Goal: Communication & Community: Answer question/provide support

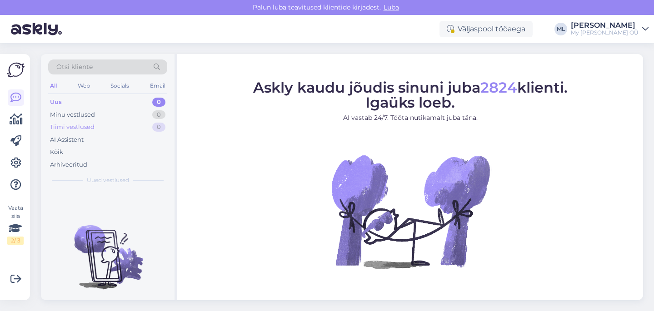
click at [121, 123] on div "Tiimi vestlused 0" at bounding box center [107, 127] width 119 height 13
click at [84, 100] on div "Uus 26" at bounding box center [107, 102] width 119 height 13
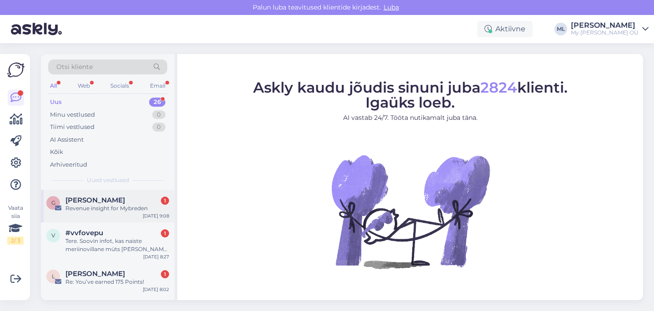
click at [95, 209] on div "Revenue insight for Mybreden" at bounding box center [117, 208] width 104 height 8
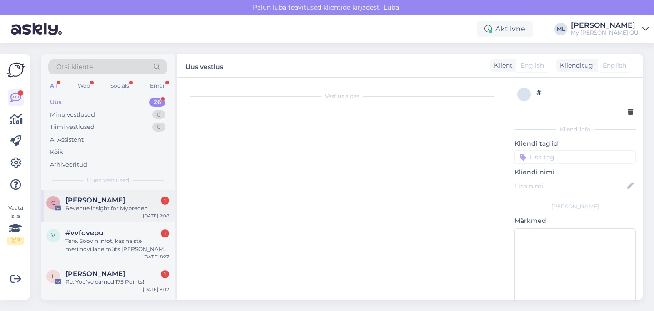
click at [102, 198] on span "[PERSON_NAME]" at bounding box center [95, 200] width 60 height 8
click at [101, 208] on div "Revenue insight for Mybreden" at bounding box center [117, 208] width 104 height 8
drag, startPoint x: 82, startPoint y: 249, endPoint x: 105, endPoint y: 239, distance: 25.3
click at [82, 249] on div "Tere. Soovin infot, kas naiste meriinovillane müts [PERSON_NAME] nahka sügelema…" at bounding box center [117, 245] width 104 height 16
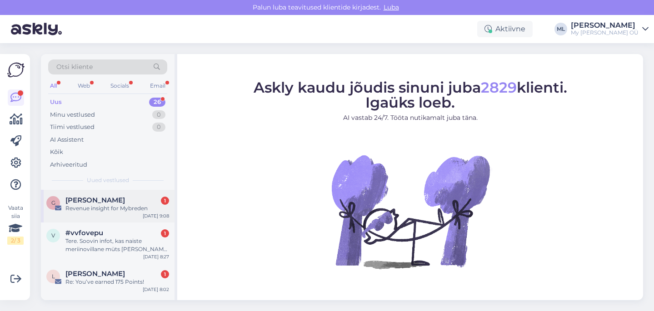
click at [110, 206] on div "Revenue insight for Mybreden" at bounding box center [117, 208] width 104 height 8
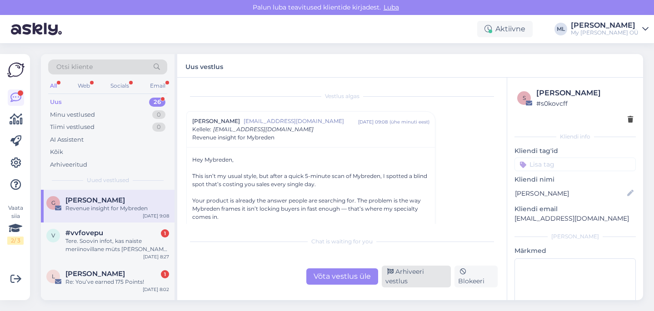
click at [409, 281] on div "Arhiveeri vestlus" at bounding box center [416, 277] width 69 height 22
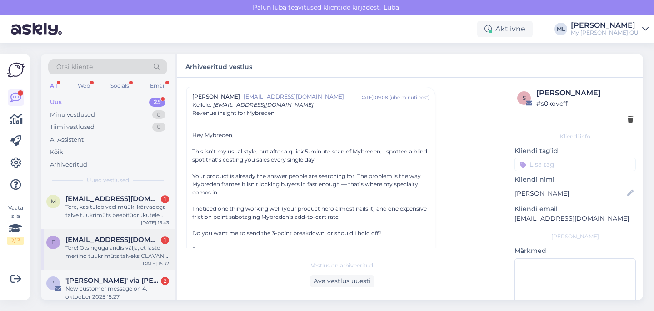
scroll to position [847, 0]
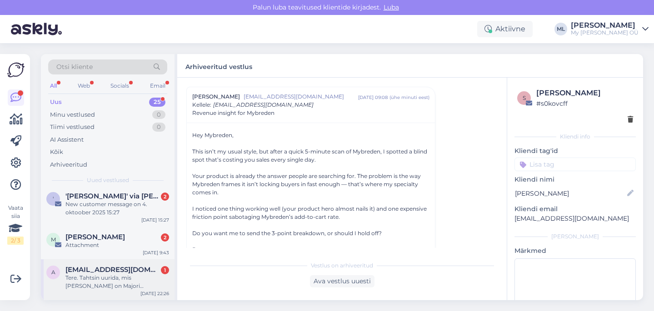
click at [95, 269] on span "[EMAIL_ADDRESS][DOMAIN_NAME]" at bounding box center [112, 270] width 95 height 8
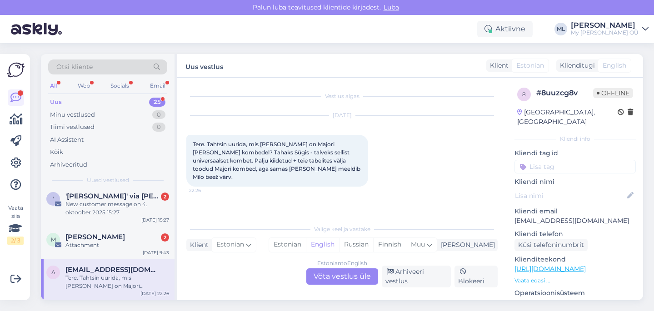
drag, startPoint x: 344, startPoint y: 279, endPoint x: 356, endPoint y: 275, distance: 12.5
click at [344, 279] on div "Estonian to English Võta vestlus üle" at bounding box center [342, 277] width 72 height 16
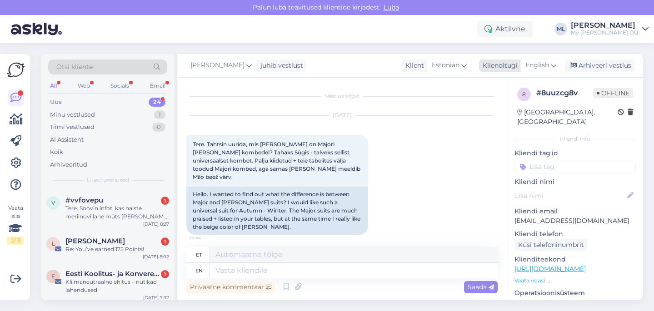
click at [529, 71] on div "English" at bounding box center [540, 65] width 41 height 15
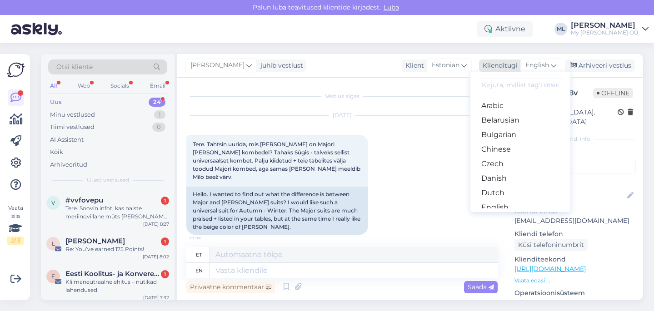
click at [542, 60] on div "English" at bounding box center [540, 65] width 41 height 15
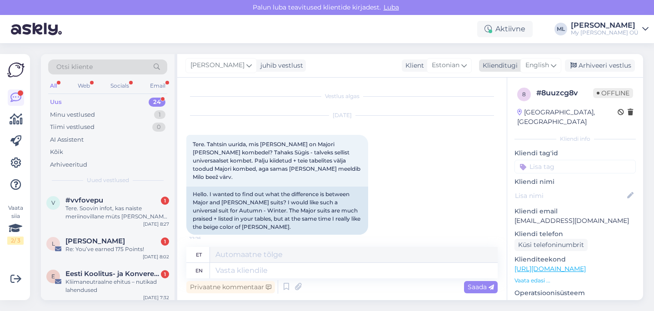
click at [543, 58] on div "English" at bounding box center [540, 65] width 41 height 15
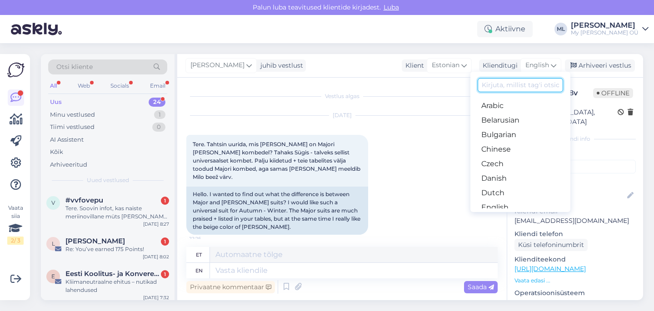
click at [491, 87] on input at bounding box center [520, 85] width 85 height 14
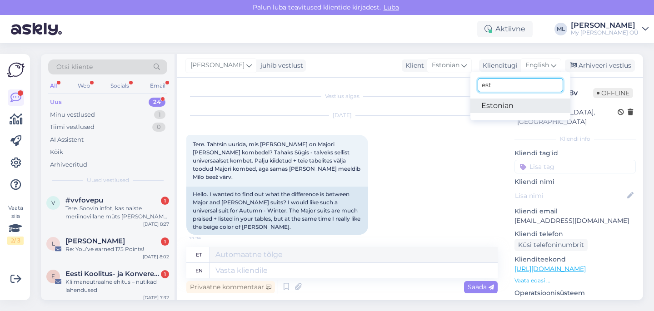
type input "est"
drag, startPoint x: 486, startPoint y: 103, endPoint x: 435, endPoint y: 139, distance: 61.9
click at [485, 103] on link "Estonian" at bounding box center [520, 106] width 100 height 15
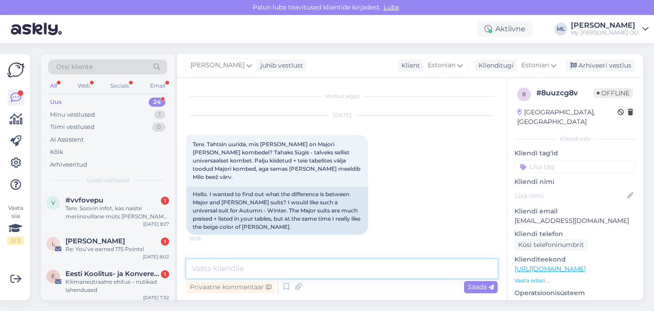
click at [223, 269] on textarea at bounding box center [341, 268] width 311 height 19
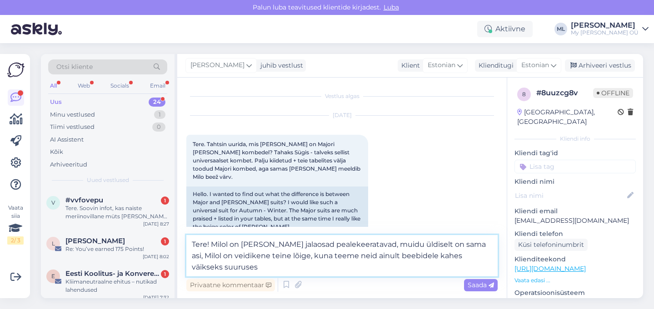
type textarea "Tere! Milol on [PERSON_NAME] jalaosad pealekeeratavad, muidu üldiselt on sama a…"
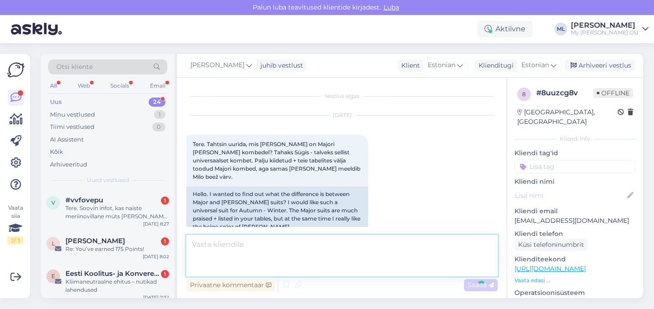
scroll to position [62, 0]
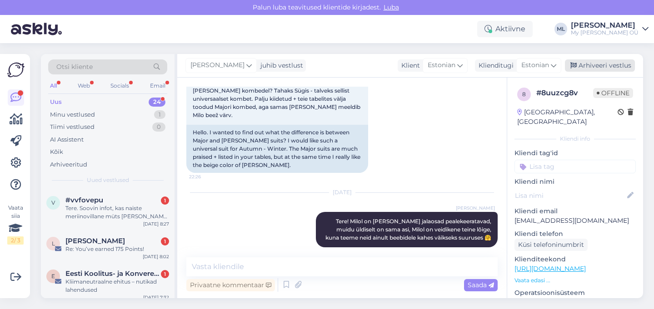
click at [611, 64] on div "Arhiveeri vestlus" at bounding box center [600, 66] width 70 height 12
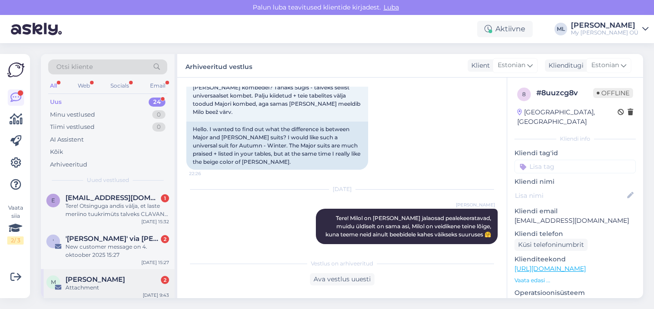
scroll to position [808, 0]
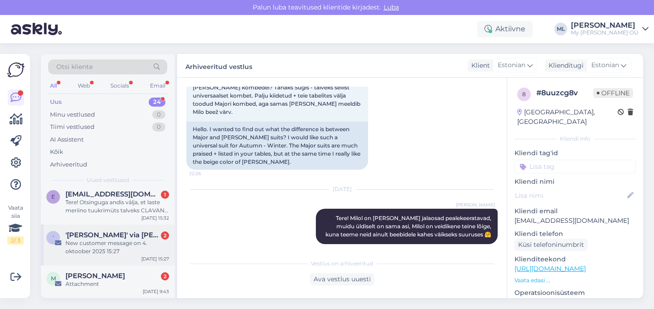
click at [92, 247] on div "New customer message on 4. oktoober 2025 15:27" at bounding box center [117, 247] width 104 height 16
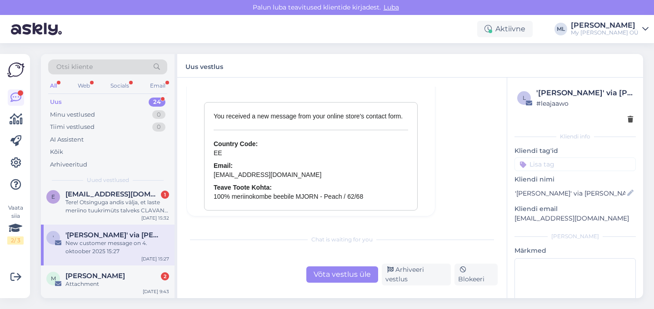
scroll to position [3999, 0]
click at [412, 275] on div "Arhiveeri vestlus" at bounding box center [416, 275] width 69 height 22
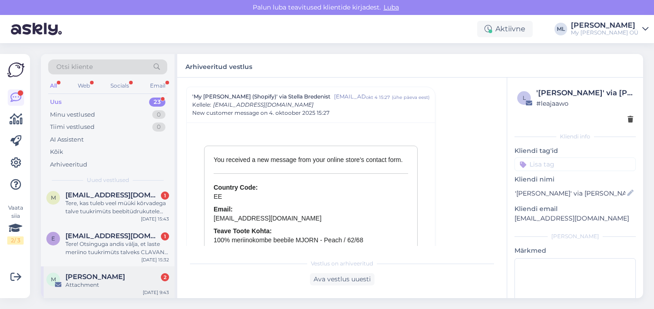
scroll to position [767, 0]
click at [95, 274] on span "[PERSON_NAME]" at bounding box center [95, 276] width 60 height 8
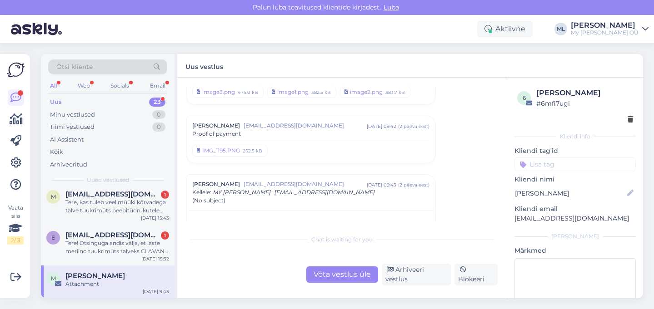
scroll to position [234, 0]
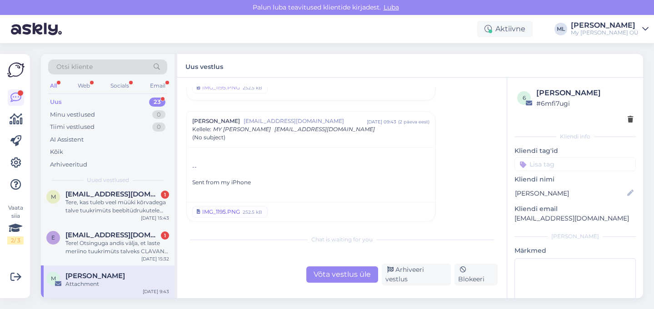
click at [229, 213] on div "IMG_1195.PNG" at bounding box center [221, 212] width 38 height 8
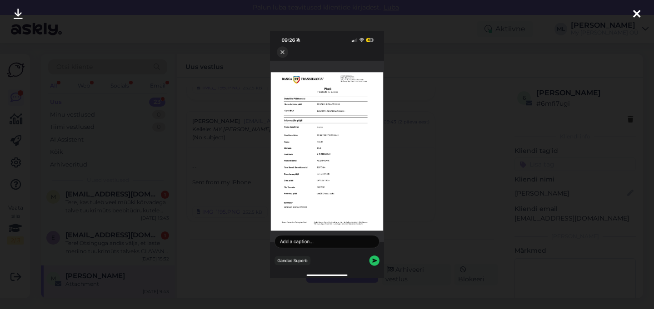
click at [449, 151] on div at bounding box center [327, 154] width 654 height 309
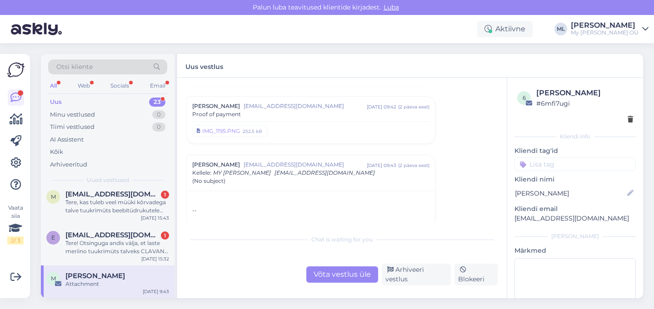
scroll to position [195, 0]
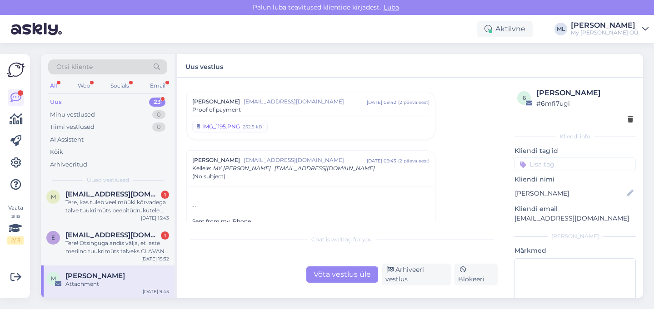
click at [245, 128] on div "252.5 kB" at bounding box center [252, 127] width 21 height 8
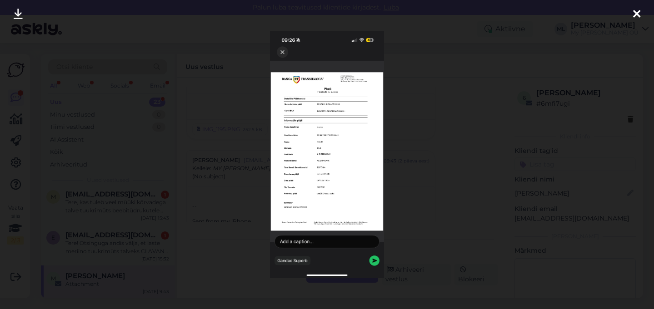
scroll to position [390, 0]
click at [474, 95] on div at bounding box center [327, 154] width 654 height 309
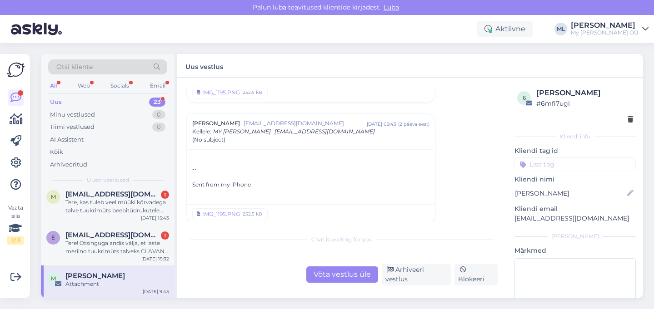
scroll to position [429, 0]
click at [228, 214] on div "IMG_1195.PNG" at bounding box center [221, 214] width 38 height 8
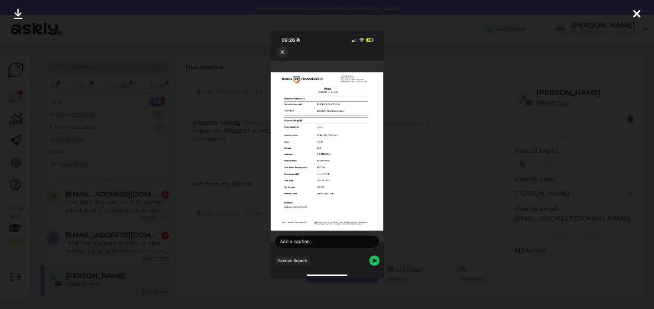
click at [334, 148] on img at bounding box center [327, 155] width 114 height 248
click at [146, 126] on div at bounding box center [327, 154] width 654 height 309
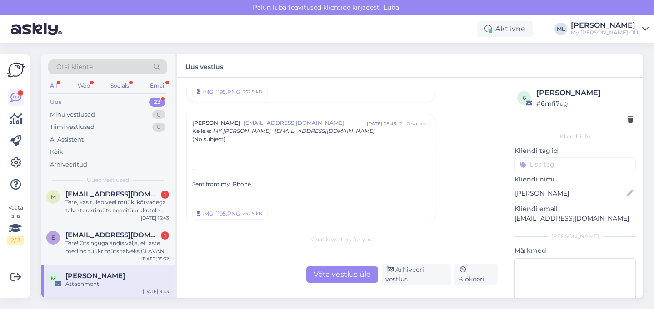
drag, startPoint x: 86, startPoint y: 286, endPoint x: 105, endPoint y: 277, distance: 21.1
click at [86, 286] on div "Attachment" at bounding box center [117, 284] width 104 height 8
click at [111, 241] on div "Tere! Otsinguga andis välja, et laste meriino tuukrimüts talveks CLAVAN peaks o…" at bounding box center [117, 247] width 104 height 16
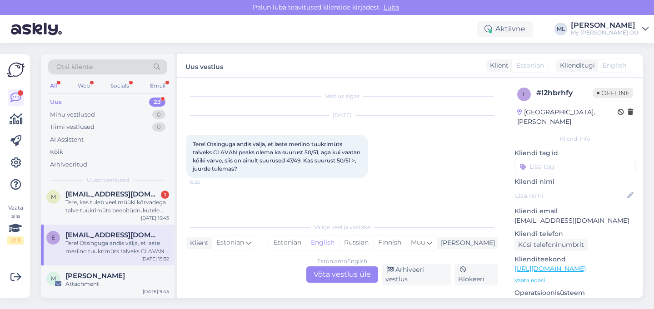
scroll to position [0, 0]
click at [354, 279] on div "Estonian to English Võta vestlus üle" at bounding box center [342, 275] width 72 height 16
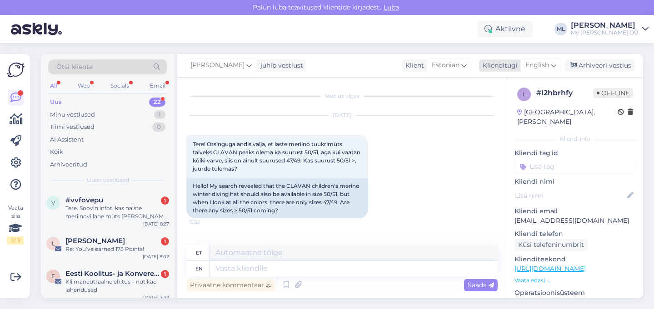
click at [540, 69] on span "English" at bounding box center [537, 65] width 24 height 10
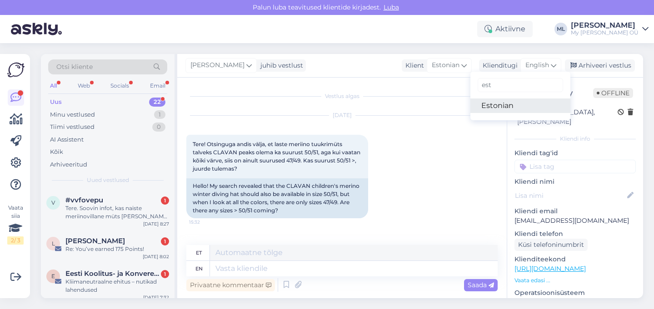
type input "est"
click at [506, 105] on link "Estonian" at bounding box center [520, 106] width 100 height 15
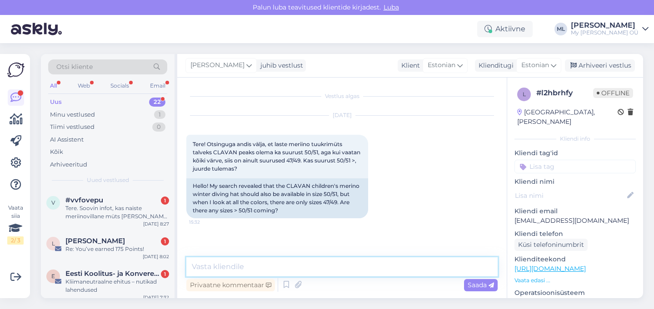
click at [224, 273] on textarea at bounding box center [341, 267] width 311 height 19
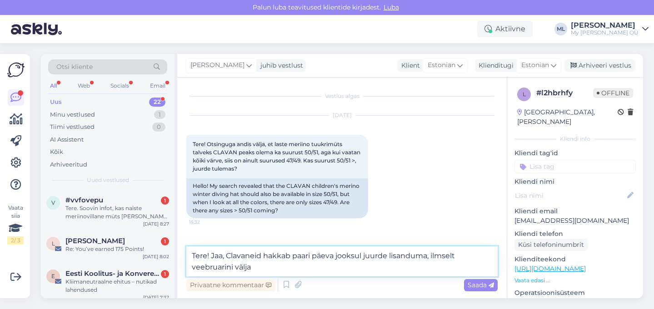
drag, startPoint x: 428, startPoint y: 257, endPoint x: 446, endPoint y: 261, distance: 18.5
click at [428, 258] on textarea "Tere! Jaa, Clavaneid hakkab paari päeva jooksul juurde lisanduma, ilmselt veebr…" at bounding box center [341, 262] width 311 height 30
click at [267, 268] on textarea "Tere! Jaa, Clavaneid hakkab paari päeva jooksul juurde lisanduma, ilmselt veebr…" at bounding box center [341, 262] width 311 height 30
drag, startPoint x: 335, startPoint y: 255, endPoint x: 385, endPoint y: 267, distance: 51.3
click at [335, 255] on textarea "Tere! Jaa, Clavaneid hakkab paari päeva jooksul juurde lisanduma, tuleb erineva…" at bounding box center [341, 262] width 311 height 30
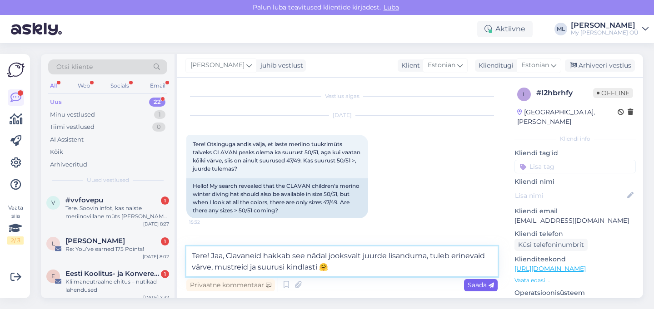
type textarea "Tere! Jaa, Clavaneid hakkab see nädal jooksvalt juurde lisanduma, tuleb erineva…"
click at [484, 284] on span "Saada" at bounding box center [481, 285] width 26 height 8
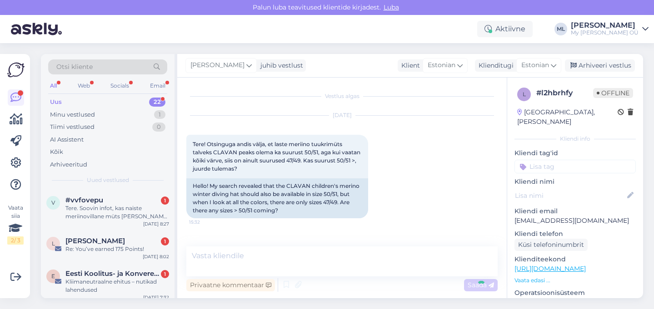
scroll to position [54, 0]
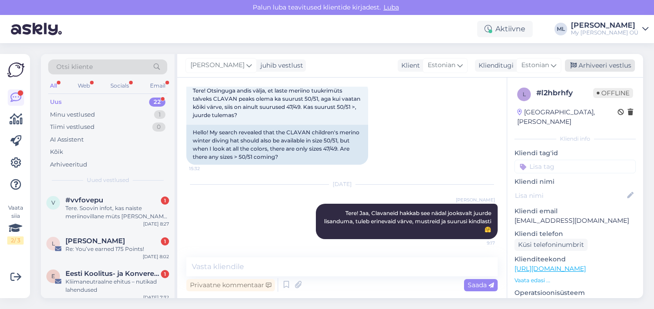
click at [607, 68] on div "Arhiveeri vestlus" at bounding box center [600, 66] width 70 height 12
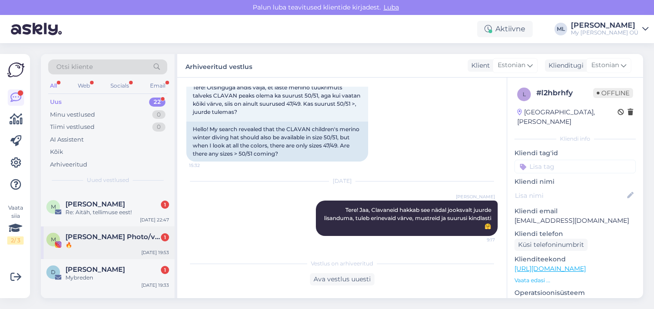
scroll to position [726, 0]
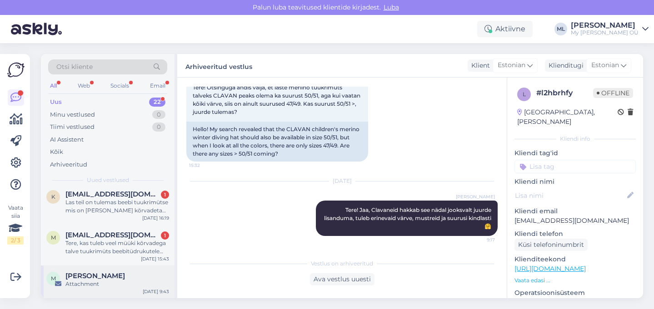
click at [102, 274] on span "[PERSON_NAME]" at bounding box center [95, 276] width 60 height 8
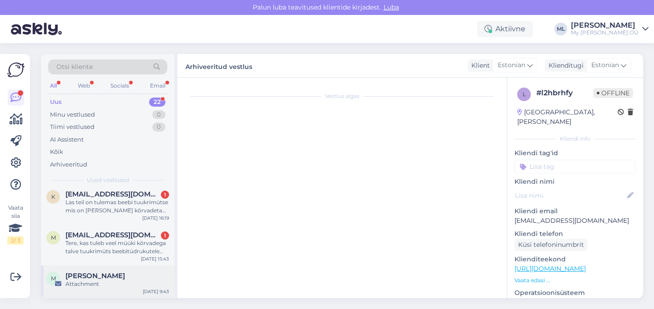
scroll to position [206, 0]
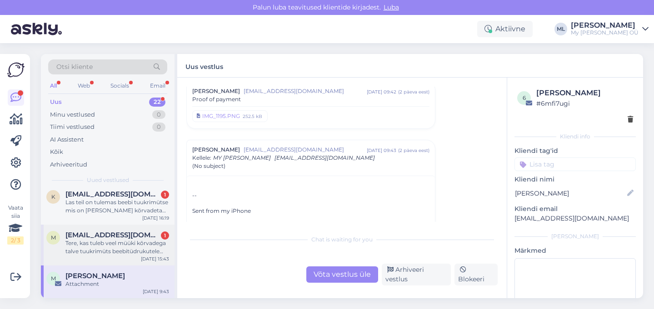
click at [110, 239] on span "[EMAIL_ADDRESS][DOMAIN_NAME]" at bounding box center [112, 235] width 95 height 8
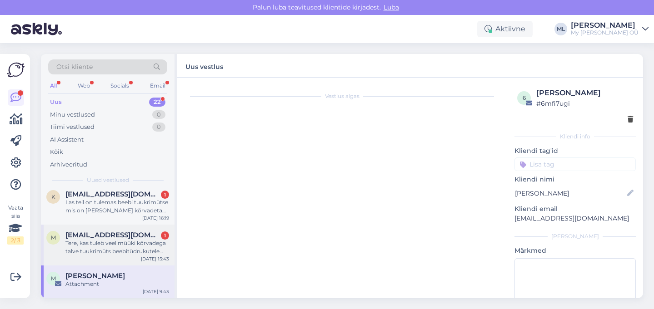
scroll to position [0, 0]
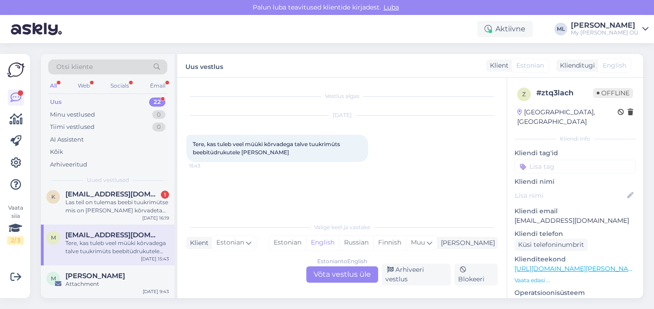
click at [346, 279] on div "Estonian to English Võta vestlus üle" at bounding box center [342, 275] width 72 height 16
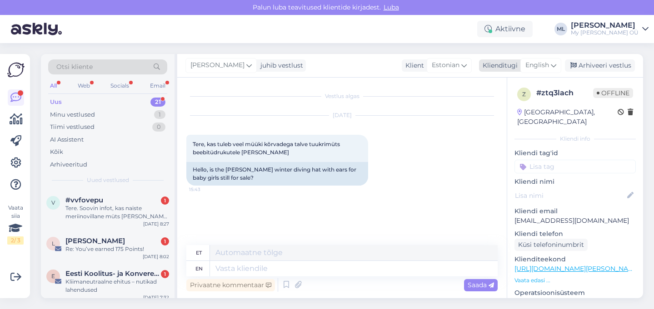
drag, startPoint x: 552, startPoint y: 61, endPoint x: 548, endPoint y: 68, distance: 7.6
click at [552, 61] on icon at bounding box center [553, 65] width 5 height 10
type input "est"
drag, startPoint x: 506, startPoint y: 101, endPoint x: 488, endPoint y: 121, distance: 27.0
click at [506, 101] on link "Estonian" at bounding box center [520, 106] width 100 height 15
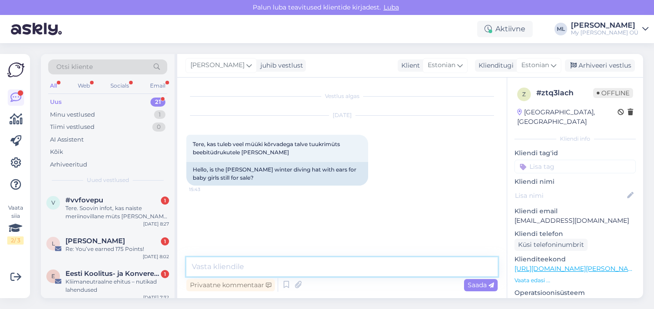
click at [239, 265] on textarea at bounding box center [341, 267] width 311 height 19
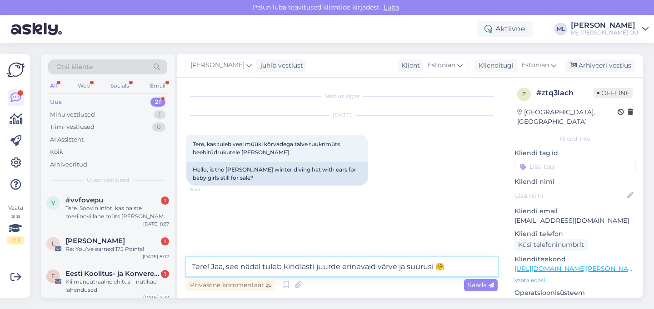
type textarea "Tere! Jaa, see nädal tuleb kindlasti juurde erinevaid värve ja suurusi 🤗"
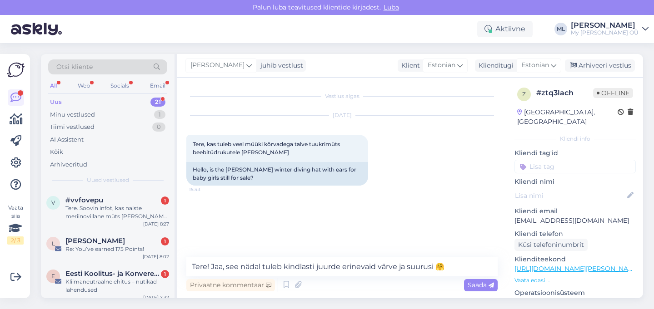
click at [460, 190] on div "[DATE] Tere, kas tuleb veel müüki kõrvadega talve tuukrimüts beebitüdrukutele […" at bounding box center [341, 151] width 311 height 90
drag, startPoint x: 489, startPoint y: 283, endPoint x: 516, endPoint y: 247, distance: 44.7
click at [489, 283] on icon at bounding box center [490, 285] width 5 height 5
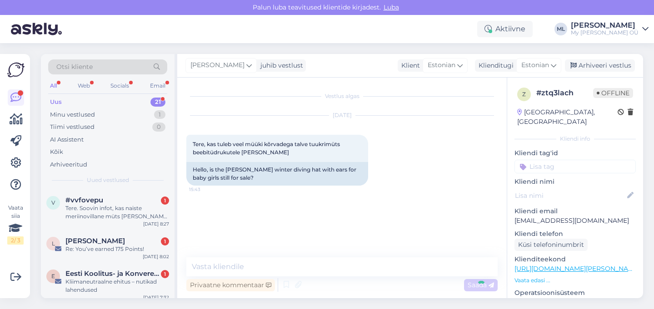
scroll to position [13, 0]
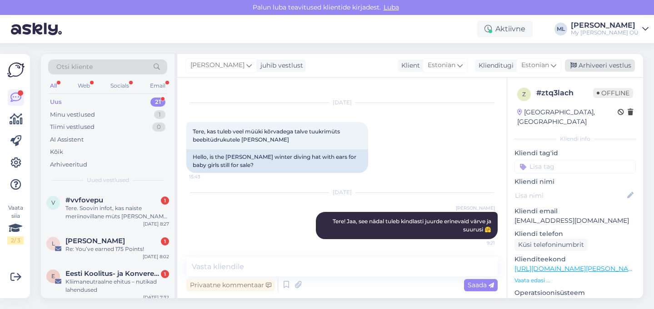
click at [588, 61] on div "Arhiveeri vestlus" at bounding box center [600, 66] width 70 height 12
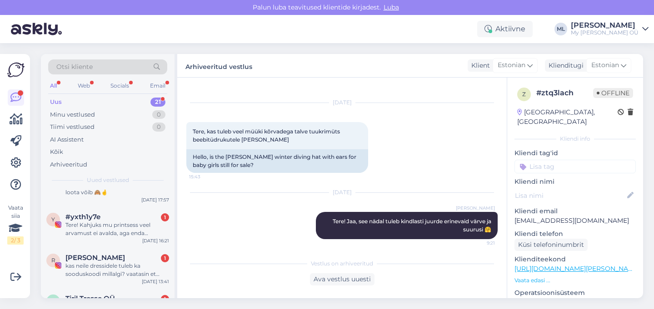
scroll to position [685, 0]
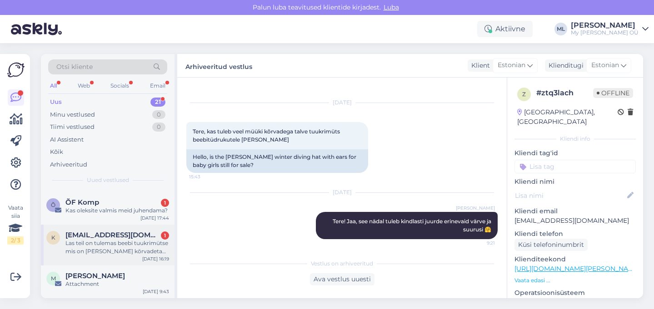
click at [96, 246] on div "Las teil on tulemas beebi tuukrimütse mis on [PERSON_NAME] kõrvadeta ka?" at bounding box center [117, 247] width 104 height 16
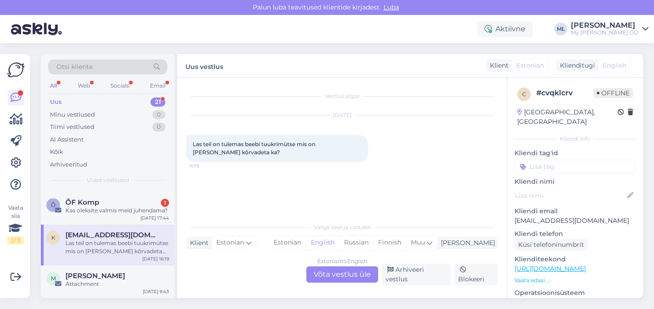
click at [96, 249] on div "Las teil on tulemas beebi tuukrimütse mis on [PERSON_NAME] kõrvadeta ka?" at bounding box center [117, 247] width 104 height 16
click at [333, 279] on div "Estonian to English Võta vestlus üle" at bounding box center [342, 275] width 72 height 16
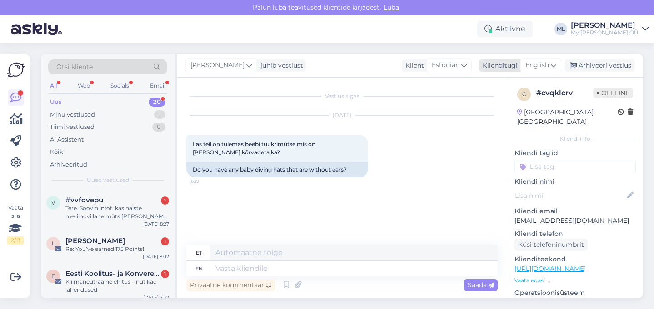
click at [552, 68] on icon at bounding box center [553, 65] width 5 height 10
click at [502, 103] on link "Estonian" at bounding box center [520, 106] width 100 height 15
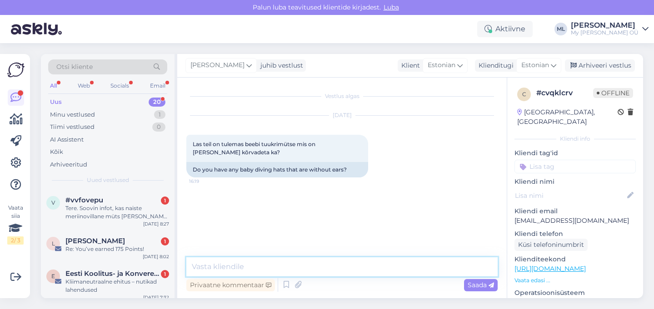
click at [236, 261] on textarea at bounding box center [341, 267] width 311 height 19
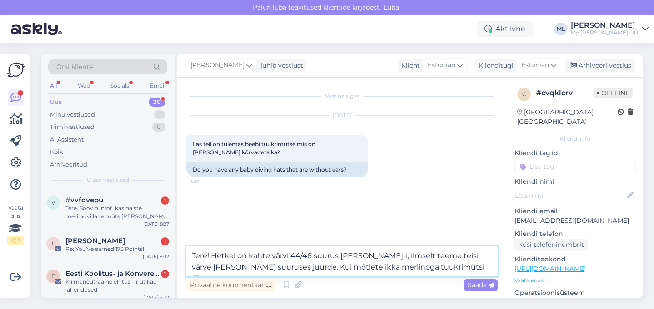
type textarea "Tere! Hetkel on kahte värvi 44/46 suurus [PERSON_NAME]-i, ilmselt teeme teisi v…"
click at [496, 288] on div "Saada" at bounding box center [481, 285] width 34 height 12
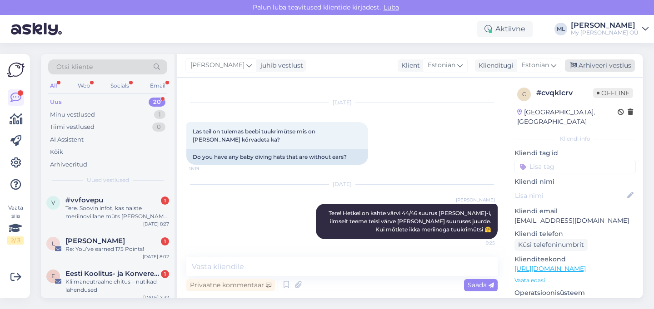
click at [595, 62] on div "Arhiveeri vestlus" at bounding box center [600, 66] width 70 height 12
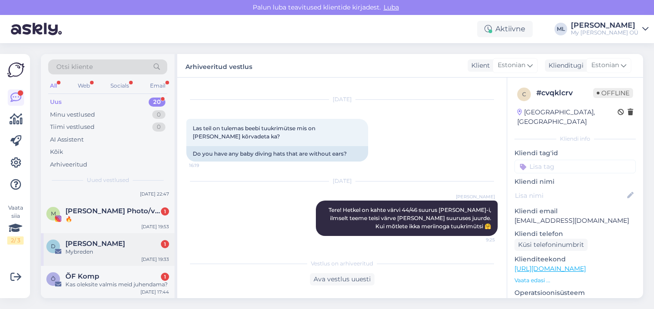
scroll to position [644, 0]
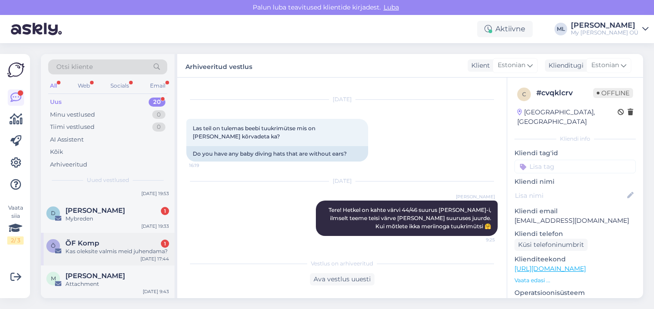
click at [82, 245] on span "ÕF Komp" at bounding box center [82, 243] width 34 height 8
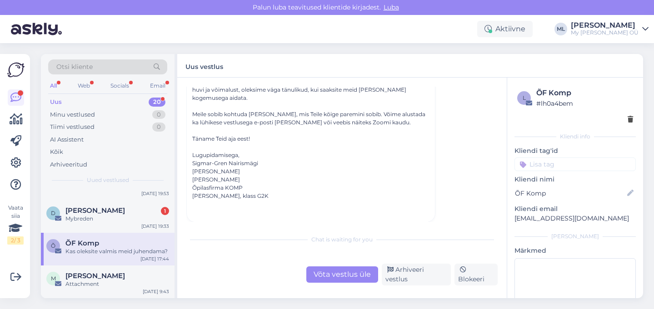
scroll to position [177, 0]
click at [80, 215] on div "Mybreden" at bounding box center [117, 219] width 104 height 8
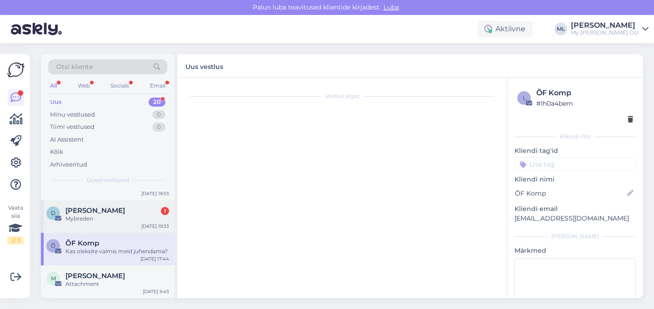
scroll to position [0, 0]
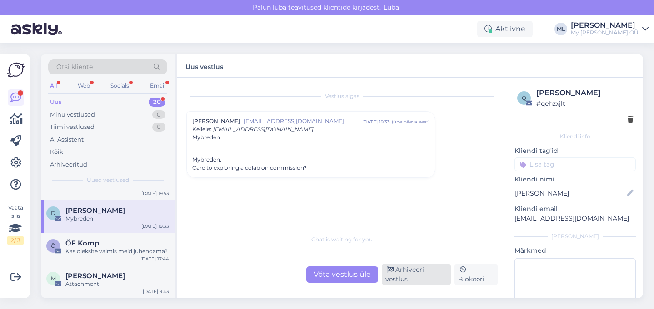
click at [420, 280] on div "Arhiveeri vestlus" at bounding box center [416, 275] width 69 height 22
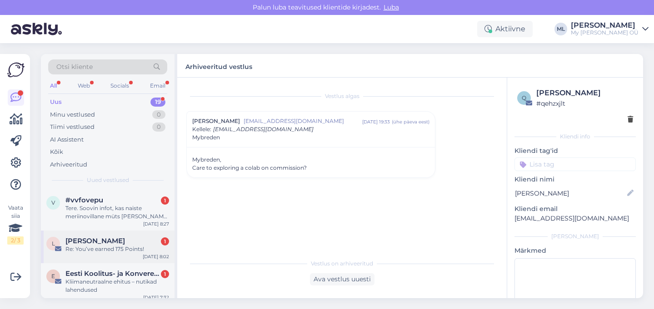
click at [107, 246] on div "Re: You’ve earned 175 Points!" at bounding box center [117, 249] width 104 height 8
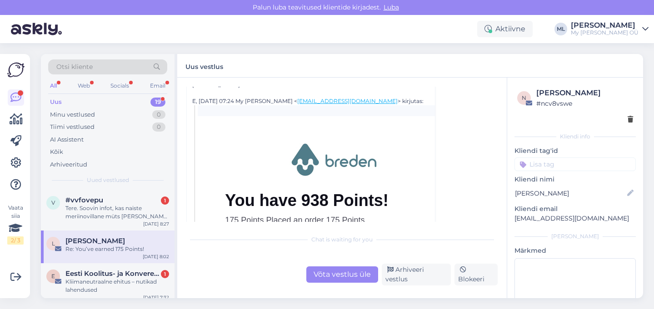
scroll to position [157, 0]
click at [531, 219] on p "[EMAIL_ADDRESS][DOMAIN_NAME]" at bounding box center [574, 219] width 121 height 10
click at [532, 219] on p "[EMAIL_ADDRESS][DOMAIN_NAME]" at bounding box center [574, 219] width 121 height 10
copy div "[EMAIL_ADDRESS][DOMAIN_NAME] [PERSON_NAME]"
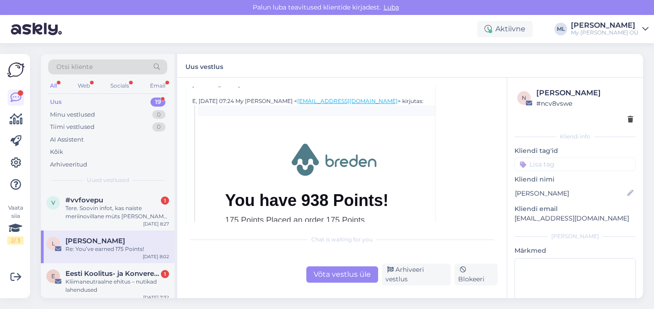
click at [345, 277] on div "Võta vestlus üle" at bounding box center [342, 275] width 72 height 16
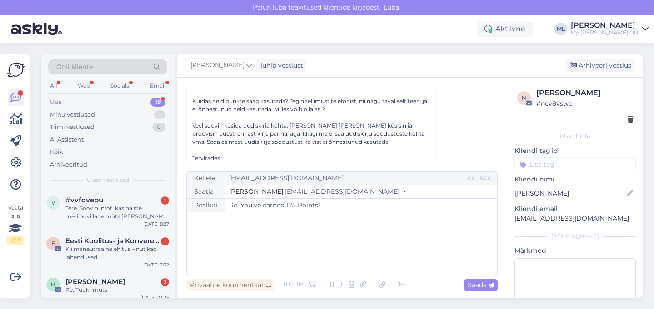
scroll to position [75, 0]
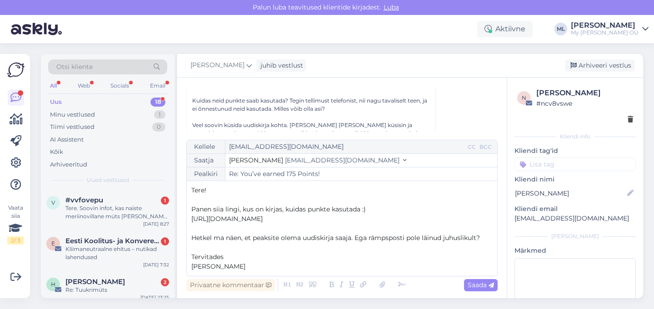
drag, startPoint x: 309, startPoint y: 157, endPoint x: 309, endPoint y: 165, distance: 8.2
click at [309, 157] on span "[EMAIL_ADDRESS][DOMAIN_NAME]" at bounding box center [342, 160] width 115 height 8
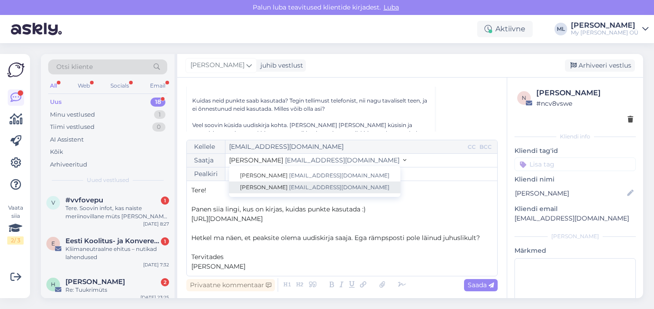
drag, startPoint x: 299, startPoint y: 191, endPoint x: 341, endPoint y: 197, distance: 42.3
click at [299, 191] on link "[PERSON_NAME] [EMAIL_ADDRESS][DOMAIN_NAME]" at bounding box center [314, 188] width 171 height 12
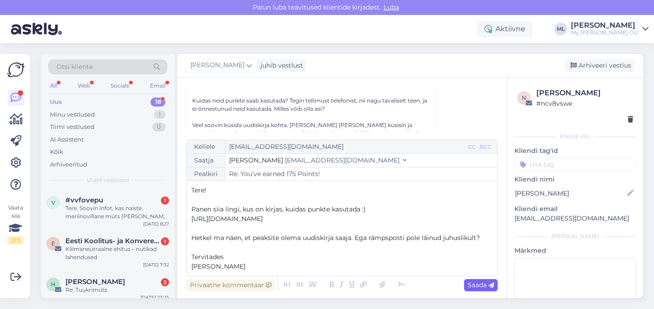
click at [493, 288] on icon at bounding box center [490, 285] width 5 height 5
type input "Re: Re: You’ve earned 175 Points!"
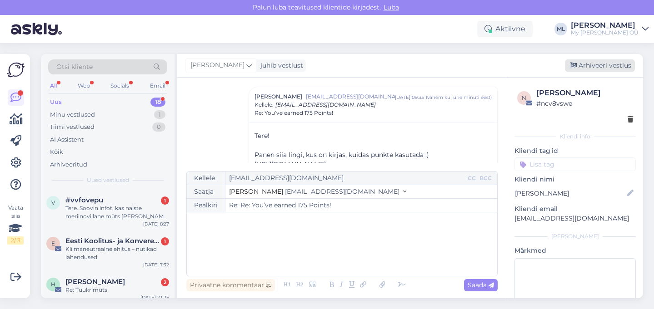
click at [580, 70] on div "Arhiveeri vestlus" at bounding box center [600, 66] width 70 height 12
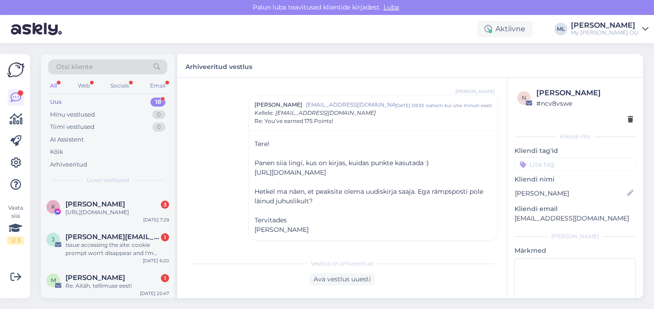
scroll to position [578, 0]
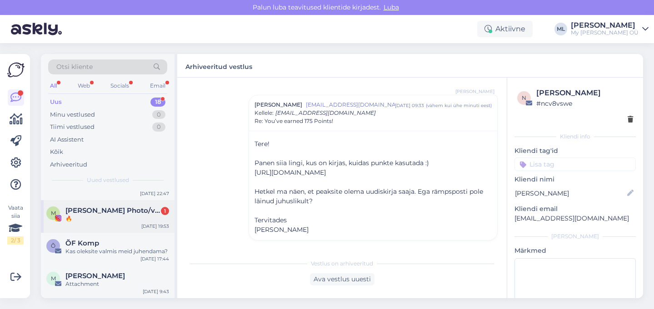
click at [101, 219] on div "🔥" at bounding box center [117, 219] width 104 height 8
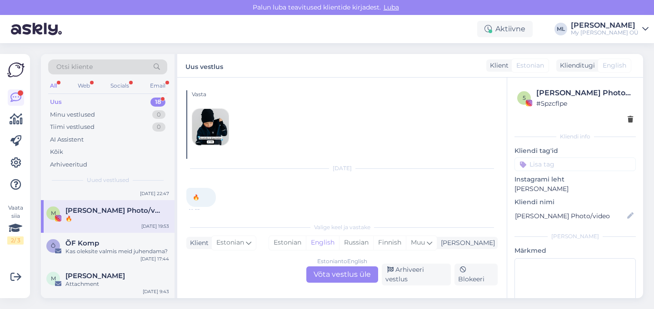
scroll to position [364, 0]
click at [367, 274] on div "Estonian to English Võta vestlus üle" at bounding box center [342, 275] width 72 height 16
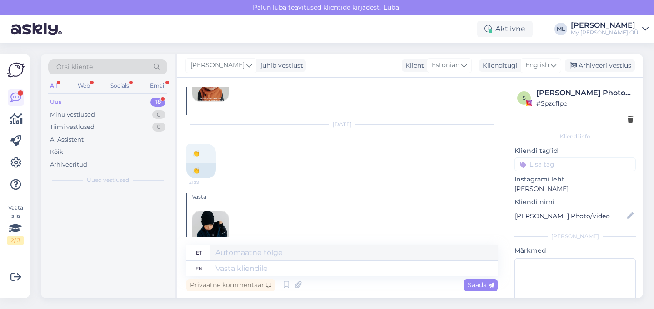
scroll to position [0, 0]
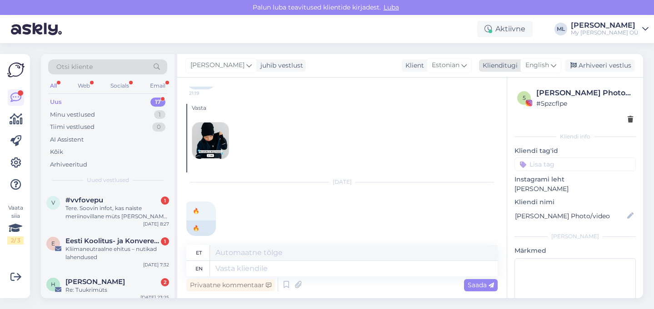
click at [550, 65] on div "English" at bounding box center [540, 65] width 41 height 15
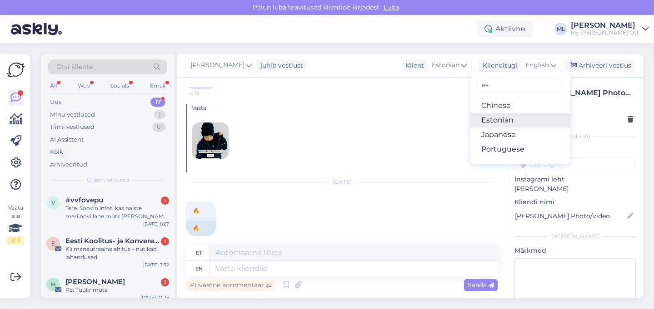
type input "es"
click at [535, 120] on link "Estonian" at bounding box center [520, 120] width 100 height 15
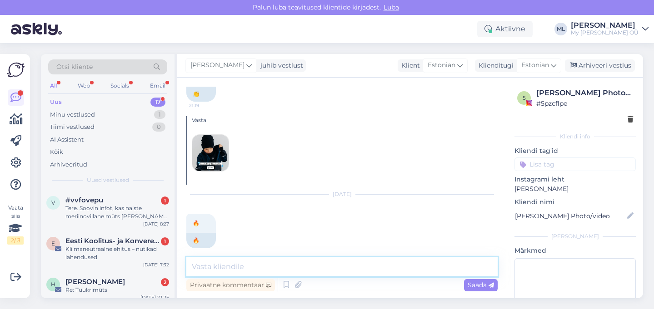
click at [296, 271] on textarea at bounding box center [341, 267] width 311 height 19
type textarea "🔥"
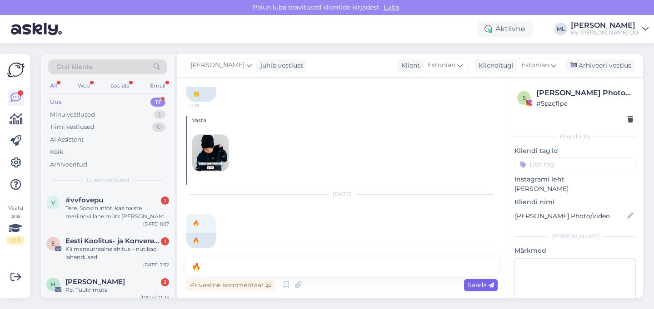
click at [471, 286] on span "Saada" at bounding box center [481, 285] width 26 height 8
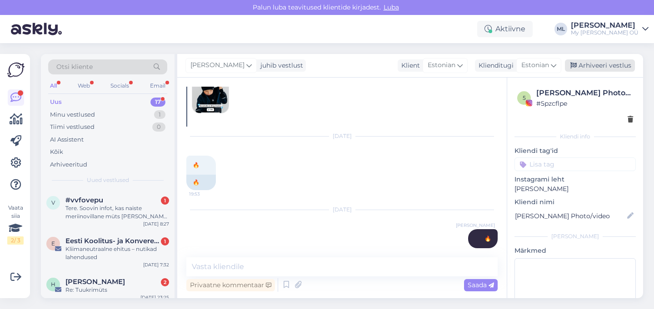
click at [597, 64] on div "Arhiveeri vestlus" at bounding box center [600, 66] width 70 height 12
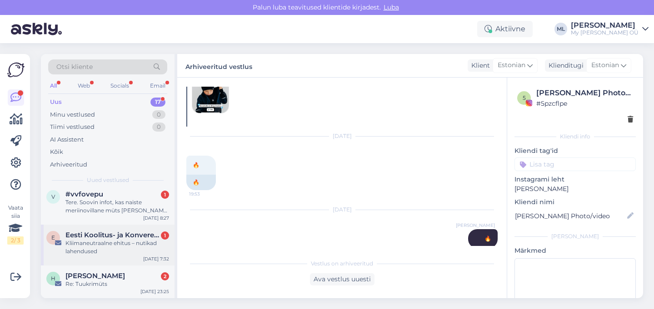
scroll to position [6, 0]
click at [128, 244] on div "Kliimaneutraalne ehitus – nutikad lahendused" at bounding box center [117, 247] width 104 height 16
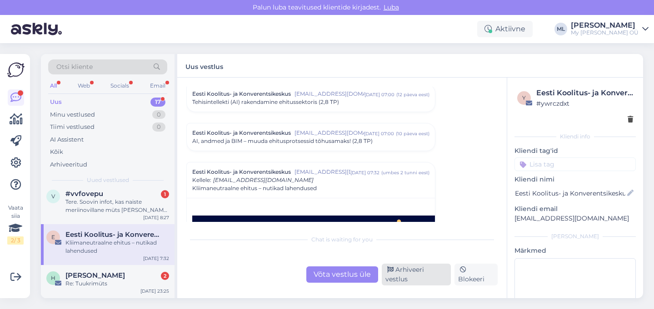
click at [431, 278] on div "Arhiveeri vestlus" at bounding box center [416, 275] width 69 height 22
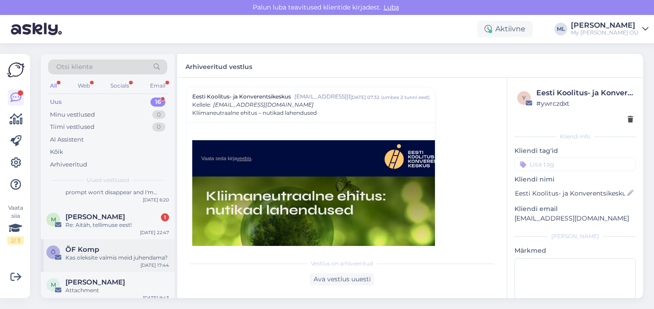
scroll to position [505, 0]
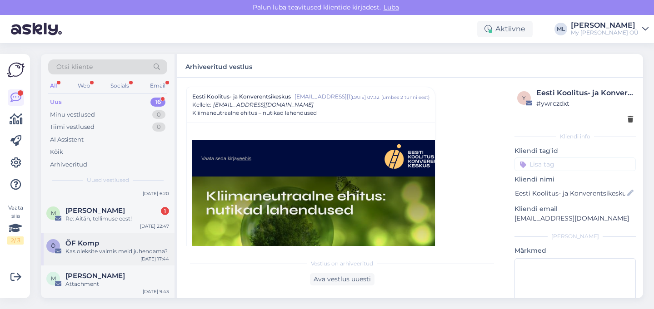
click at [102, 250] on div "Kas oleksite valmis meid juhendama?" at bounding box center [117, 252] width 104 height 8
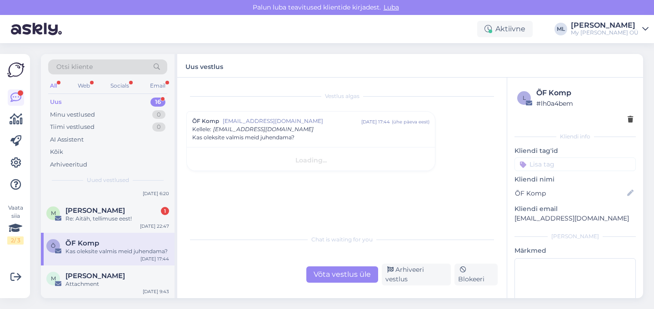
scroll to position [0, 0]
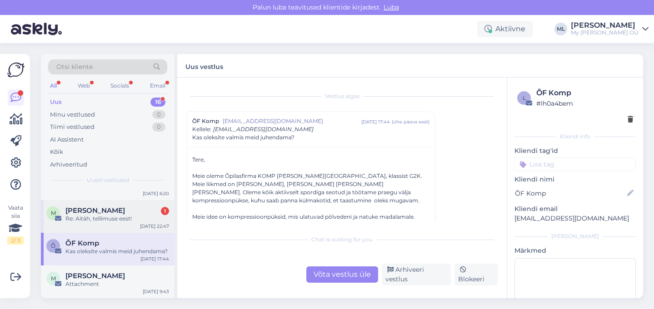
click at [87, 214] on span "[PERSON_NAME]" at bounding box center [95, 211] width 60 height 8
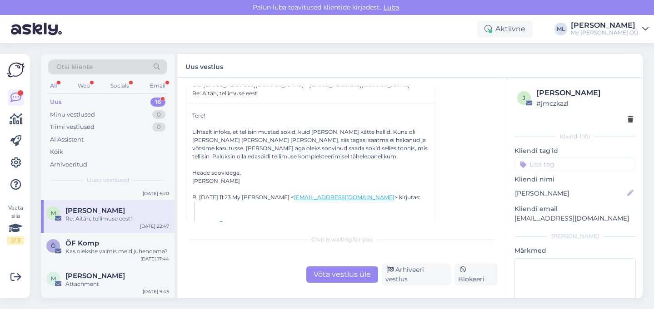
scroll to position [47, 0]
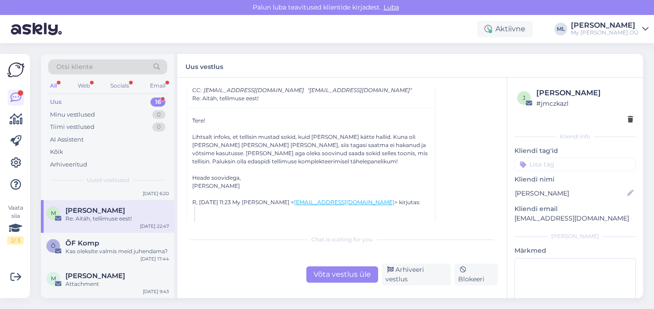
click at [541, 215] on p "[EMAIL_ADDRESS][DOMAIN_NAME]" at bounding box center [574, 219] width 121 height 10
click at [546, 224] on div "j [PERSON_NAME] # jmczkazl Kliendi info Kliendi tag'id Kliendi nimi [PERSON_NAM…" at bounding box center [575, 216] width 136 height 276
click at [548, 219] on p "[EMAIL_ADDRESS][DOMAIN_NAME]" at bounding box center [574, 219] width 121 height 10
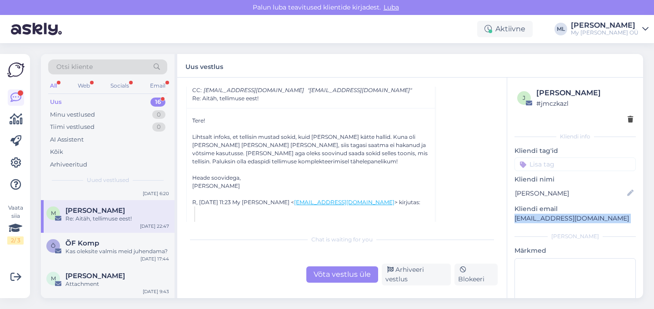
copy div "[EMAIL_ADDRESS][DOMAIN_NAME] [PERSON_NAME]"
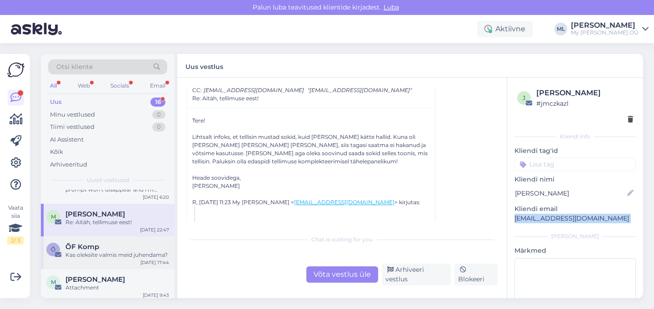
scroll to position [489, 0]
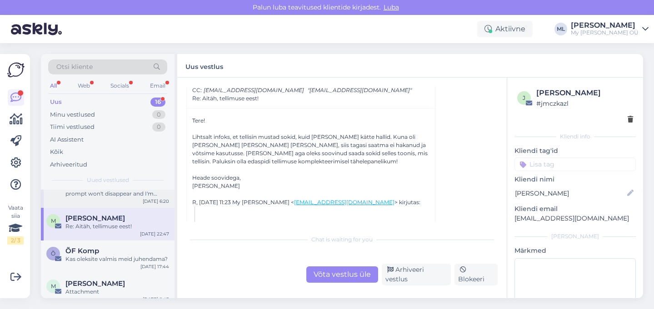
click at [87, 196] on div "Issue accessing the site: cookie prompt won't disappear and I'm unable to inter…" at bounding box center [117, 190] width 104 height 16
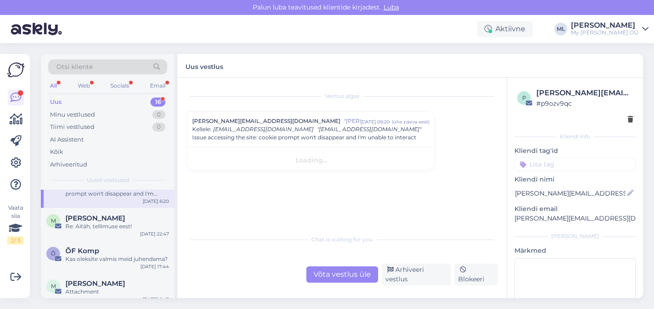
scroll to position [0, 0]
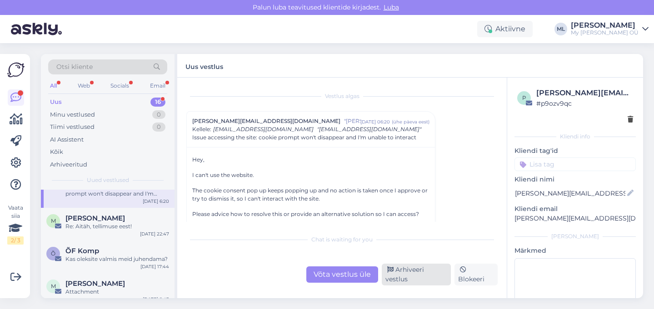
click at [409, 279] on div "Arhiveeri vestlus" at bounding box center [416, 275] width 69 height 22
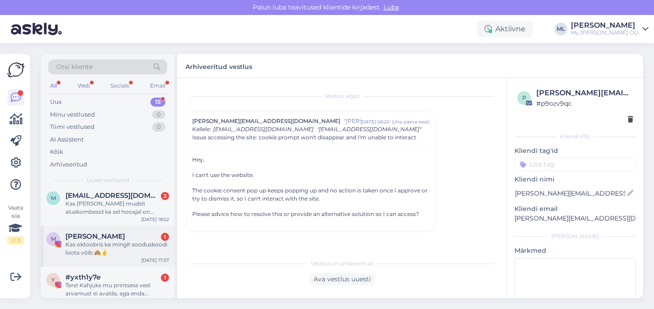
scroll to position [114, 0]
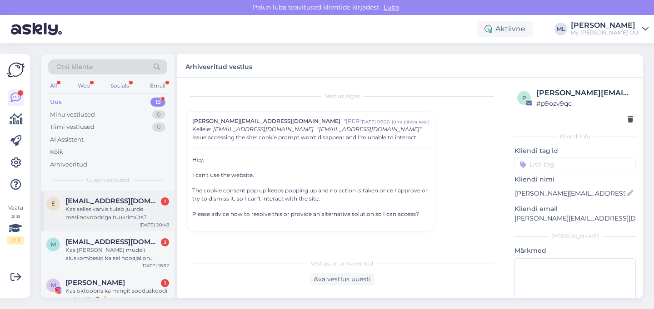
click at [108, 211] on div "Kas selles värvis tuleb juurde meriinovoodriga tuukrimüts?" at bounding box center [117, 213] width 104 height 16
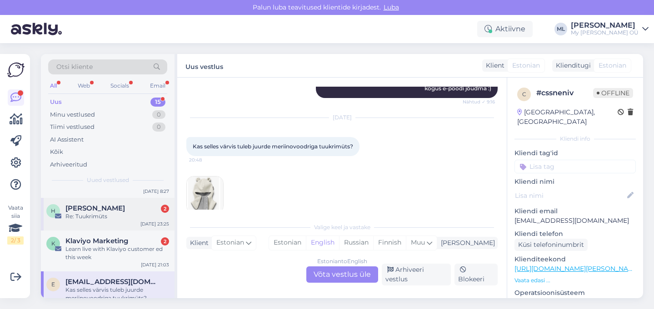
scroll to position [33, 0]
click at [105, 247] on div "Learn live with Klaviyo customer ed this week" at bounding box center [117, 253] width 104 height 16
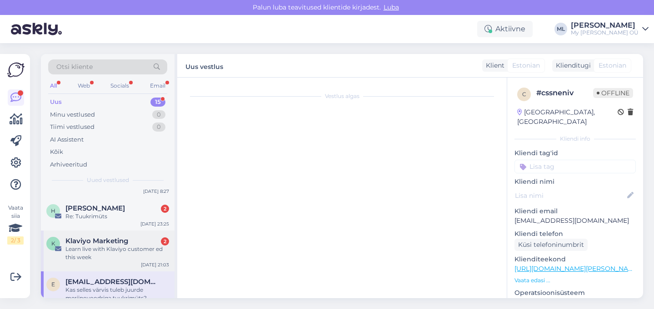
scroll to position [1395, 0]
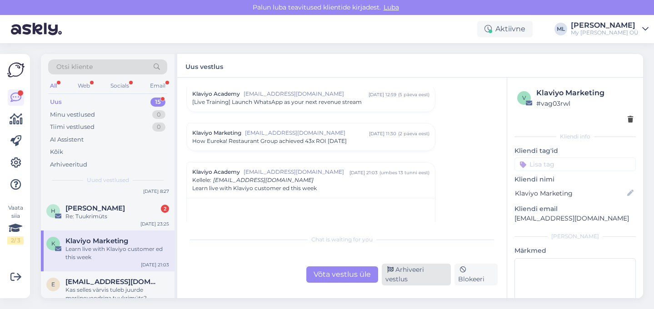
click at [413, 269] on div "Võta vestlus üle Arhiveeri vestlus Blokeeri" at bounding box center [341, 275] width 311 height 22
click at [415, 272] on div "Arhiveeri vestlus" at bounding box center [416, 275] width 69 height 22
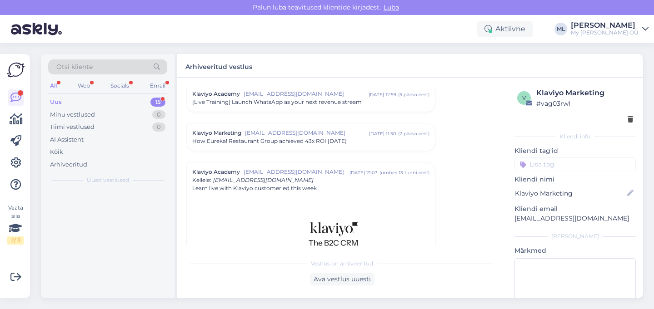
scroll to position [0, 0]
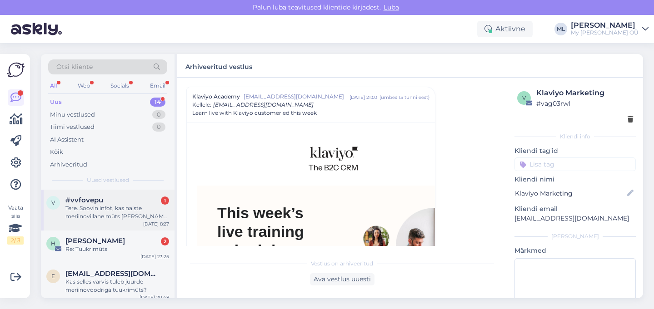
drag, startPoint x: 93, startPoint y: 214, endPoint x: 98, endPoint y: 217, distance: 5.7
click at [93, 215] on div "Tere. Soovin infot, kas naiste meriinovillane müts [PERSON_NAME] nahka sügelema…" at bounding box center [117, 212] width 104 height 16
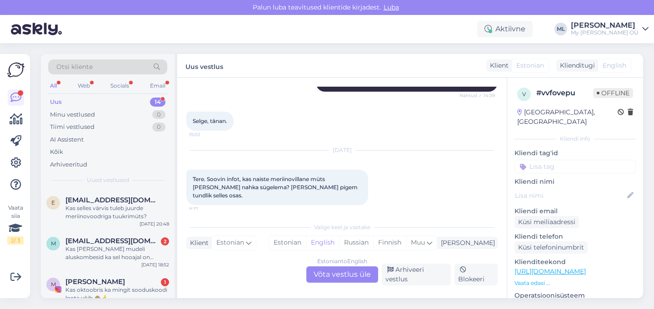
scroll to position [73, 0]
click at [116, 213] on div "Kas selles värvis tuleb juurde meriinovoodriga tuukrimüts?" at bounding box center [117, 213] width 104 height 16
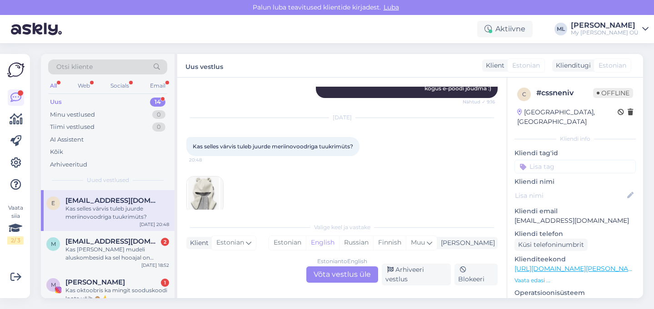
click at [201, 184] on img at bounding box center [205, 195] width 36 height 36
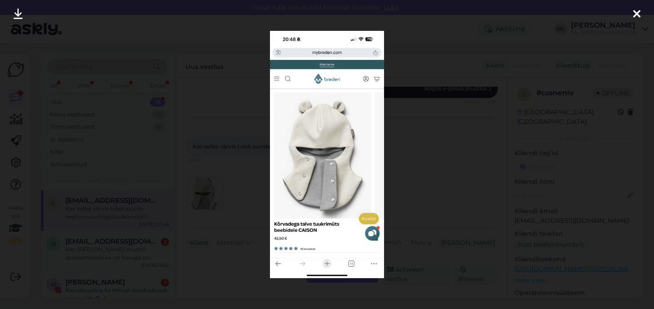
click at [159, 155] on div at bounding box center [327, 154] width 654 height 309
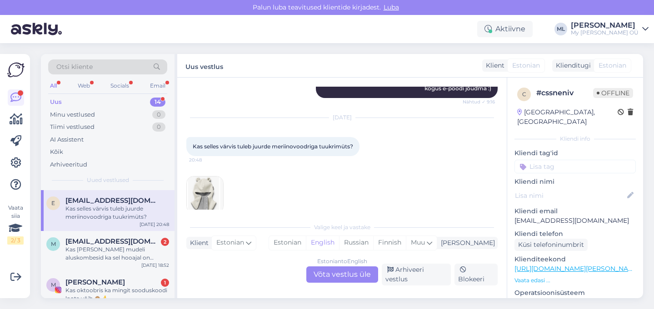
click at [211, 184] on img at bounding box center [205, 195] width 36 height 36
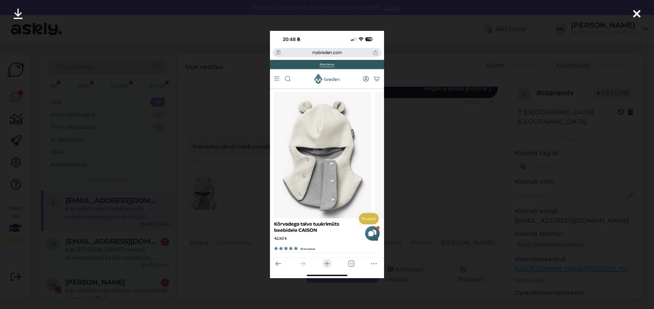
click at [502, 146] on div at bounding box center [327, 154] width 654 height 309
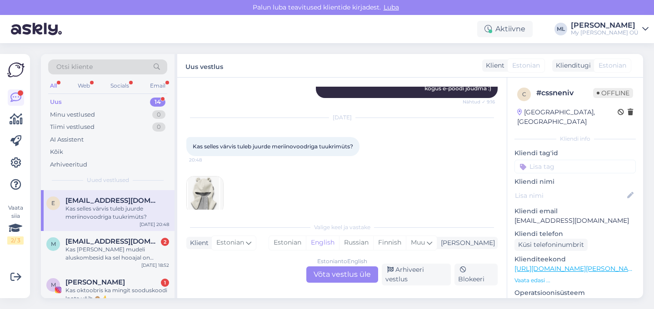
click at [339, 276] on div "Estonian to English Võta vestlus üle" at bounding box center [342, 275] width 72 height 16
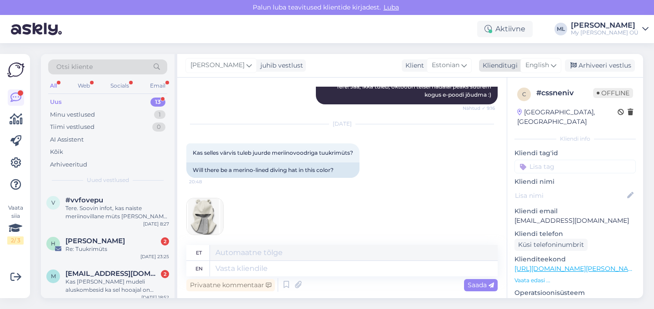
click at [543, 65] on span "English" at bounding box center [537, 65] width 24 height 10
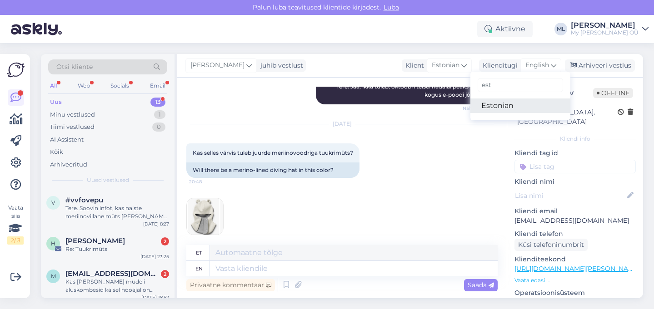
type input "est"
click at [501, 104] on link "Estonian" at bounding box center [520, 106] width 100 height 15
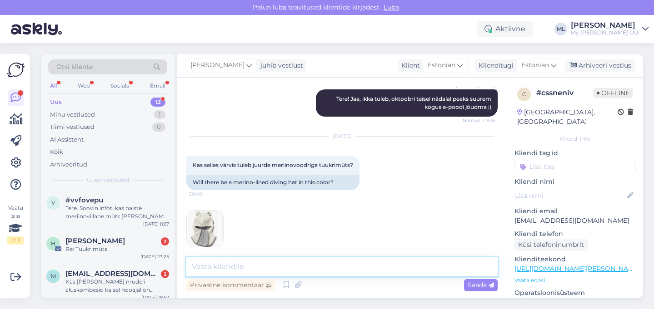
click at [281, 267] on textarea at bounding box center [341, 267] width 311 height 19
type textarea "Tere! Jaa, tuleb! Ilmselt jõuab e-poodi sellel nädalal 🤗"
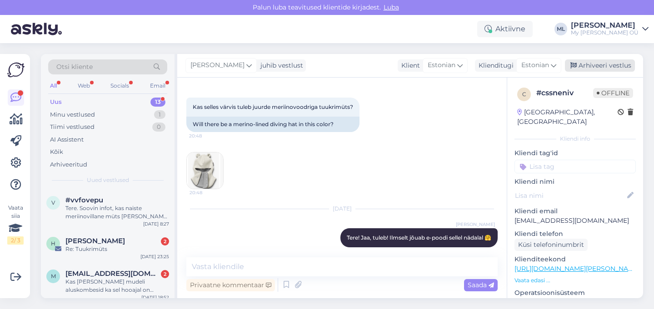
click at [598, 63] on div "Arhiveeri vestlus" at bounding box center [600, 66] width 70 height 12
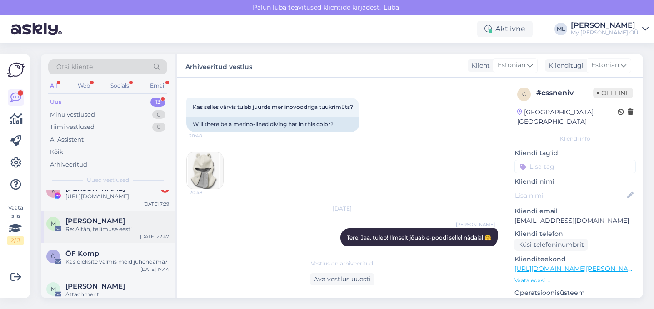
scroll to position [346, 0]
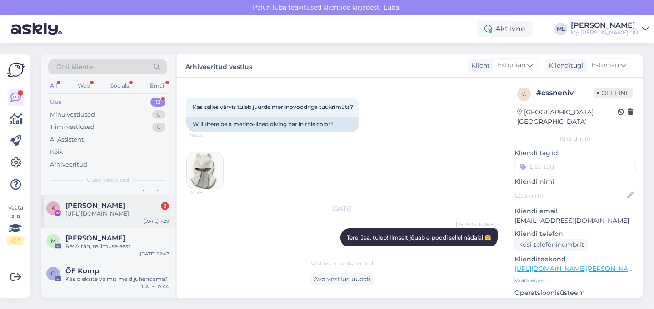
click at [111, 218] on div "[URL][DOMAIN_NAME]" at bounding box center [117, 214] width 104 height 8
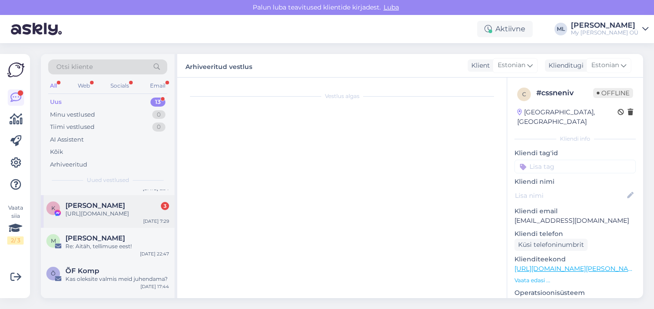
scroll to position [1166, 0]
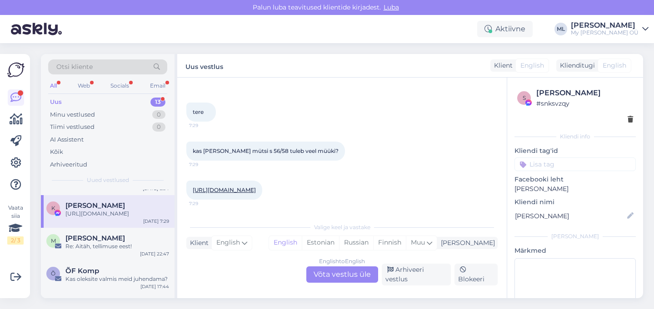
click at [217, 188] on link "[URL][DOMAIN_NAME]" at bounding box center [224, 190] width 63 height 7
click at [330, 280] on div "English to English Võta vestlus üle" at bounding box center [342, 275] width 72 height 16
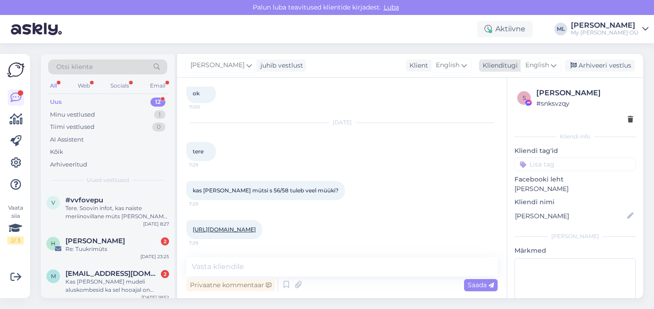
click at [548, 61] on span "English" at bounding box center [537, 65] width 24 height 10
click at [513, 101] on link "Estonian" at bounding box center [520, 106] width 100 height 15
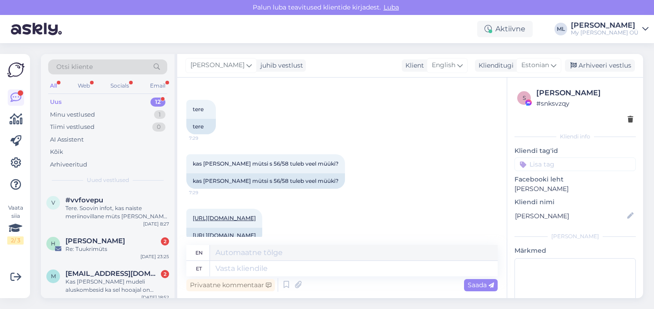
click at [547, 58] on div "[PERSON_NAME] juhib vestlust Klient English Klienditugi Estonian est Estonian A…" at bounding box center [410, 66] width 466 height 24
click at [464, 65] on div "English" at bounding box center [447, 65] width 41 height 15
type input "est"
click at [411, 105] on link "Estonian" at bounding box center [435, 106] width 100 height 15
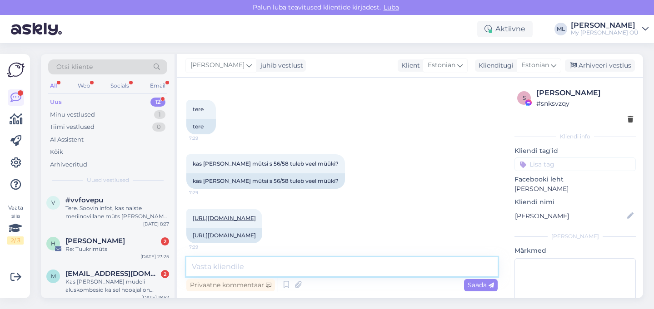
click at [206, 265] on textarea at bounding box center [341, 267] width 311 height 19
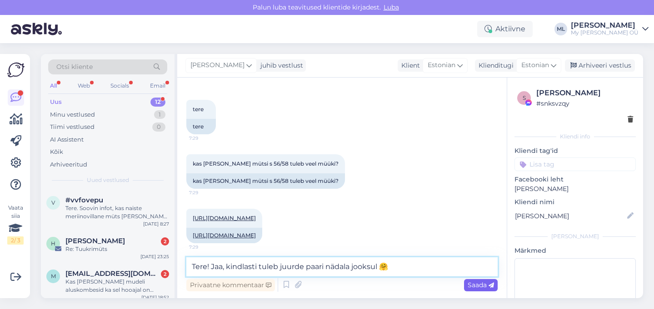
type textarea "Tere! Jaa, kindlasti tuleb juurde paari nädala jooksul 🤗"
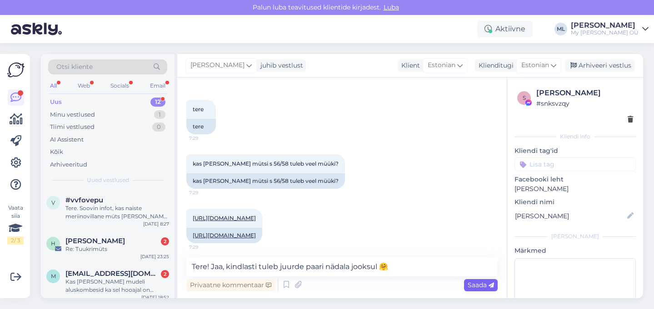
click at [488, 285] on icon at bounding box center [490, 285] width 5 height 5
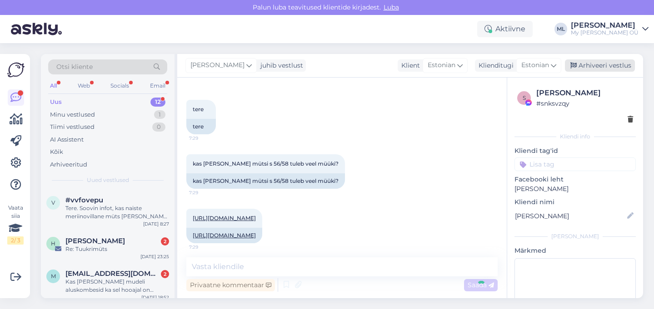
scroll to position [1494, 0]
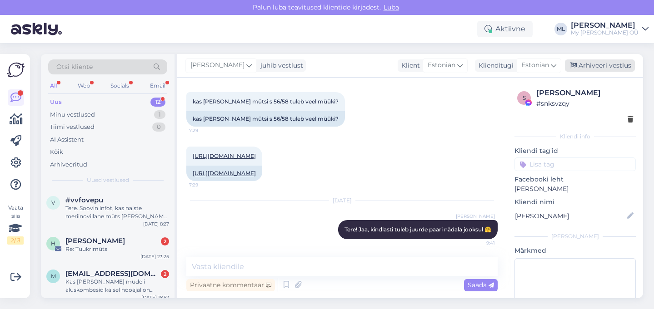
click at [587, 67] on div "Arhiveeri vestlus" at bounding box center [600, 66] width 70 height 12
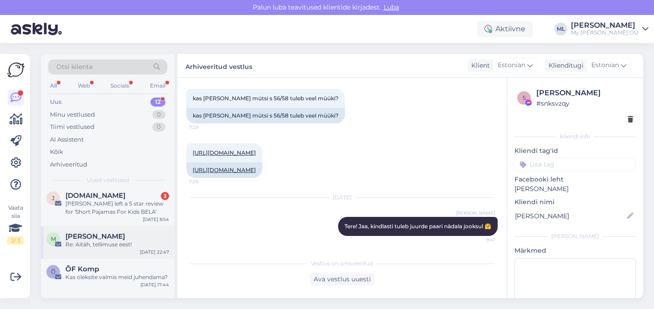
scroll to position [314, 0]
click at [96, 205] on div "[PERSON_NAME] left a 5 star review for 'Short Pajamas For Kids BELA'" at bounding box center [117, 209] width 104 height 16
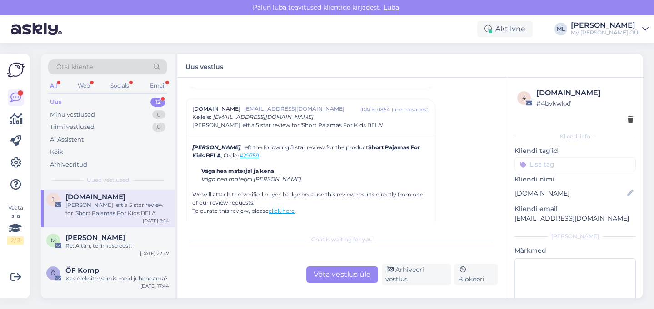
scroll to position [3884, 0]
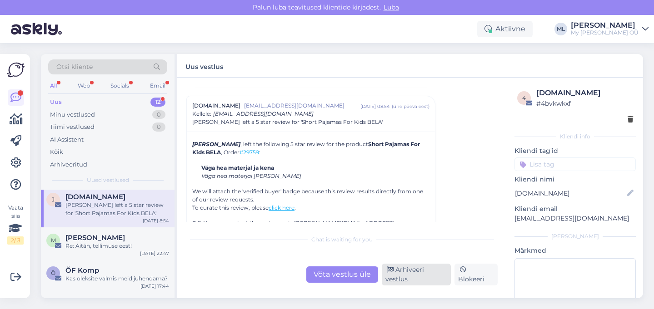
click at [407, 278] on div "Arhiveeri vestlus" at bounding box center [416, 275] width 69 height 22
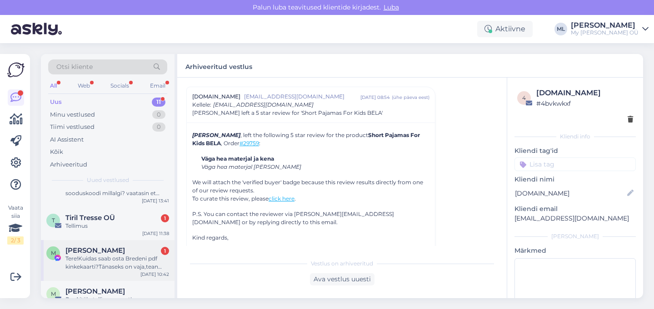
scroll to position [210, 0]
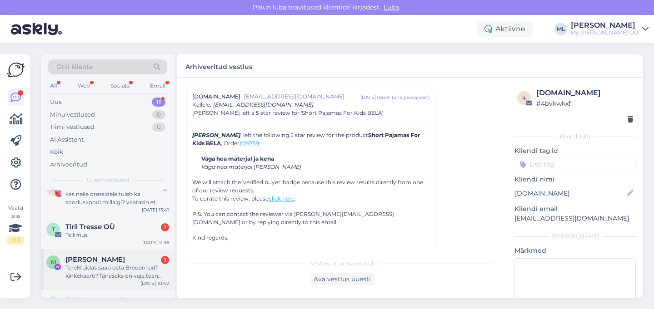
click at [114, 261] on span "[PERSON_NAME]" at bounding box center [95, 260] width 60 height 8
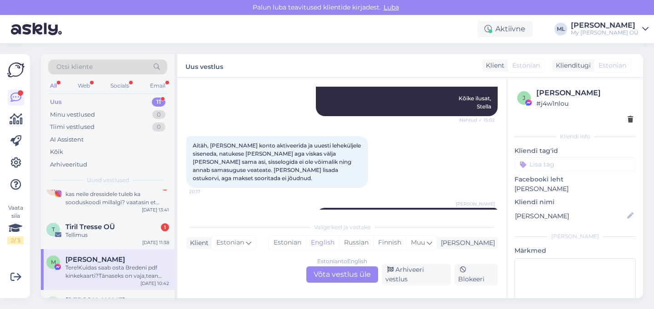
scroll to position [936, 0]
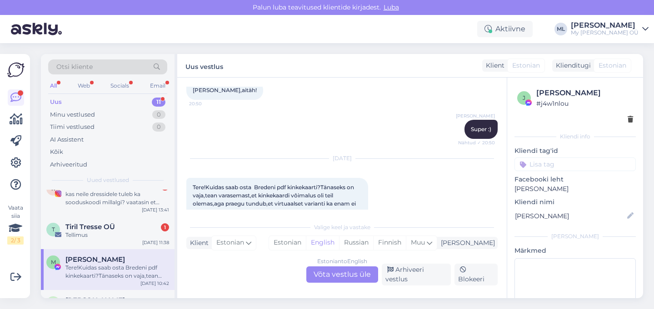
click at [353, 279] on div "Estonian to English Võta vestlus üle" at bounding box center [342, 275] width 72 height 16
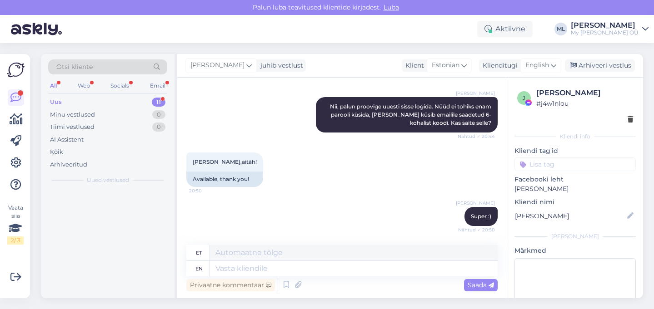
scroll to position [0, 0]
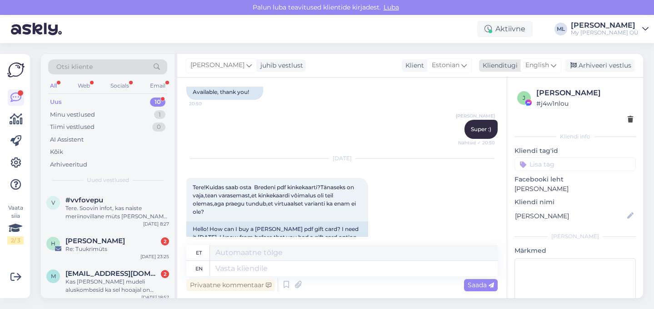
click at [538, 64] on span "English" at bounding box center [537, 65] width 24 height 10
type input "est"
click at [504, 105] on link "Estonian" at bounding box center [520, 106] width 100 height 15
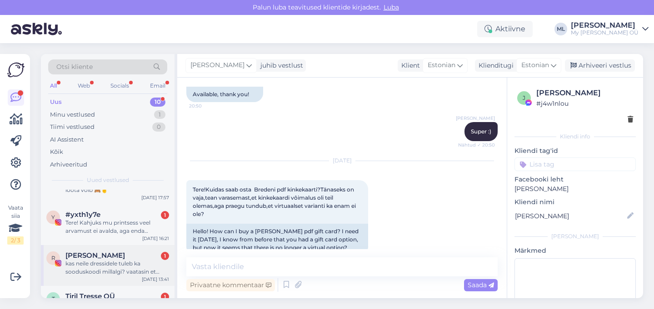
scroll to position [143, 0]
click at [110, 262] on div "kas neile dressidele tuleb ka sooduskoodi millalgi? vaatasin et ainult ühte nri…" at bounding box center [117, 266] width 104 height 16
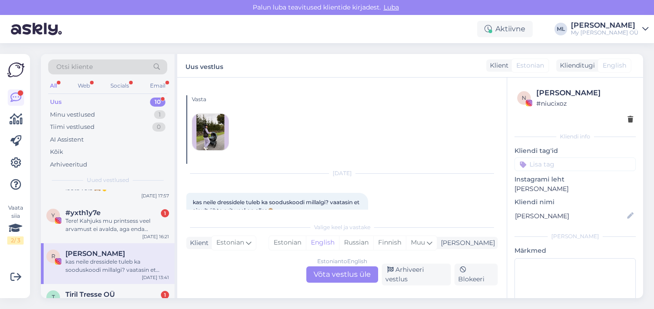
scroll to position [30, 0]
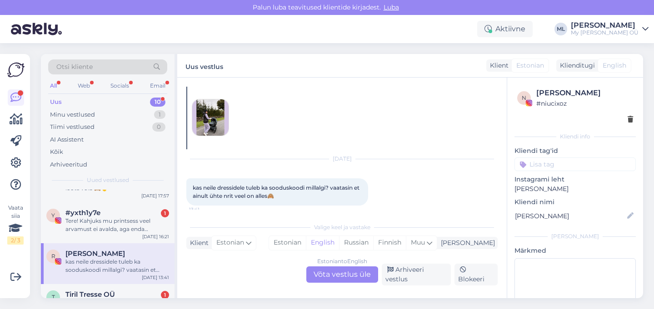
click at [345, 281] on div "Estonian to English Võta vestlus üle" at bounding box center [342, 275] width 72 height 16
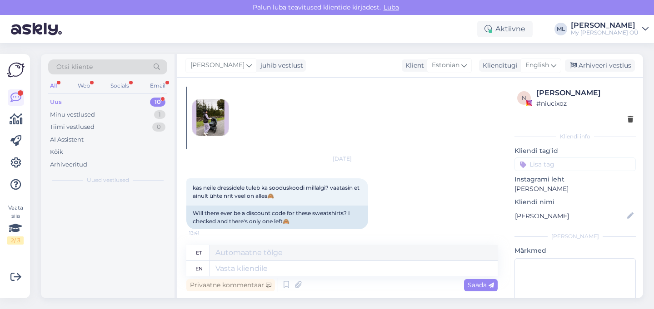
scroll to position [0, 0]
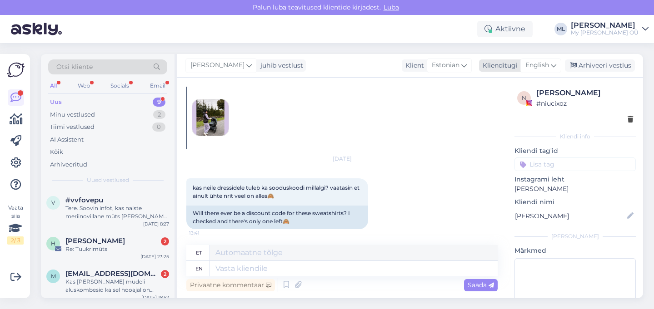
click at [545, 60] on div "English" at bounding box center [540, 65] width 41 height 15
drag, startPoint x: 513, startPoint y: 107, endPoint x: 449, endPoint y: 129, distance: 68.5
click at [513, 108] on link "Estonian" at bounding box center [520, 106] width 100 height 15
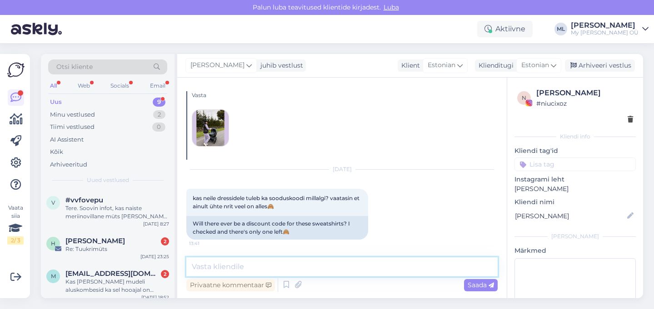
click at [263, 263] on textarea at bounding box center [341, 267] width 311 height 19
paste textarea "Tere! Hetkel meil kahjuks aktiivseid sooduskoode ei ole. Soovitame jälgida meie…"
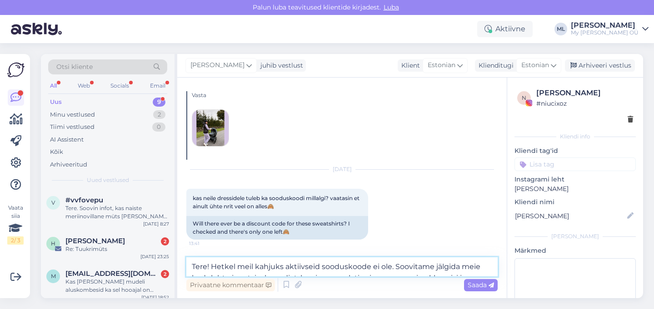
scroll to position [30, 0]
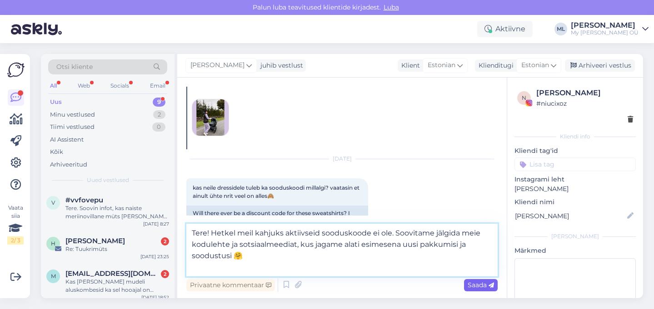
type textarea "Tere! Hetkel meil kahjuks aktiivseid sooduskoode ei ole. Soovitame jälgida meie…"
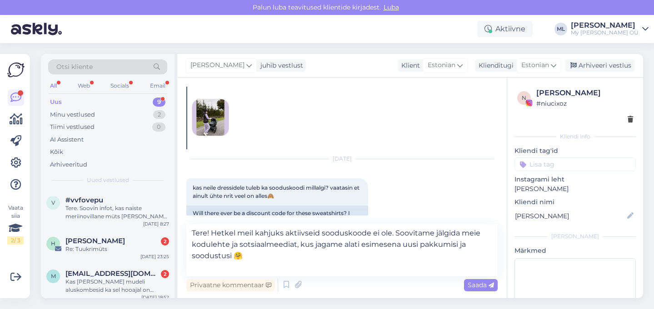
drag, startPoint x: 483, startPoint y: 285, endPoint x: 488, endPoint y: 279, distance: 8.4
click at [484, 284] on span "Saada" at bounding box center [481, 285] width 26 height 8
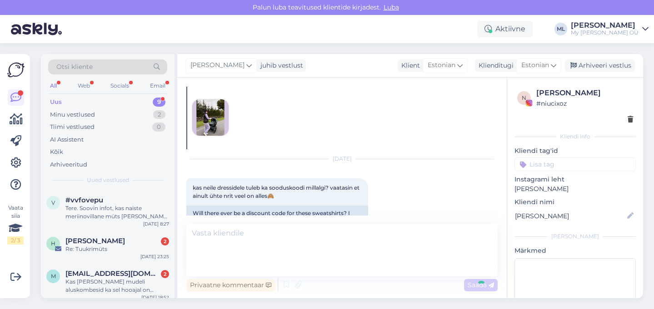
scroll to position [94, 0]
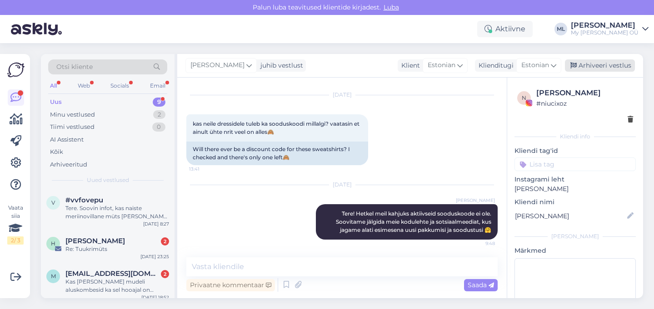
click at [597, 65] on div "Arhiveeri vestlus" at bounding box center [600, 66] width 70 height 12
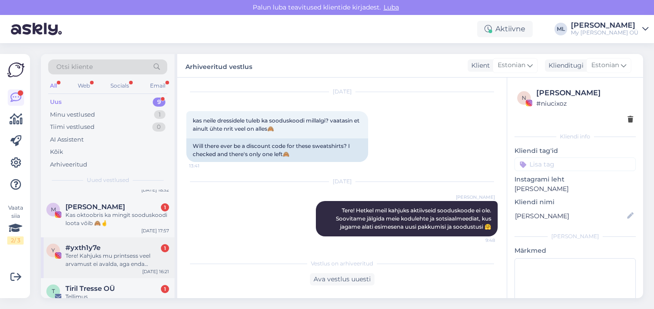
scroll to position [97, 0]
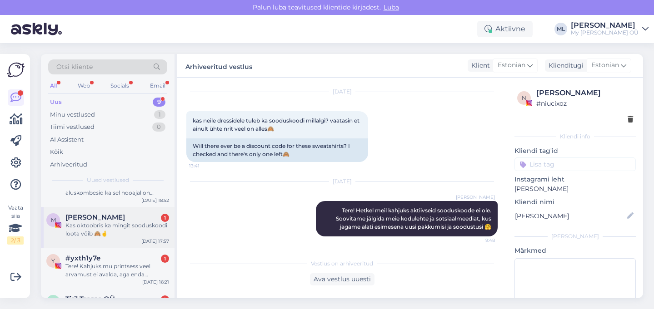
click at [119, 229] on div "Kas oktoobris ka mingit sooduskoodi loota võib 🙈🤞" at bounding box center [117, 230] width 104 height 16
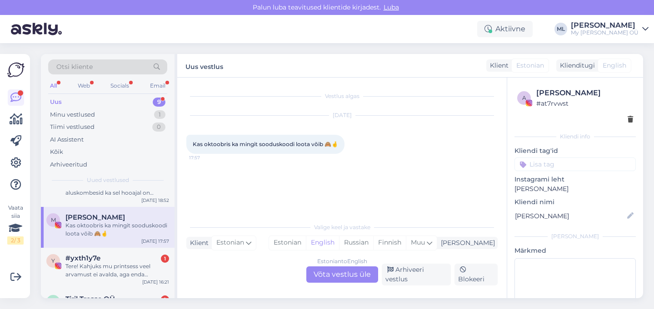
drag, startPoint x: 345, startPoint y: 273, endPoint x: 361, endPoint y: 258, distance: 21.9
click at [345, 272] on div "Estonian to English Võta vestlus üle" at bounding box center [342, 275] width 72 height 16
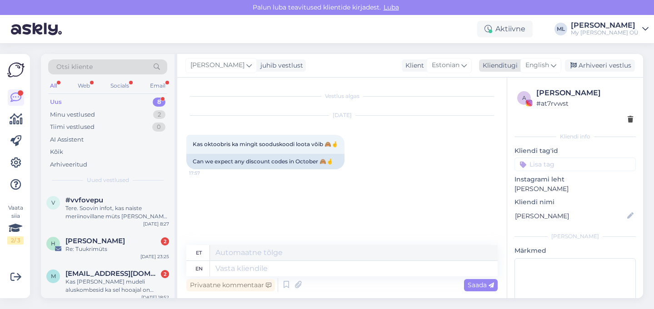
click at [543, 68] on span "English" at bounding box center [537, 65] width 24 height 10
click at [503, 100] on link "Estonian" at bounding box center [520, 106] width 100 height 15
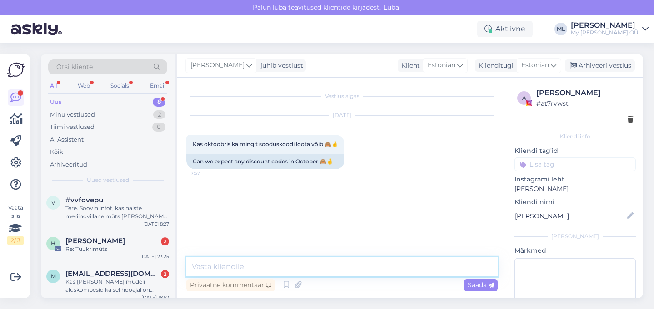
click at [236, 274] on textarea at bounding box center [341, 267] width 311 height 19
paste textarea "Tere! Hetkel meil kahjuks aktiivseid sooduskoode ei ole. Soovitame jälgida meie…"
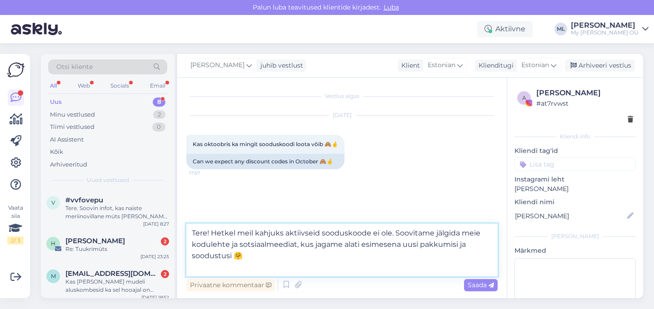
drag, startPoint x: 391, startPoint y: 233, endPoint x: 241, endPoint y: 233, distance: 149.5
click at [241, 233] on textarea "Tere! Hetkel meil kahjuks aktiivseid sooduskoode ei ole. Soovitame jälgida meie…" at bounding box center [341, 250] width 311 height 53
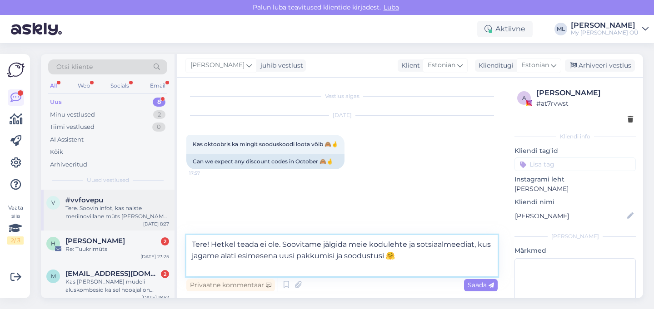
drag, startPoint x: 207, startPoint y: 245, endPoint x: 149, endPoint y: 223, distance: 62.3
click at [148, 226] on div "Otsi kliente All Web Socials Email Uus 8 Minu vestlused 2 Tiimi vestlused 0 AI …" at bounding box center [342, 176] width 602 height 244
type textarea "Hei! Hetkel teada ei ole. Soovitame jälgida meie kodulehte ja sotsiaalmeediat, …"
click at [479, 285] on span "Saada" at bounding box center [481, 285] width 26 height 8
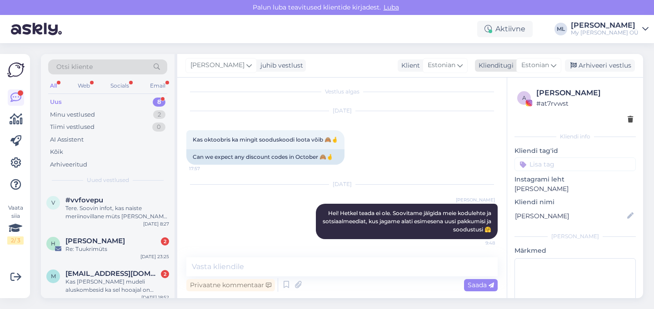
drag, startPoint x: 606, startPoint y: 62, endPoint x: 577, endPoint y: 70, distance: 30.1
click at [606, 62] on div "Arhiveeri vestlus" at bounding box center [600, 66] width 70 height 12
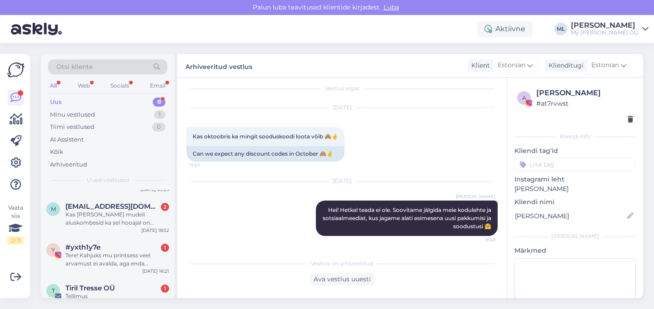
scroll to position [66, 0]
click at [120, 260] on div "Tere! Kahjuks mu printsess veel arvamust ei avalda, aga enda kogemusest võin öe…" at bounding box center [117, 261] width 104 height 16
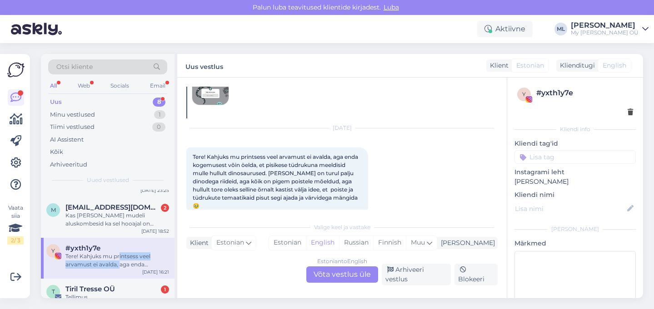
scroll to position [62, 0]
click at [105, 223] on div "Kas [PERSON_NAME] mudeli aluskombesid ka sel hooajal on tulemas müüki?" at bounding box center [117, 220] width 104 height 16
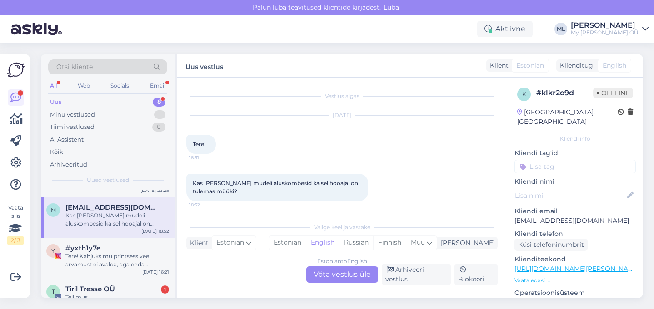
click at [337, 277] on div "Estonian to English Võta vestlus üle" at bounding box center [342, 275] width 72 height 16
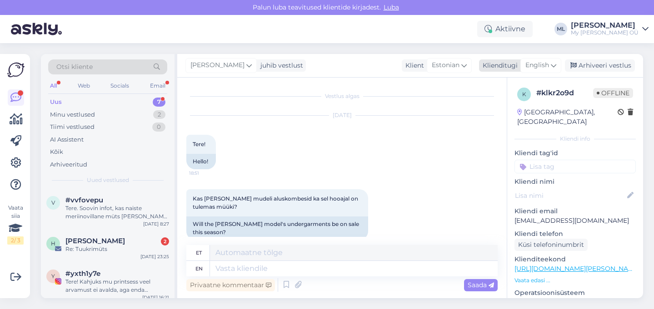
click at [540, 63] on span "English" at bounding box center [537, 65] width 24 height 10
drag, startPoint x: 498, startPoint y: 106, endPoint x: 450, endPoint y: 132, distance: 53.9
click at [498, 106] on link "Estonian" at bounding box center [520, 106] width 100 height 15
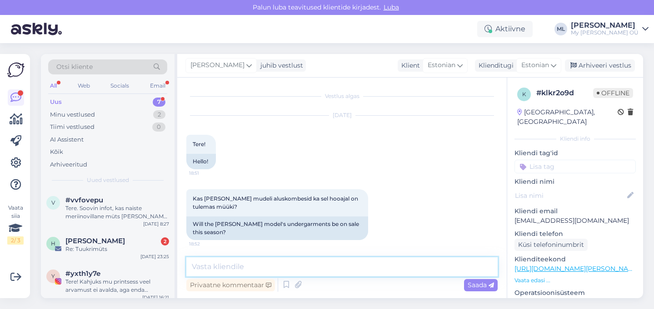
click at [222, 262] on textarea at bounding box center [341, 267] width 311 height 19
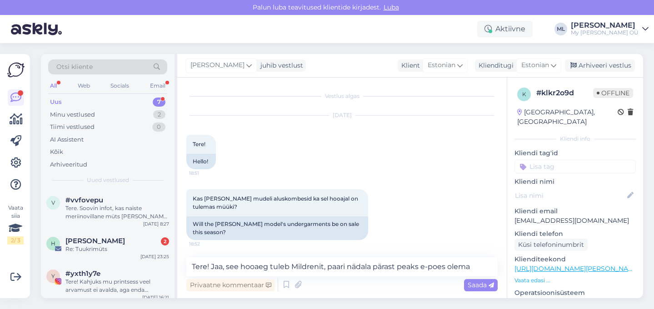
drag, startPoint x: 348, startPoint y: 154, endPoint x: 352, endPoint y: 157, distance: 5.2
click at [348, 154] on div "[DATE] Tere! 18:51 Hello!" at bounding box center [341, 143] width 311 height 74
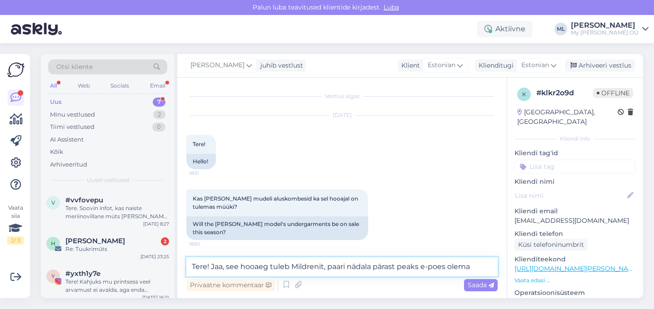
click at [475, 267] on textarea "Tere! Jaa, see hooaeg tuleb Mildrenit, paari nädala pärast peaks e-poes olema" at bounding box center [341, 267] width 311 height 19
type textarea "Tere! Jaa, see hooaeg tuleb Mildrenit, paari nädala pärast peaks e-poes olema 🤗"
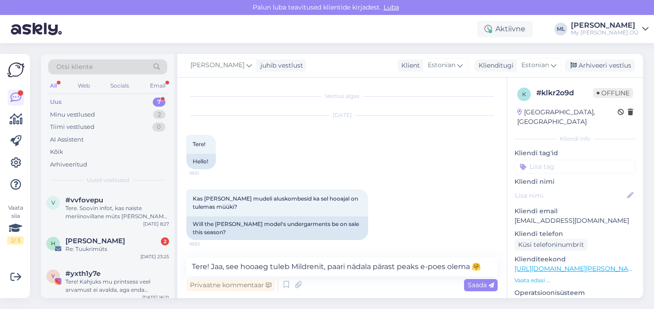
click at [478, 288] on span "Saada" at bounding box center [481, 285] width 26 height 8
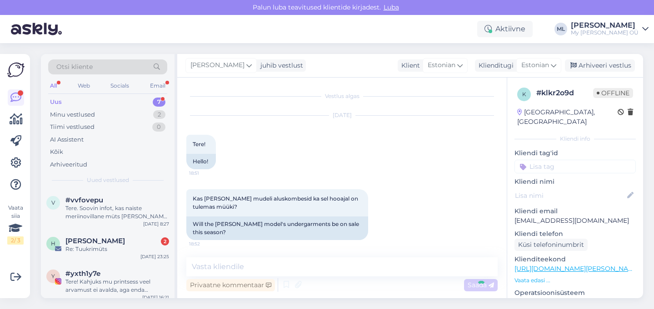
scroll to position [67, 0]
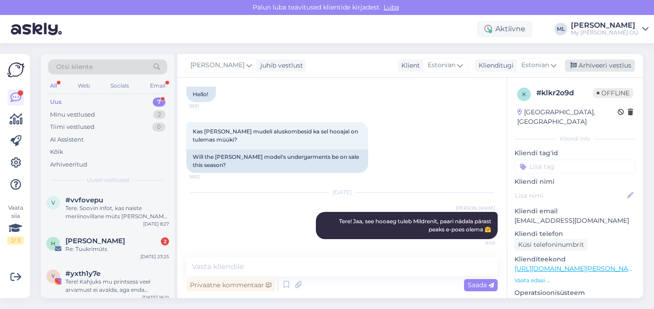
click at [591, 65] on div "Arhiveeri vestlus" at bounding box center [600, 66] width 70 height 12
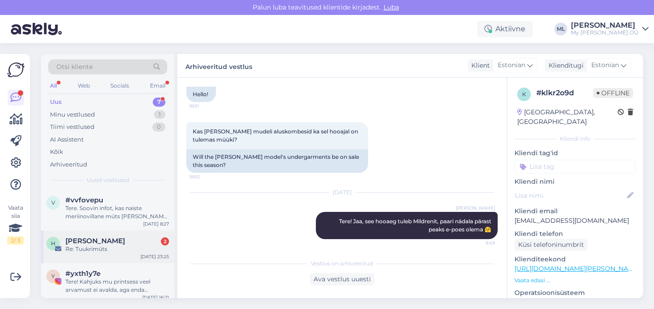
click at [100, 240] on span "[PERSON_NAME]" at bounding box center [95, 241] width 60 height 8
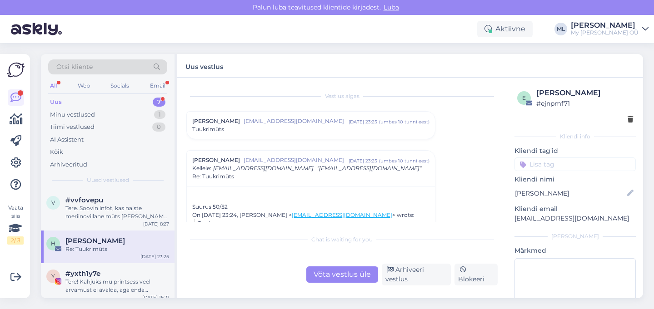
scroll to position [0, 0]
click at [265, 131] on div "Tuukrimüts" at bounding box center [310, 129] width 237 height 8
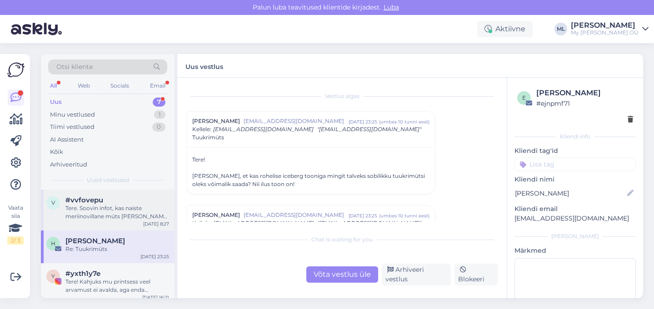
click at [117, 207] on div "Tere. Soovin infot, kas naiste meriinovillane müts [PERSON_NAME] nahka sügelema…" at bounding box center [117, 212] width 104 height 16
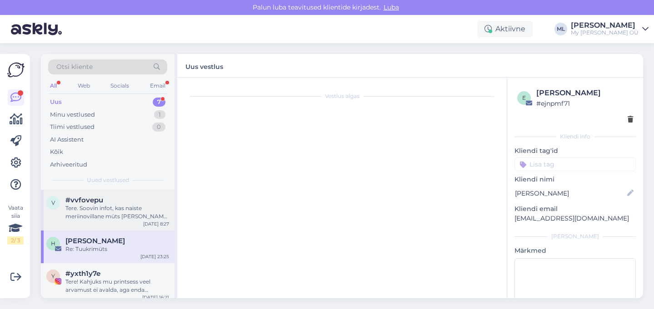
scroll to position [459, 0]
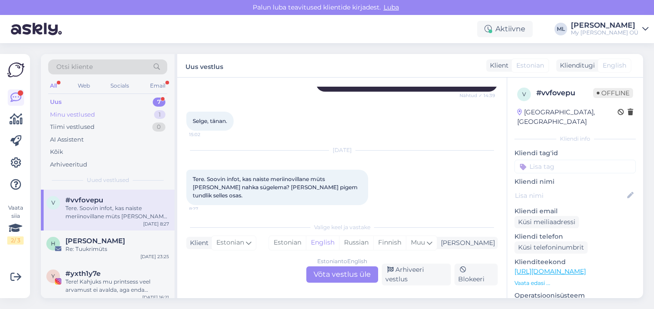
click at [78, 112] on div "Minu vestlused" at bounding box center [72, 114] width 45 height 9
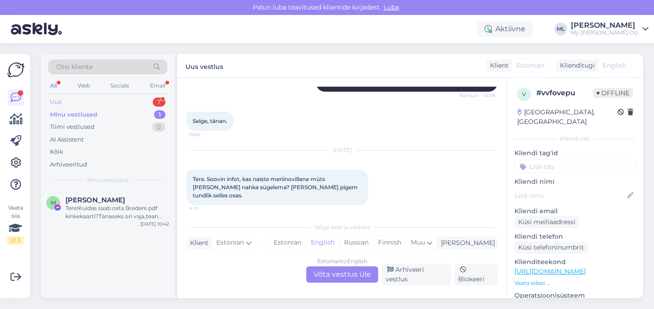
click at [70, 104] on div "Uus 7" at bounding box center [107, 102] width 119 height 13
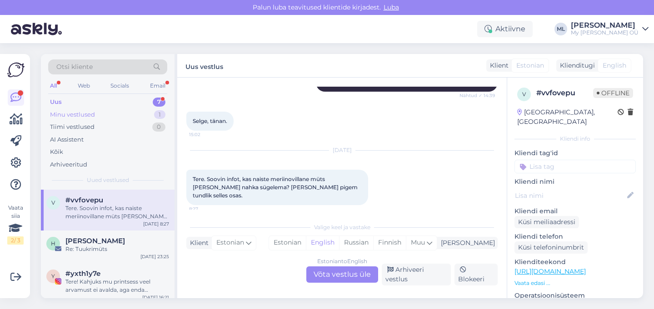
click at [69, 115] on div "Minu vestlused" at bounding box center [72, 114] width 45 height 9
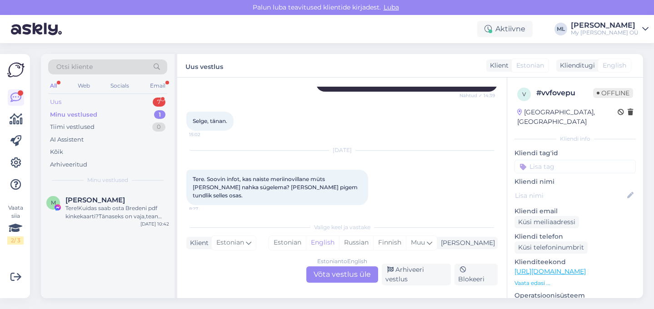
click at [64, 99] on div "Uus 7" at bounding box center [107, 102] width 119 height 13
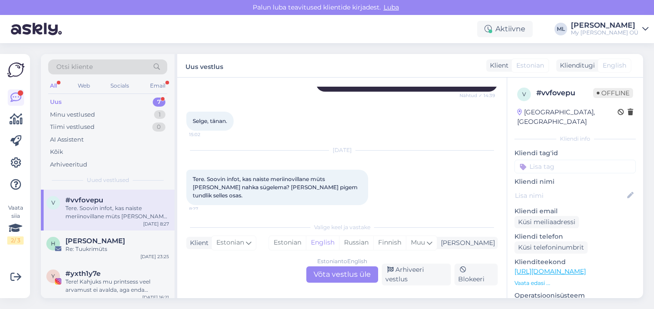
click at [98, 221] on div "v #vvfovepu Tere. Soovin infot, kas naiste meriinovillane müts [PERSON_NAME] na…" at bounding box center [108, 210] width 134 height 41
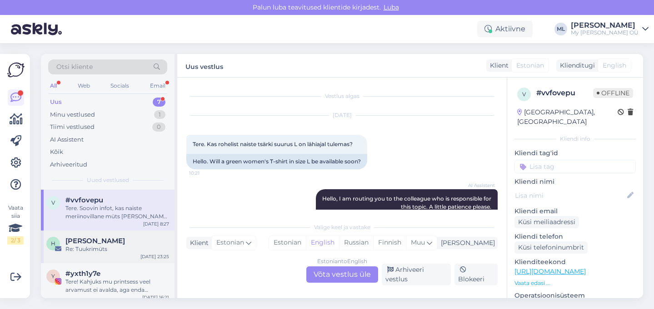
click at [103, 251] on div "Re: Tuukrimüts" at bounding box center [117, 249] width 104 height 8
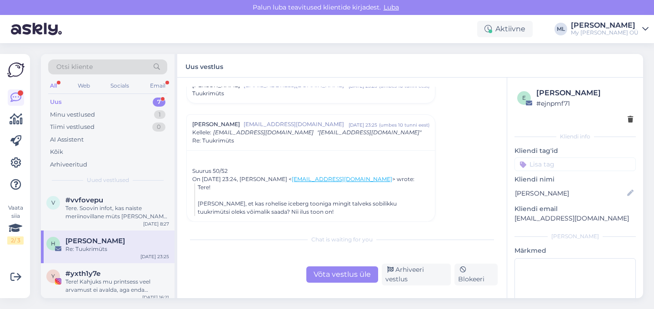
click at [112, 103] on div "Uus 7" at bounding box center [107, 102] width 119 height 13
click at [85, 210] on div "Tere. Soovin infot, kas naiste meriinovillane müts [PERSON_NAME] nahka sügelema…" at bounding box center [117, 212] width 104 height 16
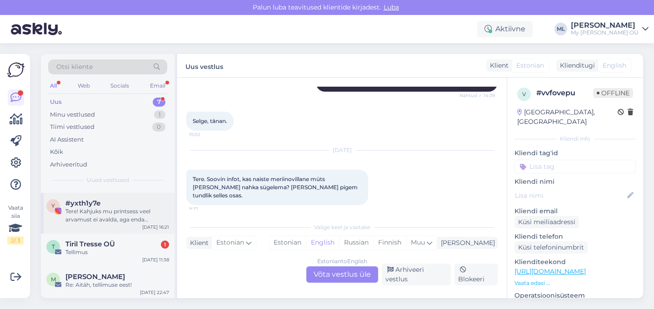
scroll to position [51, 0]
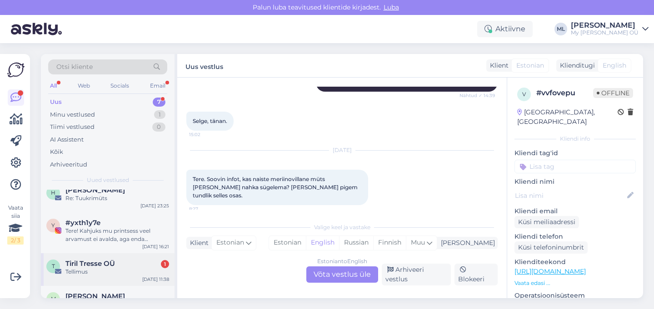
drag, startPoint x: 100, startPoint y: 265, endPoint x: 107, endPoint y: 267, distance: 7.4
click at [100, 265] on span "Tiril Tresse OÜ" at bounding box center [90, 264] width 50 height 8
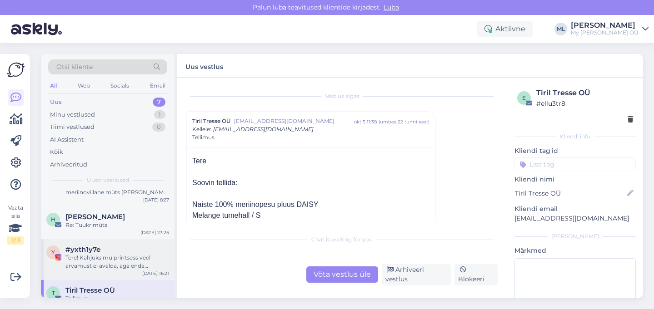
scroll to position [0, 0]
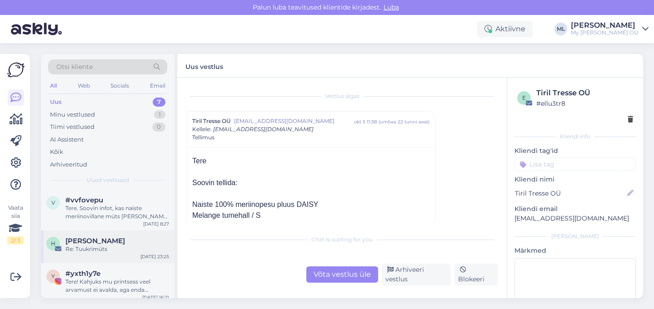
click at [99, 247] on div "Re: Tuukrimüts" at bounding box center [117, 249] width 104 height 8
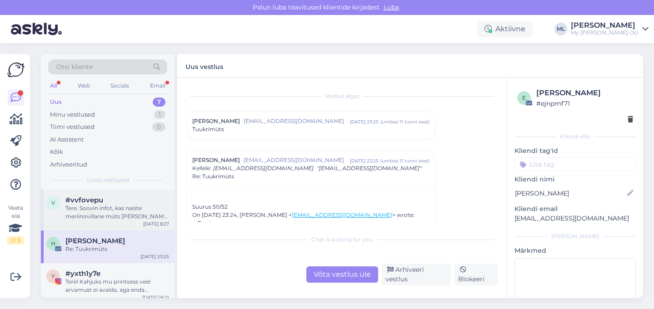
click at [140, 215] on div "Tere. Soovin infot, kas naiste meriinovillane müts [PERSON_NAME] nahka sügelema…" at bounding box center [117, 212] width 104 height 16
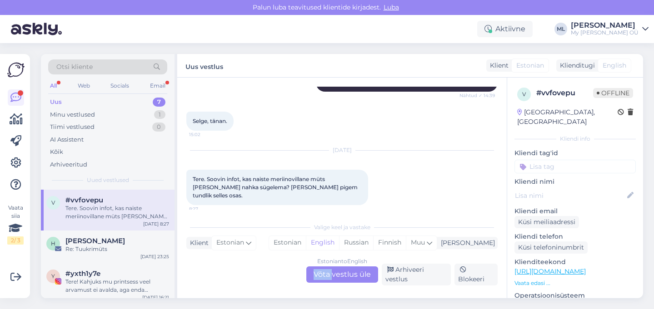
click at [332, 272] on div "Estonian to English Võta vestlus üle" at bounding box center [342, 275] width 72 height 16
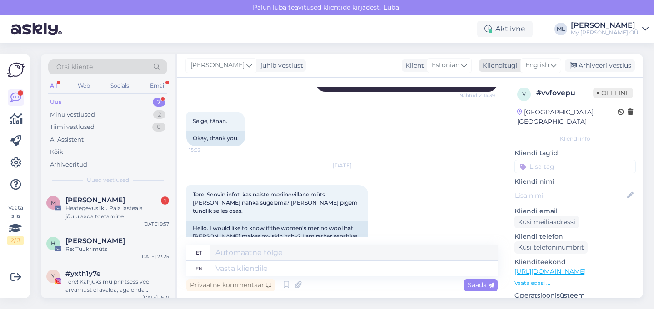
drag, startPoint x: 550, startPoint y: 61, endPoint x: 543, endPoint y: 66, distance: 8.8
click at [550, 61] on div "English" at bounding box center [540, 65] width 41 height 15
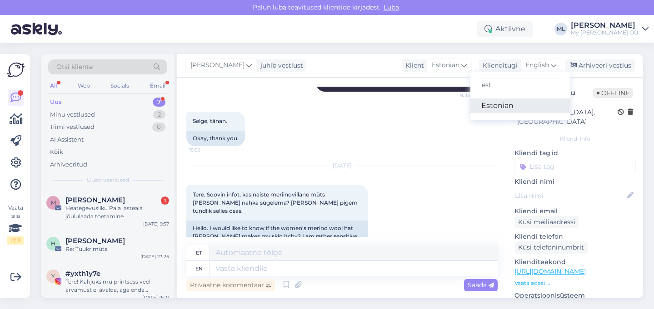
type input "est"
drag, startPoint x: 494, startPoint y: 106, endPoint x: 436, endPoint y: 155, distance: 75.8
click at [494, 106] on link "Estonian" at bounding box center [520, 106] width 100 height 15
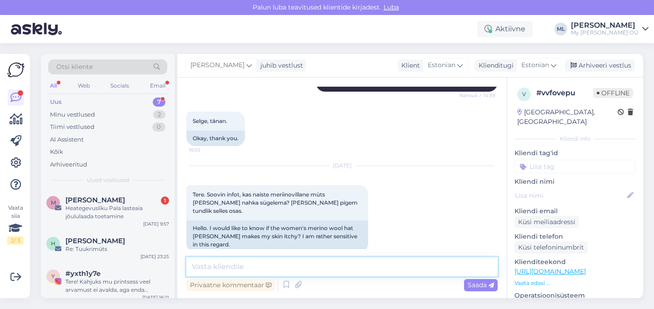
click at [291, 261] on textarea at bounding box center [341, 267] width 311 height 19
paste textarea "Meriinovill on tavaliselt väga pehme ega sügele nagu tavaline vill, aga see ole…"
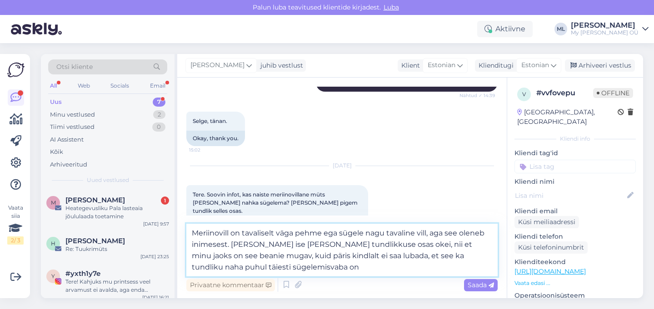
click at [191, 231] on textarea "Meriinovill on tavaliselt väga pehme ega sügele nagu tavaline vill, aga see ole…" at bounding box center [341, 250] width 311 height 53
click at [384, 244] on textarea "Tere! Meriinovill on tavaliselt väga pehme ega sügele nagu tavaline vill, aga s…" at bounding box center [341, 250] width 311 height 53
click at [382, 244] on textarea "Tere! Meriinovill on tavaliselt väga pehme ega sügele nagu tavaline vill, aga s…" at bounding box center [341, 250] width 311 height 53
drag, startPoint x: 375, startPoint y: 244, endPoint x: 367, endPoint y: 244, distance: 8.6
click at [367, 244] on textarea "Tere! Meriinovill on tavaliselt väga pehme ega sügele nagu tavaline vill, aga s…" at bounding box center [341, 250] width 311 height 53
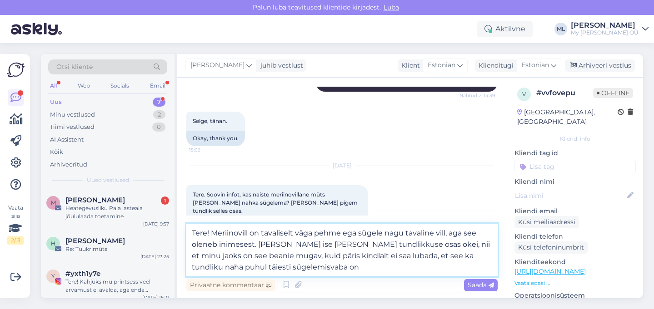
drag, startPoint x: 409, startPoint y: 242, endPoint x: 256, endPoint y: 243, distance: 152.2
click at [256, 243] on textarea "Tere! Meriinovill on tavaliselt väga pehme ega sügele nagu tavaline vill, aga s…" at bounding box center [341, 250] width 311 height 53
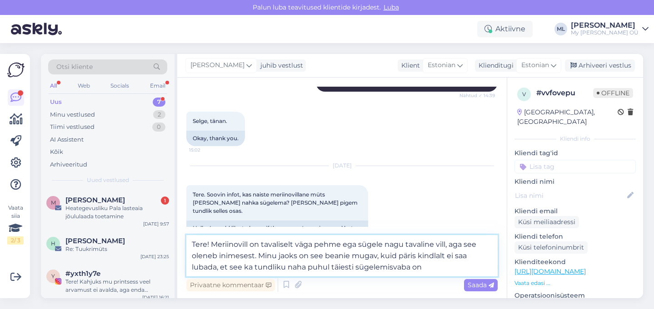
click at [433, 262] on textarea "Tere! Meriinovill on tavaliselt väga pehme ega sügele nagu tavaline vill, aga s…" at bounding box center [341, 255] width 311 height 41
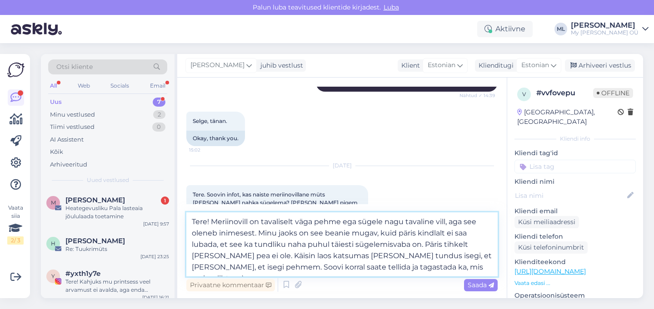
drag, startPoint x: 460, startPoint y: 263, endPoint x: 355, endPoint y: 279, distance: 106.6
click at [355, 279] on div "Tere! Meriinovill on tavaliselt väga pehme ega sügele nagu tavaline vill, aga s…" at bounding box center [341, 253] width 311 height 81
drag, startPoint x: 396, startPoint y: 265, endPoint x: 427, endPoint y: 263, distance: 31.0
click at [396, 266] on textarea "Tere! Meriinovill on tavaliselt väga pehme ega sügele nagu tavaline vill, aga s…" at bounding box center [341, 245] width 311 height 64
drag, startPoint x: 452, startPoint y: 269, endPoint x: 251, endPoint y: 273, distance: 201.3
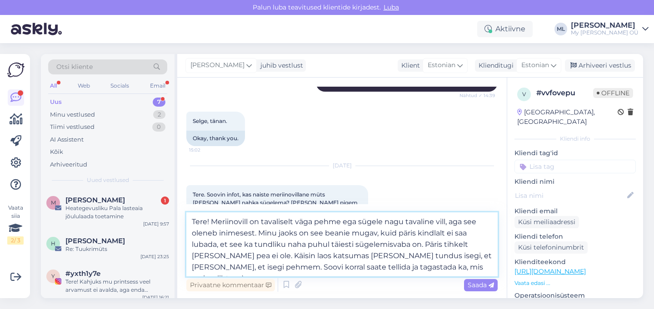
click at [232, 271] on textarea "Tere! Meriinovill on tavaliselt väga pehme ega sügele nagu tavaline vill, aga s…" at bounding box center [341, 245] width 311 height 64
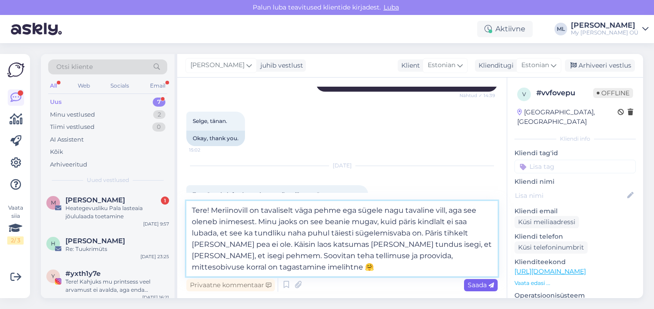
type textarea "Tere! Meriinovill on tavaliselt väga pehme ega sügele nagu tavaline vill, aga s…"
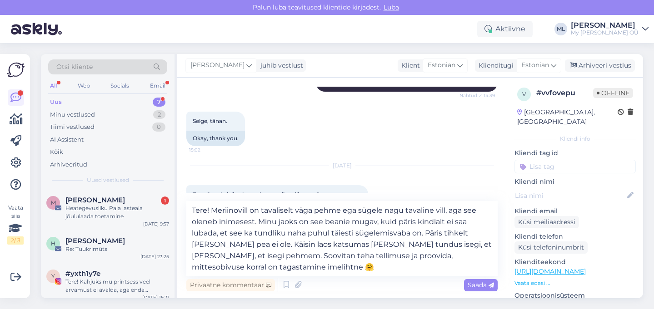
drag, startPoint x: 489, startPoint y: 287, endPoint x: 484, endPoint y: 298, distance: 12.8
click at [490, 286] on icon at bounding box center [490, 285] width 5 height 5
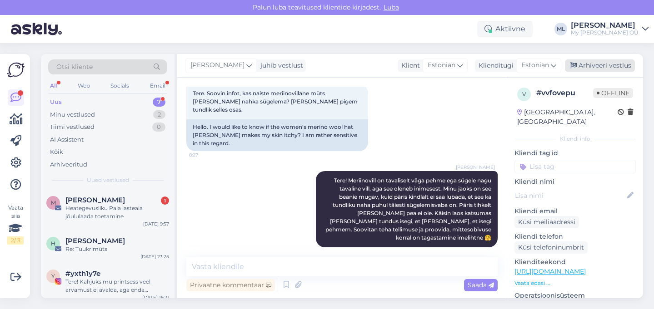
click at [607, 64] on div "Arhiveeri vestlus" at bounding box center [600, 66] width 70 height 12
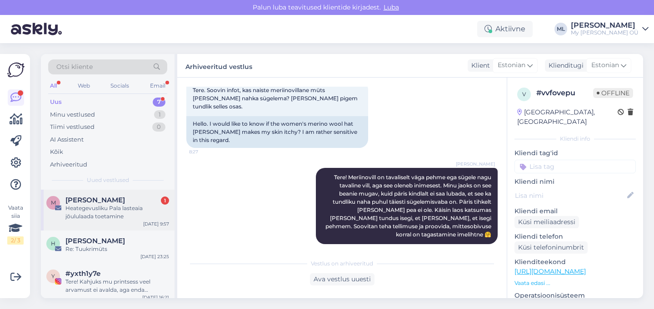
click at [113, 221] on div "M [PERSON_NAME] 1 Heategevusliku Pala lasteaia jõululaada toetamine [DATE] 9:57" at bounding box center [108, 210] width 134 height 41
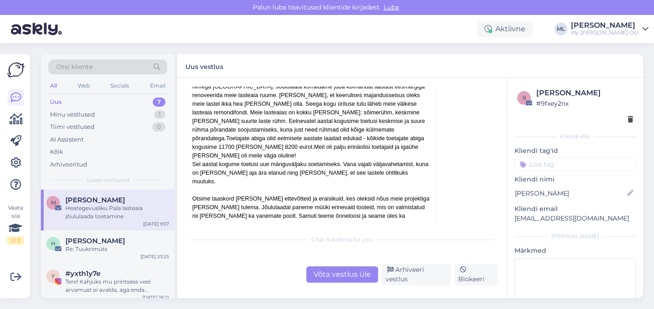
scroll to position [242, 0]
click at [119, 249] on div "Re: Tuukrimüts" at bounding box center [117, 249] width 104 height 8
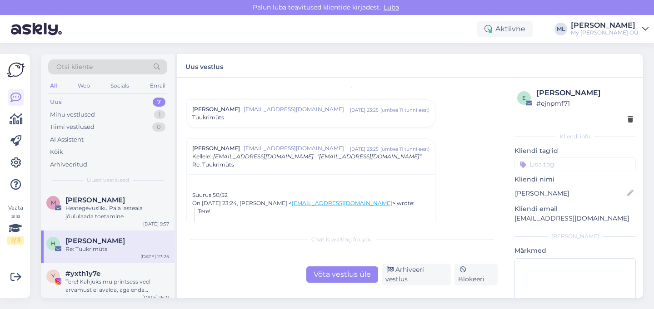
scroll to position [36, 0]
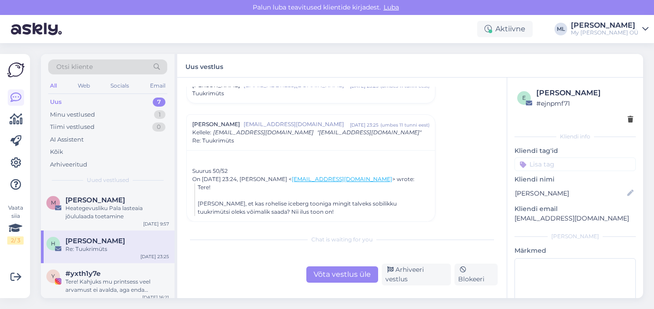
click at [342, 283] on div "Võta vestlus üle" at bounding box center [342, 275] width 72 height 16
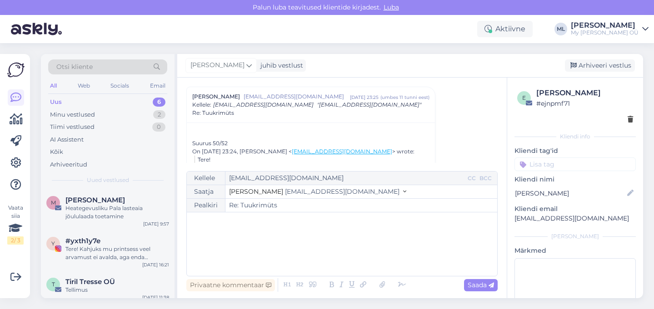
click at [285, 192] on span "[EMAIL_ADDRESS][DOMAIN_NAME]" at bounding box center [342, 192] width 115 height 8
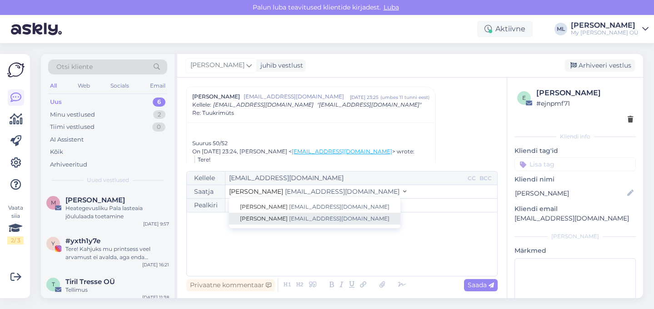
click at [289, 220] on span "[EMAIL_ADDRESS][DOMAIN_NAME]" at bounding box center [339, 218] width 100 height 7
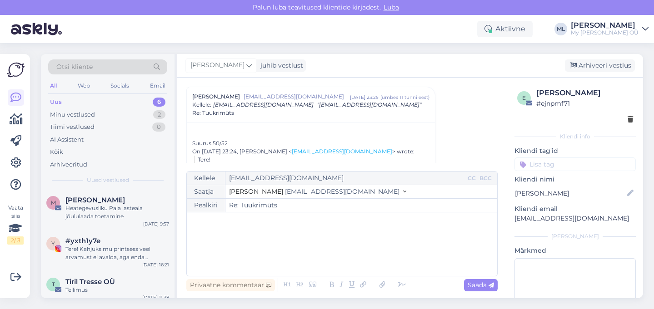
click at [247, 241] on div "﻿" at bounding box center [341, 244] width 301 height 55
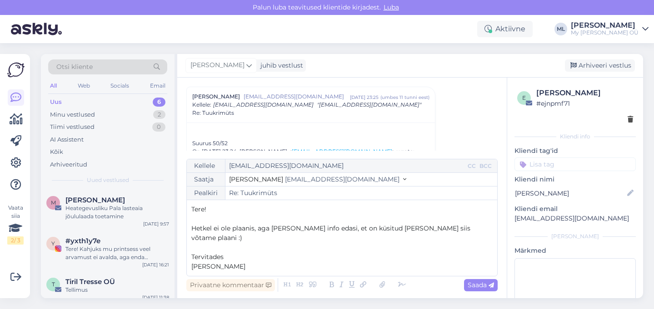
click at [484, 284] on span "Saada" at bounding box center [481, 285] width 26 height 8
type input "Re: Re: Tuukrimüts"
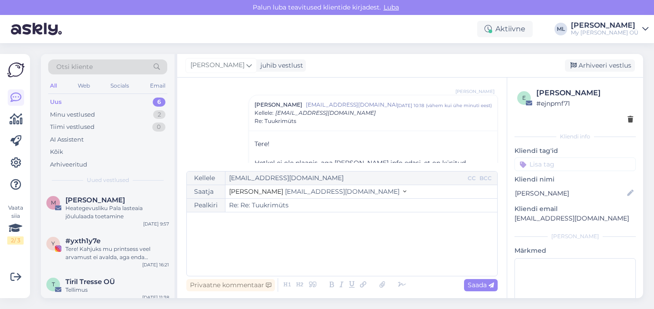
drag, startPoint x: 601, startPoint y: 65, endPoint x: 592, endPoint y: 67, distance: 9.5
click at [601, 64] on div "Arhiveeri vestlus" at bounding box center [600, 66] width 70 height 12
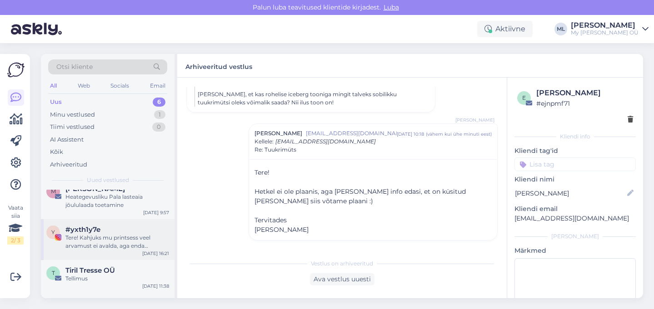
scroll to position [0, 0]
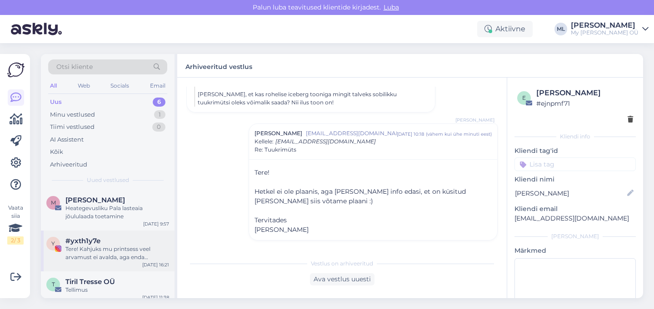
click at [98, 254] on div "Tere! Kahjuks mu printsess veel arvamust ei avalda, aga enda kogemusest võin öe…" at bounding box center [117, 253] width 104 height 16
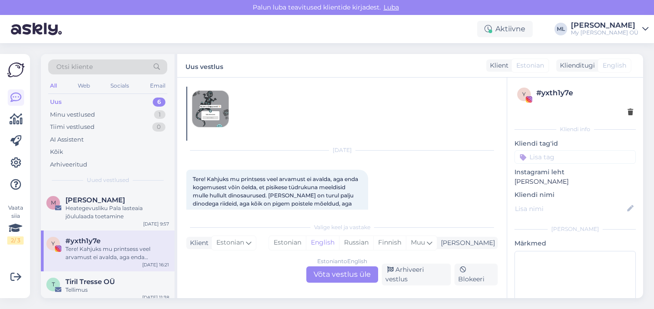
scroll to position [23, 0]
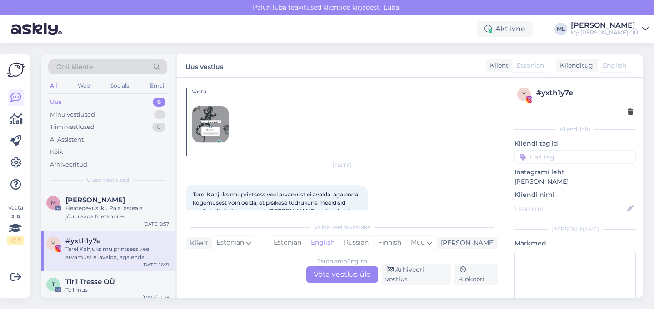
click at [211, 122] on img at bounding box center [210, 124] width 36 height 36
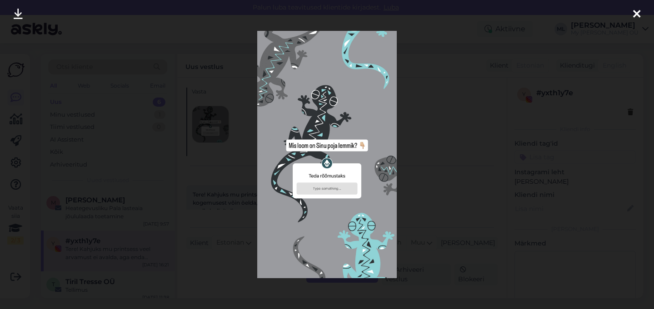
click at [493, 98] on div at bounding box center [327, 154] width 654 height 309
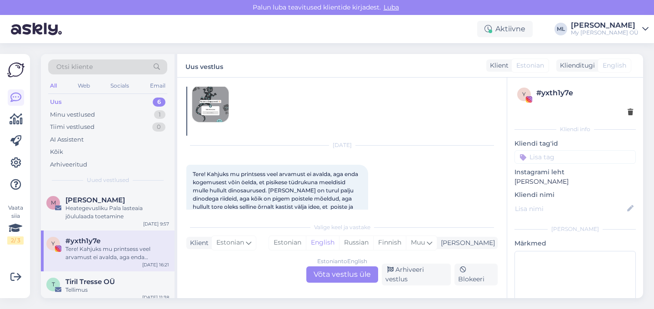
scroll to position [54, 0]
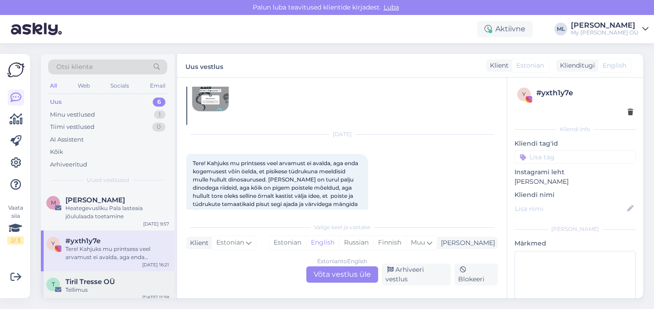
click at [85, 290] on div "Tellimus" at bounding box center [117, 290] width 104 height 8
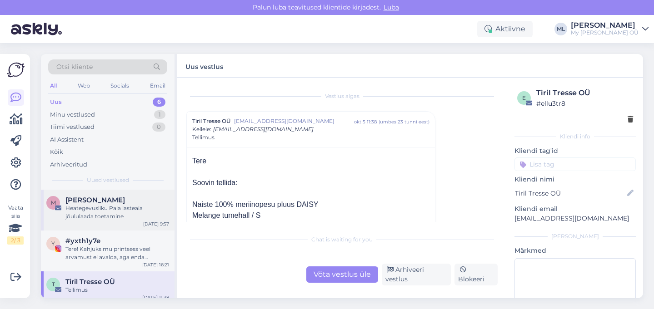
click at [122, 200] on div "[PERSON_NAME]" at bounding box center [117, 200] width 104 height 8
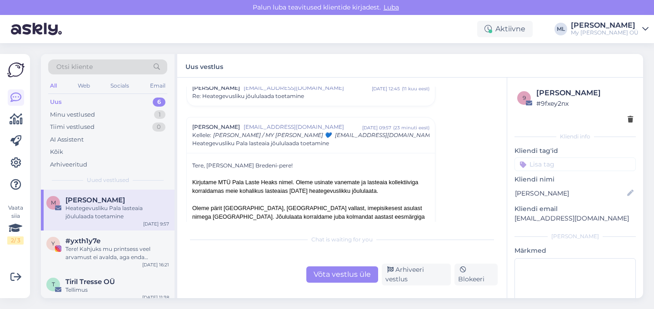
scroll to position [119, 0]
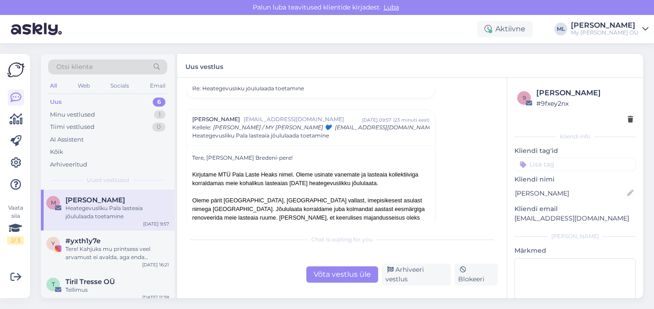
click at [326, 272] on div "Võta vestlus üle" at bounding box center [342, 275] width 72 height 16
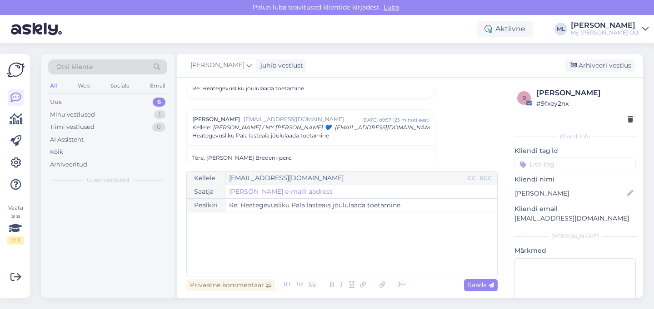
scroll to position [142, 0]
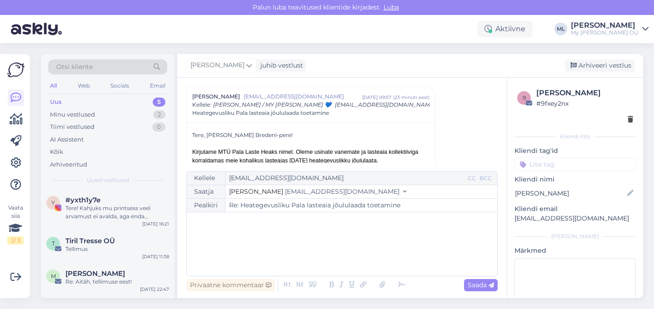
click at [316, 195] on button "Stella [EMAIL_ADDRESS][DOMAIN_NAME]" at bounding box center [317, 192] width 177 height 10
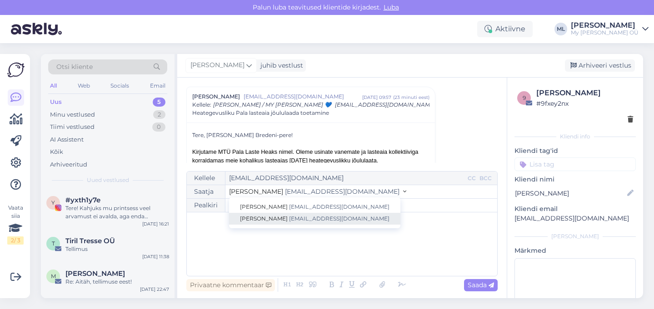
click at [308, 224] on link "[PERSON_NAME] [EMAIL_ADDRESS][DOMAIN_NAME]" at bounding box center [314, 219] width 171 height 12
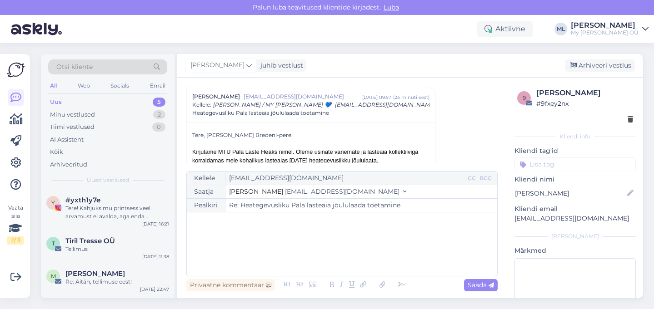
click at [259, 235] on div "﻿" at bounding box center [341, 244] width 301 height 55
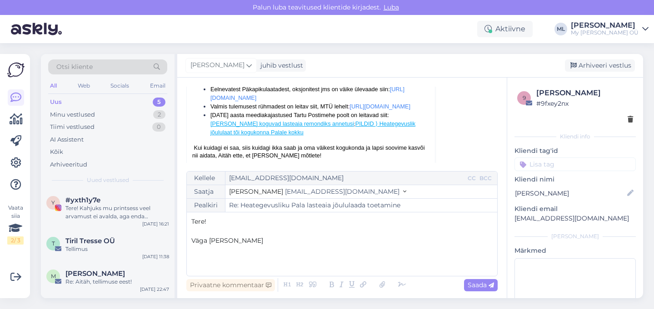
scroll to position [0, 0]
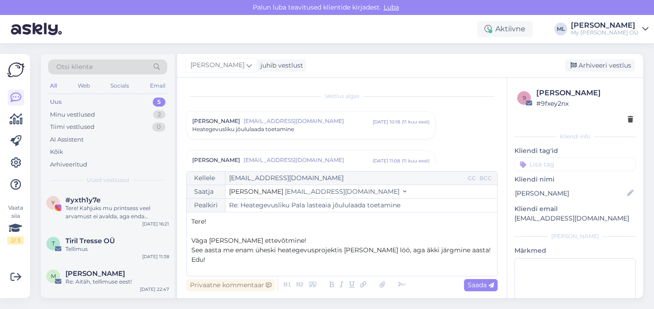
click at [473, 250] on p "See aasta me enam üheski heategevusprojektis [PERSON_NAME] löö, aga äkki järgmi…" at bounding box center [341, 251] width 301 height 10
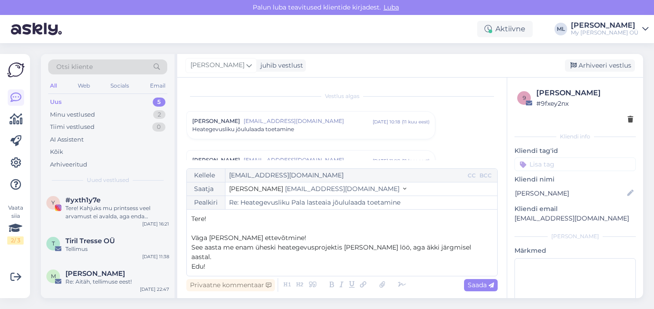
click at [249, 262] on p "Edu!" at bounding box center [341, 267] width 301 height 10
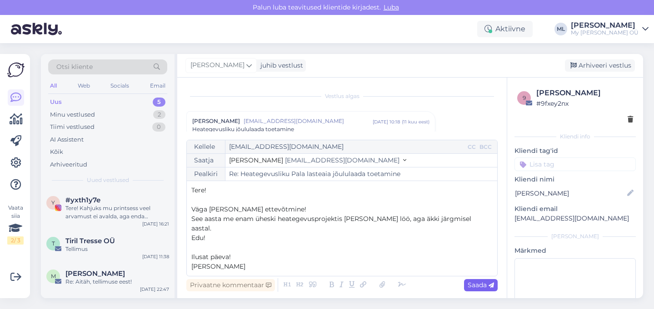
click at [469, 284] on span "Saada" at bounding box center [481, 285] width 26 height 8
type input "Re: Re: Heategevusliku Pala lasteaia jõululaada toetamine"
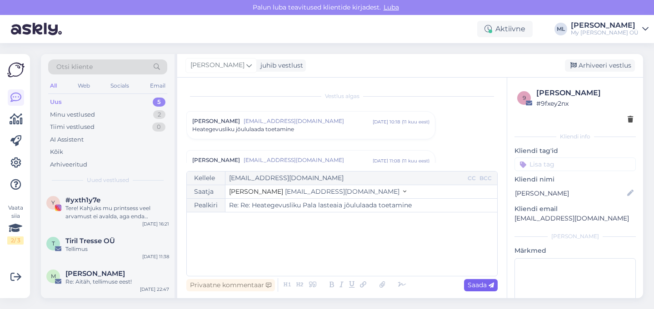
scroll to position [566, 0]
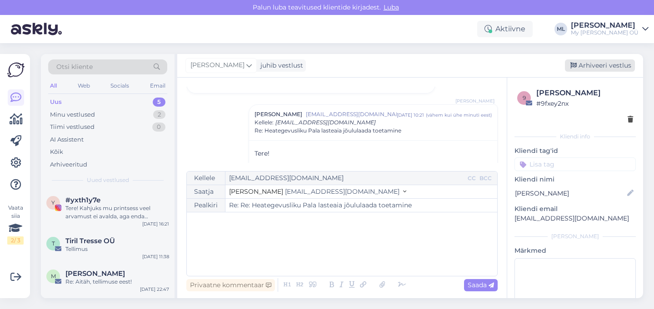
click at [598, 65] on div "Arhiveeri vestlus" at bounding box center [600, 66] width 70 height 12
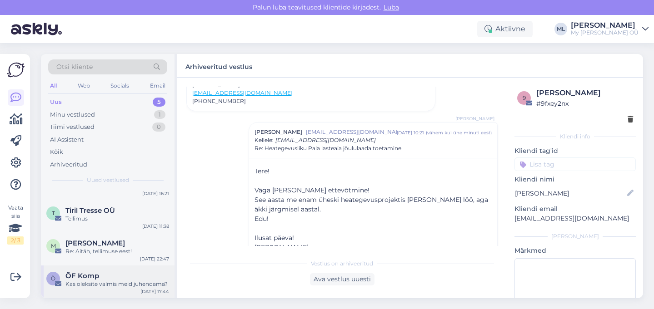
scroll to position [63, 0]
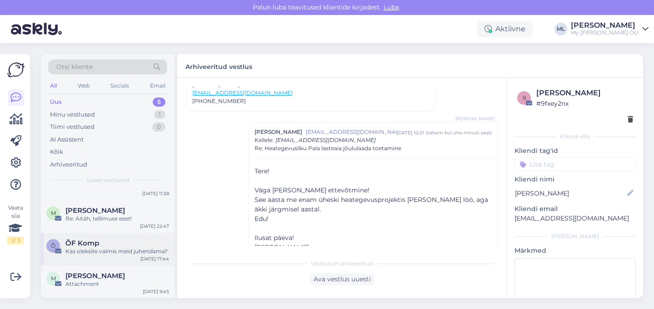
click at [93, 251] on div "Kas oleksite valmis meid juhendama?" at bounding box center [117, 252] width 104 height 8
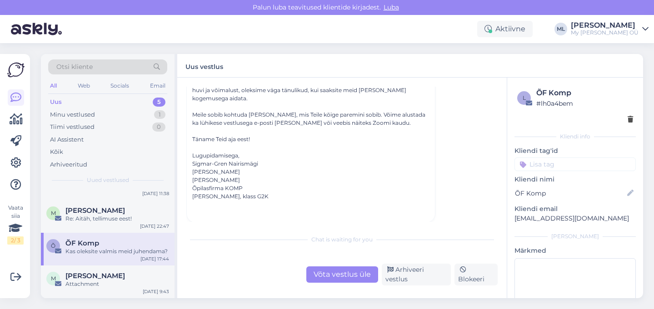
scroll to position [177, 0]
click at [101, 112] on div "Minu vestlused 1" at bounding box center [107, 115] width 119 height 13
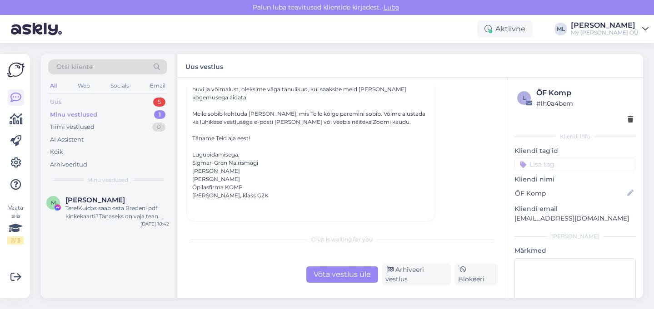
click at [90, 100] on div "Uus 5" at bounding box center [107, 102] width 119 height 13
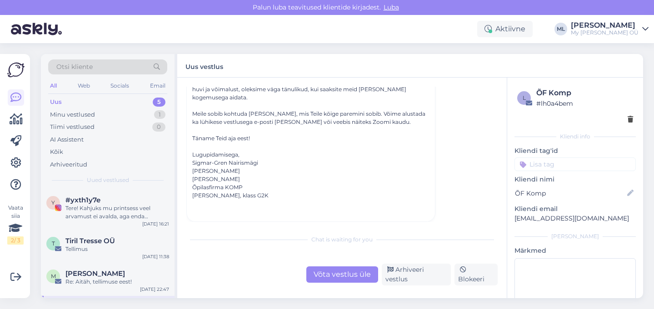
click at [83, 100] on div "Uus 5" at bounding box center [107, 102] width 119 height 13
click at [69, 111] on div "Minu vestlused" at bounding box center [72, 114] width 45 height 9
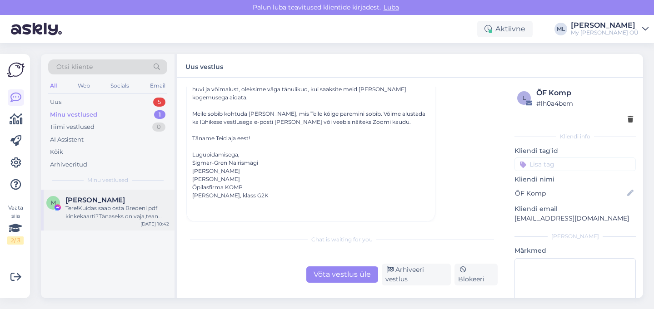
click at [108, 206] on div "Tere!Kuidas saab osta Bredeni pdf kinkekaarti?Tänaseks on vaja,tean varasemast,…" at bounding box center [117, 212] width 104 height 16
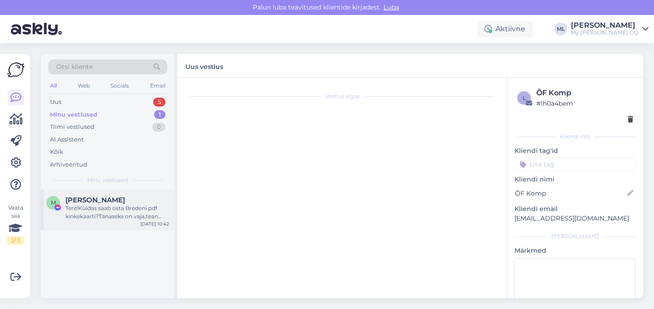
scroll to position [1021, 0]
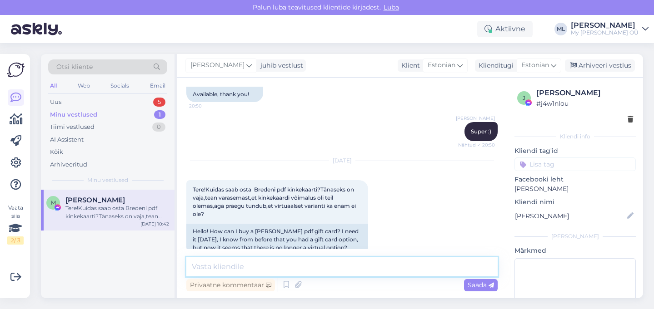
click at [293, 268] on textarea at bounding box center [341, 267] width 311 height 19
click at [394, 266] on textarea "Tere! Nüüd peaks korras olema, väike tehniline tõrge" at bounding box center [341, 267] width 311 height 19
type textarea "Tere! Nüüd peaks korras olema, väike tehniline viga 🤗"
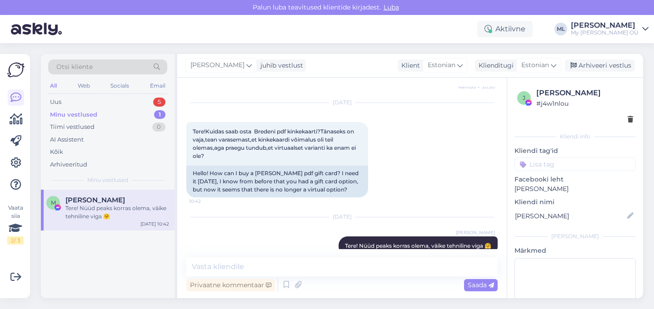
click at [64, 213] on div "M [PERSON_NAME] Perend Tere! Nüüd peaks korras olema, väike tehniline viga 🤗" at bounding box center [107, 208] width 123 height 25
click at [579, 64] on div "Arhiveeri vestlus" at bounding box center [600, 66] width 70 height 12
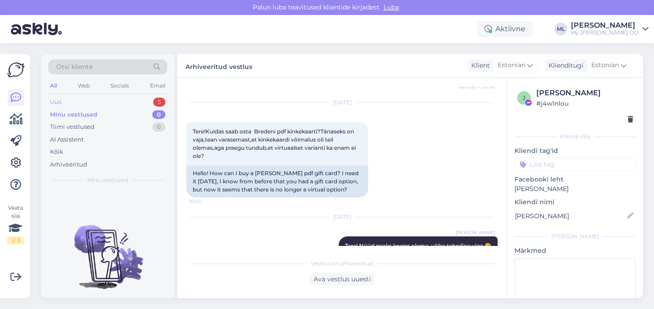
click at [55, 105] on div "Uus" at bounding box center [55, 102] width 11 height 9
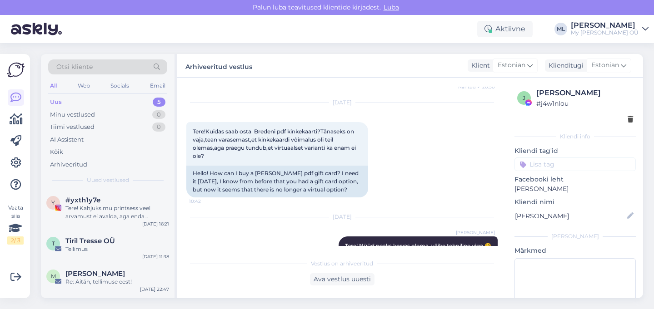
click at [63, 104] on div "Uus 5" at bounding box center [107, 102] width 119 height 13
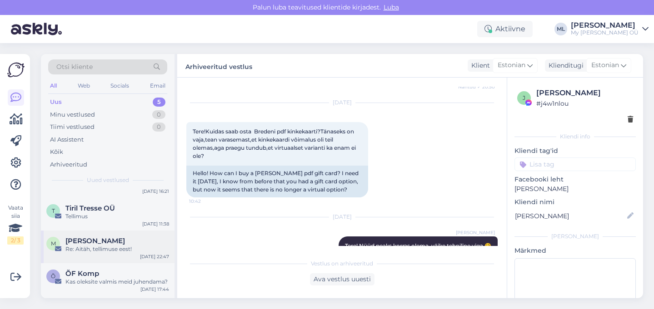
scroll to position [63, 0]
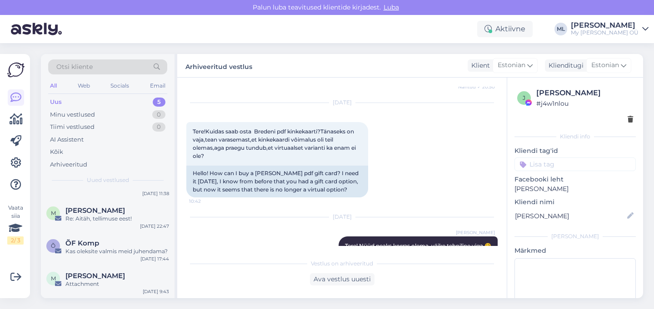
click at [62, 100] on div "Uus 5" at bounding box center [107, 102] width 119 height 13
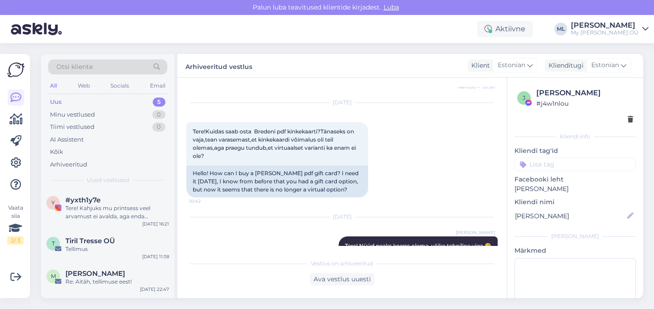
click at [56, 97] on div "Uus 5" at bounding box center [107, 102] width 119 height 13
click at [70, 197] on span "#yxth1y7e" at bounding box center [82, 200] width 35 height 8
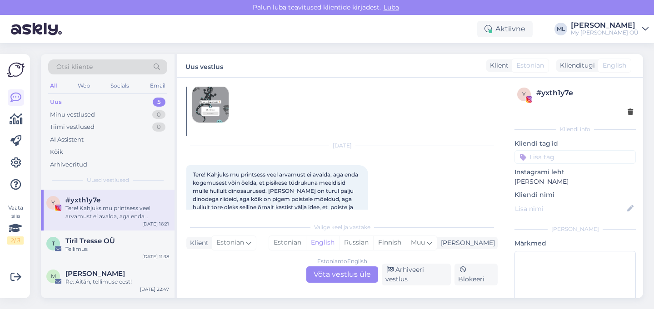
scroll to position [62, 0]
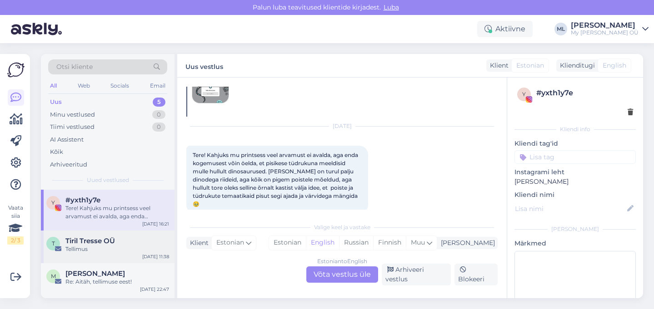
click at [128, 242] on div "Tiril Tresse OÜ" at bounding box center [117, 241] width 104 height 8
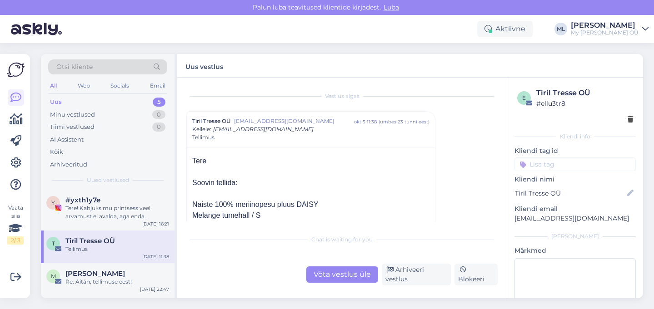
click at [91, 248] on div "Tellimus" at bounding box center [117, 249] width 104 height 8
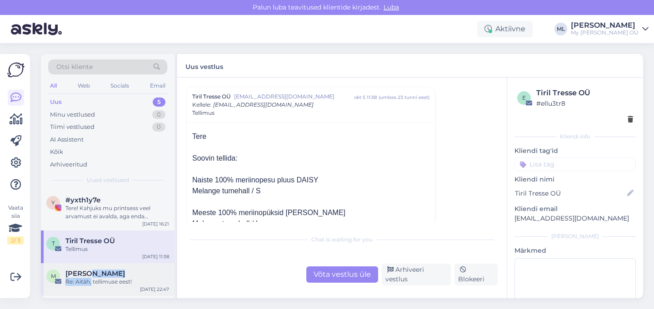
click at [90, 277] on div "[PERSON_NAME] Re: Aitäh, tellimuse eest!" at bounding box center [117, 278] width 104 height 16
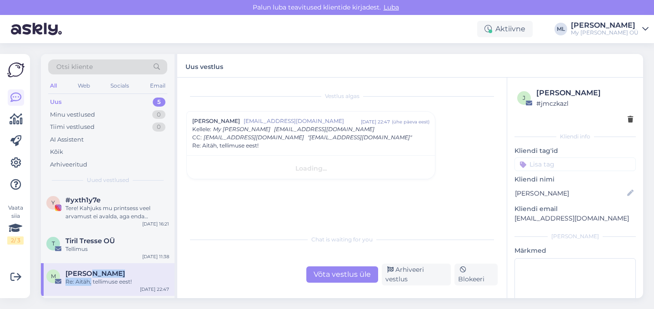
scroll to position [0, 0]
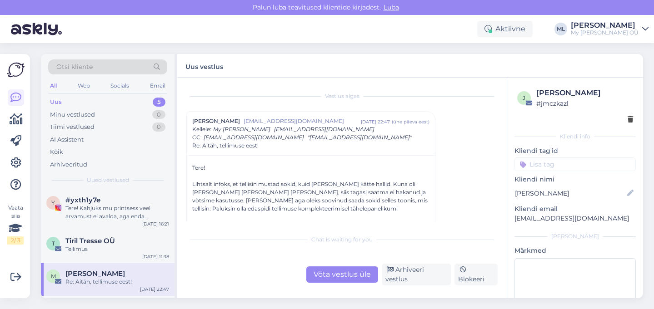
click at [341, 275] on div "Võta vestlus üle" at bounding box center [342, 275] width 72 height 16
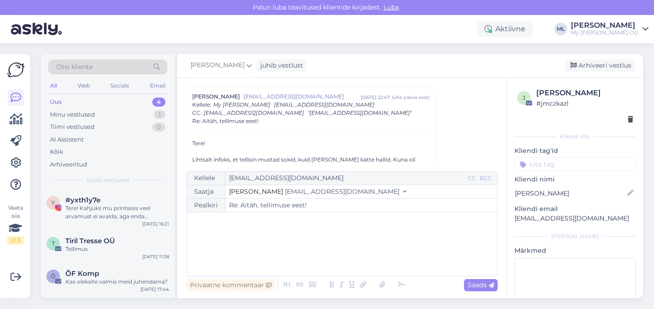
drag, startPoint x: 324, startPoint y: 189, endPoint x: 320, endPoint y: 193, distance: 5.1
click at [324, 190] on div "Saatja Stella [EMAIL_ADDRESS][DOMAIN_NAME]" at bounding box center [342, 192] width 310 height 14
click at [316, 192] on button "Stella [EMAIL_ADDRESS][DOMAIN_NAME]" at bounding box center [317, 192] width 177 height 10
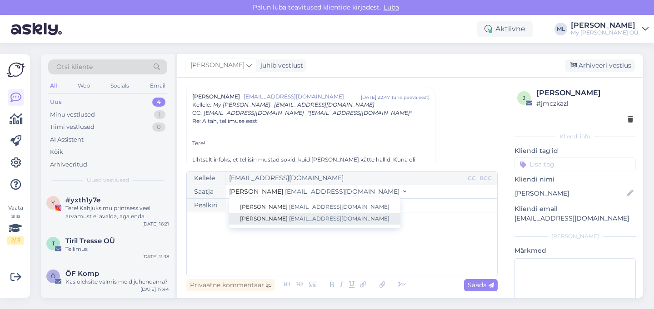
click at [294, 215] on span "[EMAIL_ADDRESS][DOMAIN_NAME]" at bounding box center [339, 218] width 100 height 7
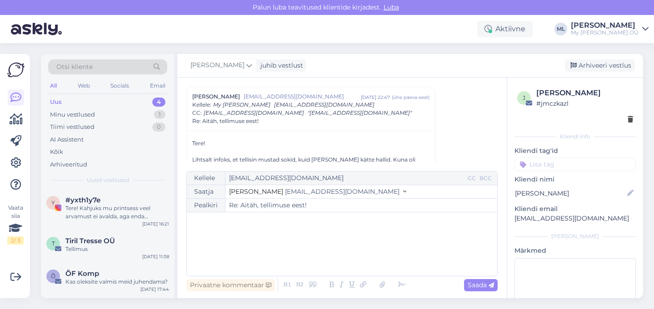
click at [252, 242] on div "﻿" at bounding box center [341, 244] width 301 height 55
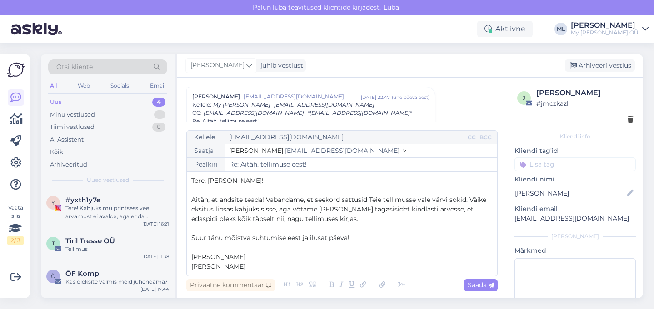
click at [225, 221] on span "Aitäh, et andsite teada! Vabandame, et seekord sattusid Teie tellimusse vale vä…" at bounding box center [339, 209] width 297 height 27
click at [486, 286] on span "Saada" at bounding box center [481, 285] width 26 height 8
type input "Re: Re: [PERSON_NAME], tellimuse eest!"
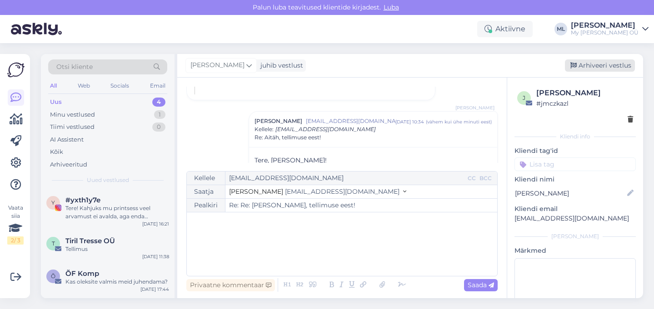
click at [600, 62] on div "Arhiveeri vestlus" at bounding box center [600, 66] width 70 height 12
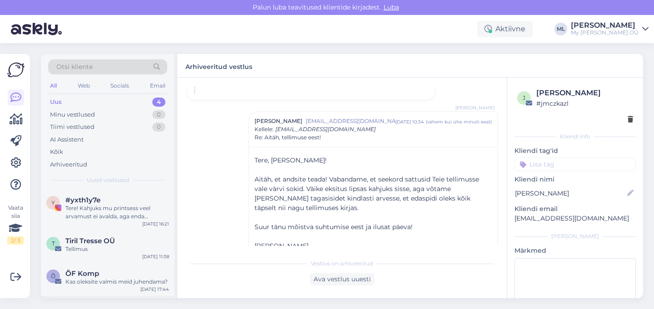
scroll to position [30, 0]
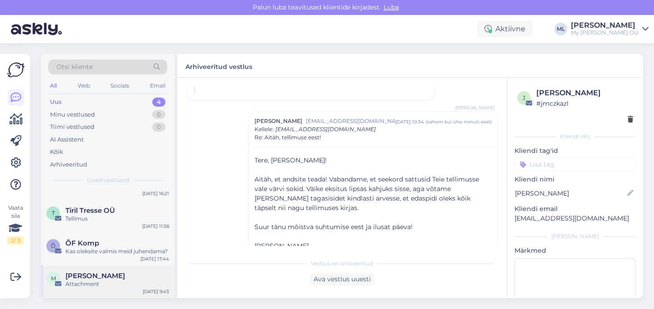
click at [100, 280] on div "Attachment" at bounding box center [117, 284] width 104 height 8
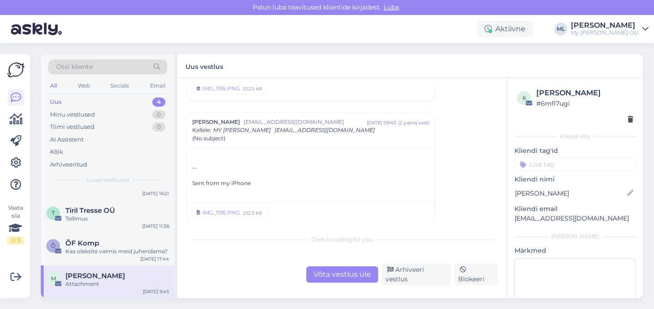
scroll to position [234, 0]
click at [344, 278] on div "Võta vestlus üle" at bounding box center [342, 275] width 72 height 16
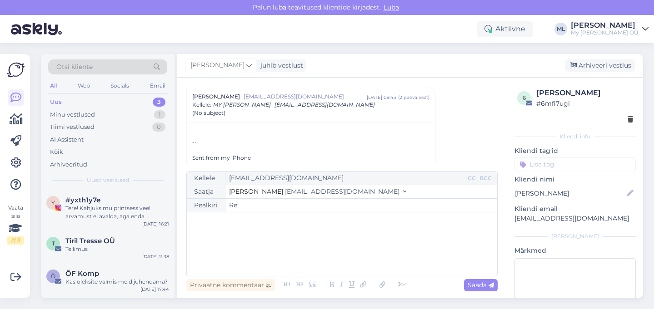
click at [285, 188] on span "[EMAIL_ADDRESS][DOMAIN_NAME]" at bounding box center [342, 192] width 115 height 8
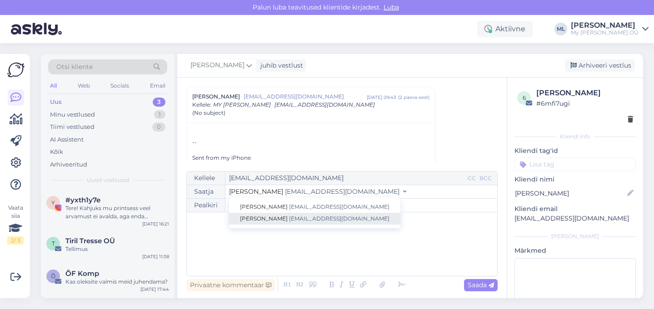
click at [285, 215] on link "[PERSON_NAME] [EMAIL_ADDRESS][DOMAIN_NAME]" at bounding box center [314, 219] width 171 height 12
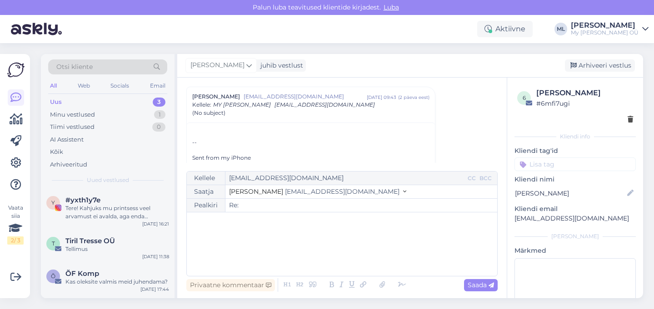
click at [249, 232] on div "﻿" at bounding box center [341, 244] width 301 height 55
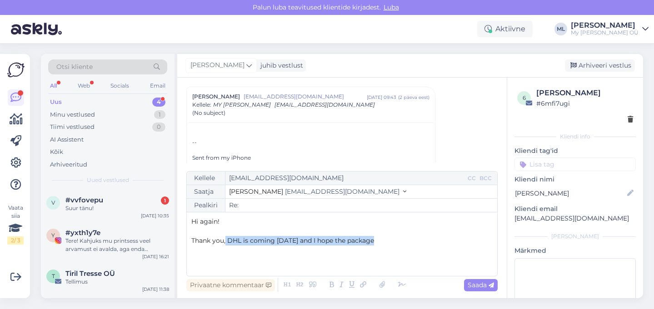
drag, startPoint x: 370, startPoint y: 248, endPoint x: 232, endPoint y: 239, distance: 138.4
click at [225, 242] on p "Thank you, DHL is coming [DATE] and I hope the package" at bounding box center [341, 241] width 301 height 10
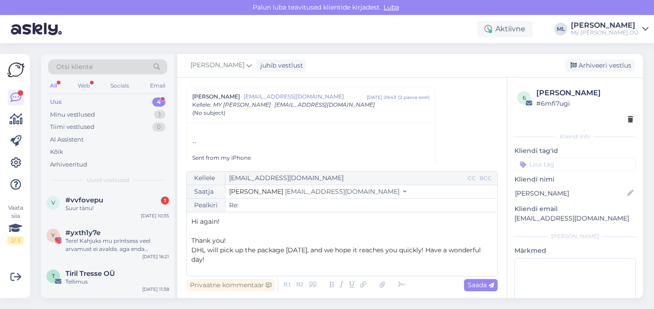
click at [422, 250] on span "DHL will pick up the package [DATE], and we hope it reaches you quickly! Have a…" at bounding box center [336, 255] width 291 height 18
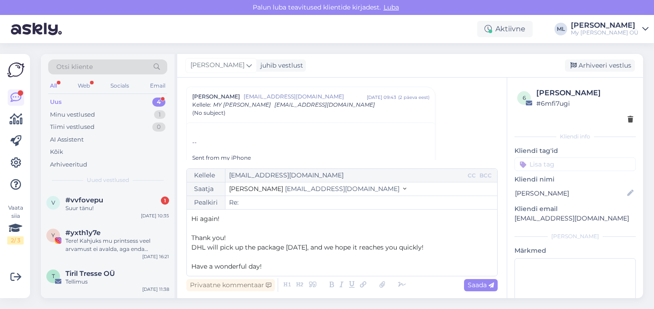
click at [333, 266] on p "Have a wonderful day!" at bounding box center [341, 267] width 301 height 10
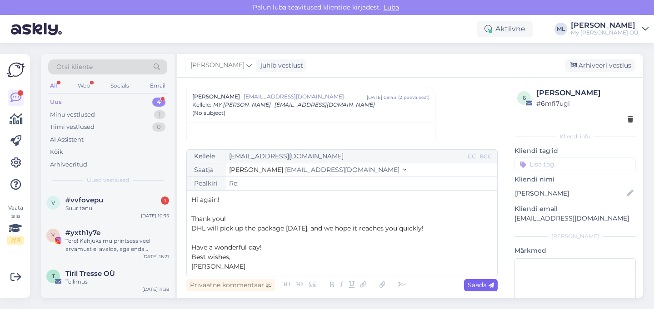
click at [480, 288] on span "Saada" at bounding box center [481, 285] width 26 height 8
type input "Re:"
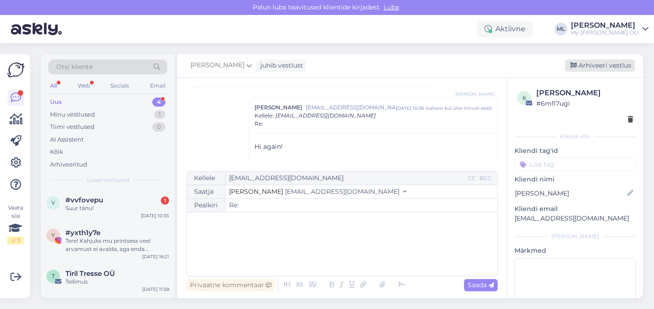
click at [581, 71] on div "Arhiveeri vestlus" at bounding box center [600, 66] width 70 height 12
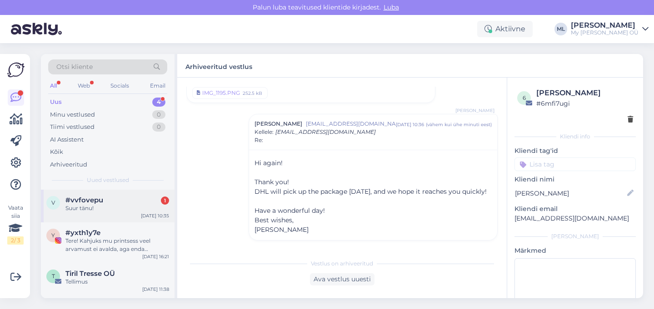
click at [88, 216] on div "v #vvfovepu 1 Suur tänu! [DATE] 10:35" at bounding box center [108, 206] width 134 height 33
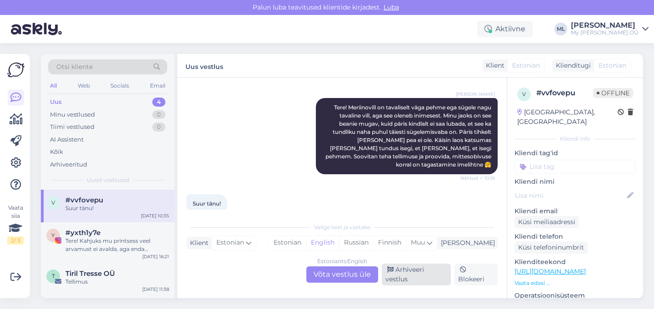
click at [423, 274] on div "Arhiveeri vestlus" at bounding box center [416, 275] width 69 height 22
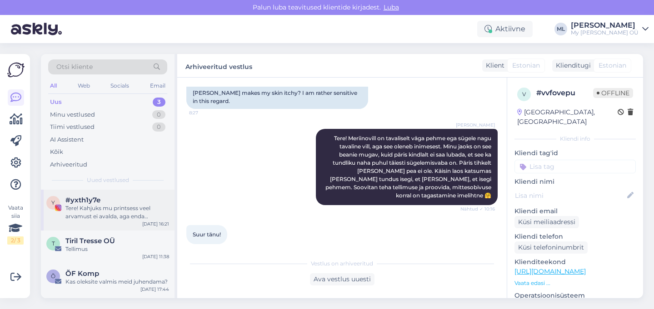
click at [91, 225] on div "y #yxth1y7e Tere! Kahjuks mu printsess veel arvamust ei avalda, aga enda kogemu…" at bounding box center [108, 210] width 134 height 41
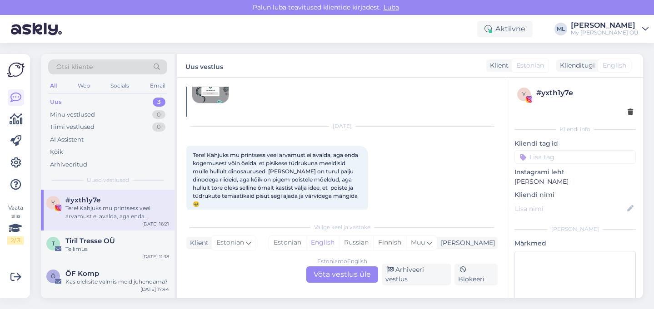
scroll to position [62, 0]
click at [123, 246] on div "Tellimus" at bounding box center [117, 249] width 104 height 8
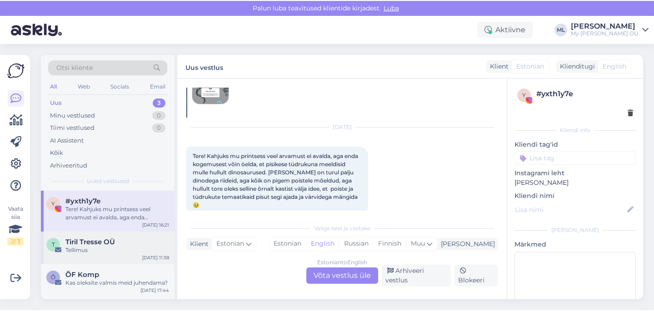
scroll to position [0, 0]
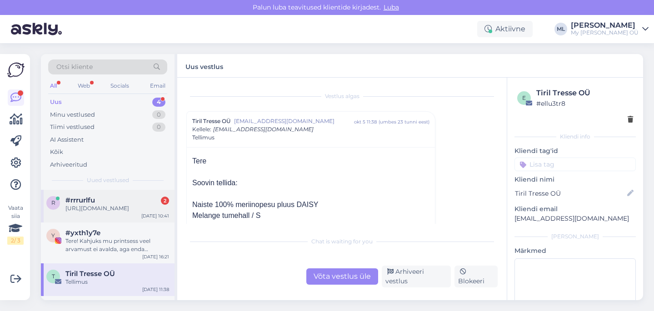
click at [120, 211] on div "[URL][DOMAIN_NAME]" at bounding box center [117, 208] width 104 height 8
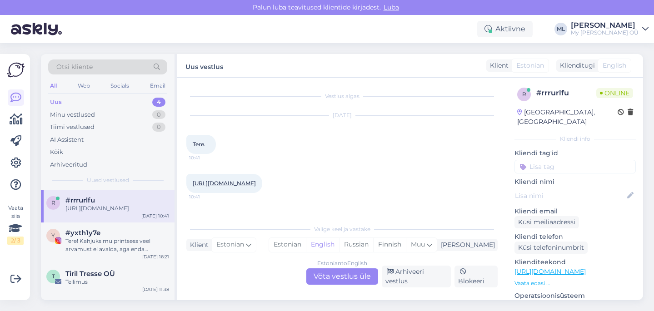
scroll to position [19, 0]
click at [256, 180] on link "[URL][DOMAIN_NAME]" at bounding box center [224, 183] width 63 height 7
click at [68, 246] on div "Tere! Kahjuks mu printsess veel arvamust ei avalda, aga enda kogemusest võin öe…" at bounding box center [117, 245] width 104 height 16
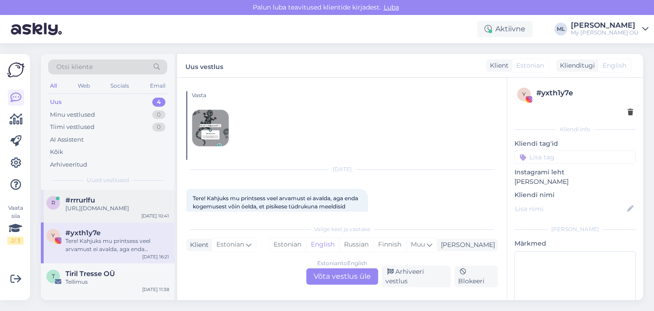
click at [94, 204] on div "[URL][DOMAIN_NAME]" at bounding box center [117, 208] width 104 height 8
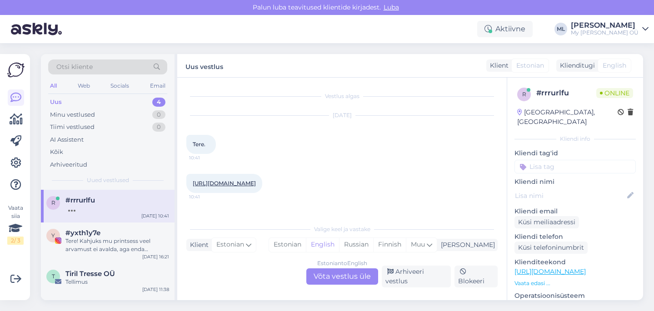
scroll to position [66, 0]
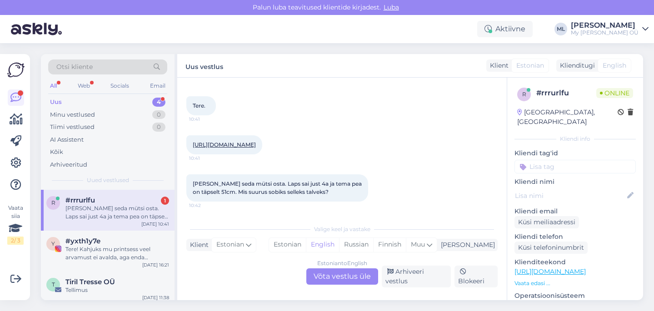
click at [85, 211] on div "[PERSON_NAME] seda mütsi osta. Laps sai just 4a ja tema pea on täpselt 51cm. Mi…" at bounding box center [117, 212] width 104 height 16
click at [315, 277] on div "Estonian to English Võta vestlus üle" at bounding box center [342, 277] width 72 height 16
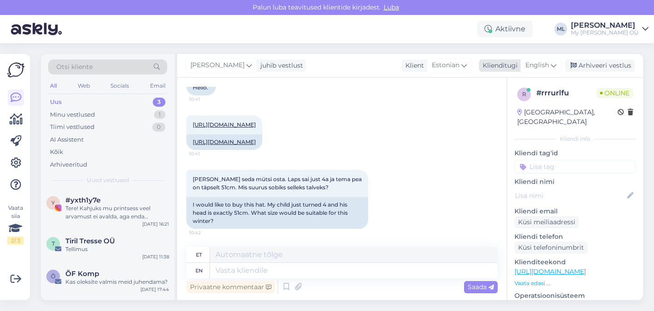
click at [533, 66] on span "English" at bounding box center [537, 65] width 24 height 10
type input "est"
click at [489, 106] on link "Estonian" at bounding box center [520, 106] width 100 height 15
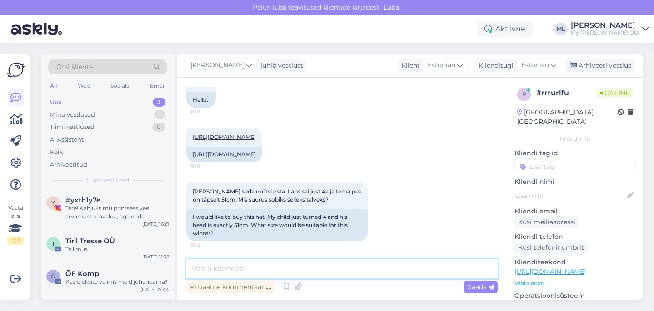
click at [242, 262] on textarea at bounding box center [341, 268] width 311 height 19
click at [220, 268] on textarea "Tere!" at bounding box center [341, 268] width 311 height 19
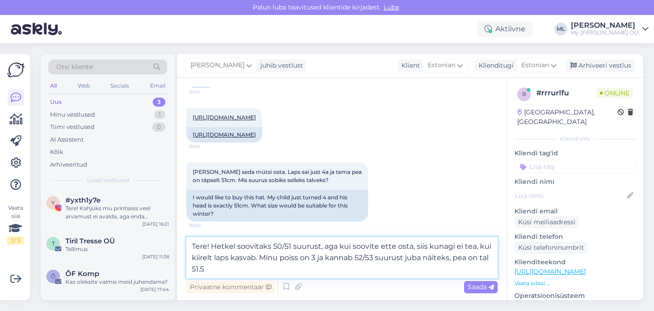
click at [270, 244] on textarea "Tere! Hetkel soovitaks 50/51 suurust, aga kui soovite ette osta, siis kunagi ei…" at bounding box center [341, 257] width 311 height 41
click at [312, 259] on textarea "Tere! Hetkel soovitaks veel 50/51 suurust, aga kui soovite ette osta, siis kuna…" at bounding box center [341, 257] width 311 height 41
click at [293, 271] on textarea "Tere! Hetkel soovitaks veel 50/51 suurust, aga kui soovite ette osta, siis kuna…" at bounding box center [341, 257] width 311 height 41
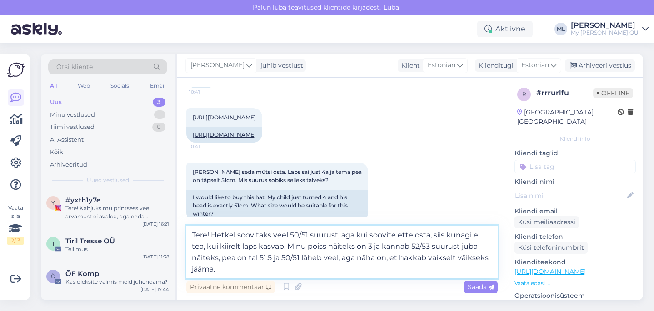
click at [218, 260] on textarea "Tere! Hetkel soovitaks veel 50/51 suurust, aga kui soovite ette osta, siis kuna…" at bounding box center [341, 252] width 311 height 53
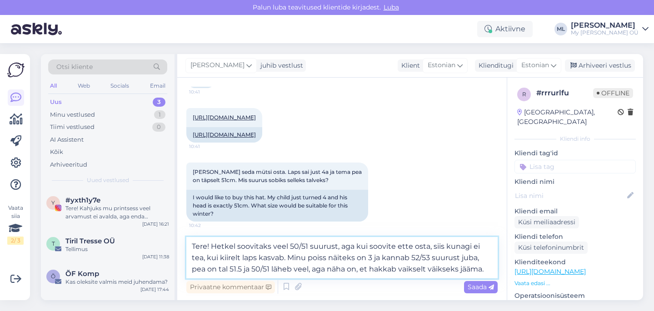
click at [468, 270] on textarea "Tere! Hetkel soovitaks veel 50/51 suurust, aga kui soovite ette osta, siis kuna…" at bounding box center [341, 257] width 311 height 41
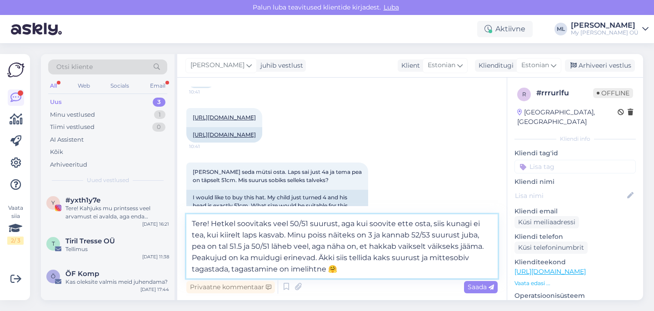
type textarea "Tere! Hetkel soovitaks veel 50/51 suurust, aga kui soovite ette osta, siis kuna…"
click at [488, 285] on span "Saada" at bounding box center [481, 287] width 26 height 8
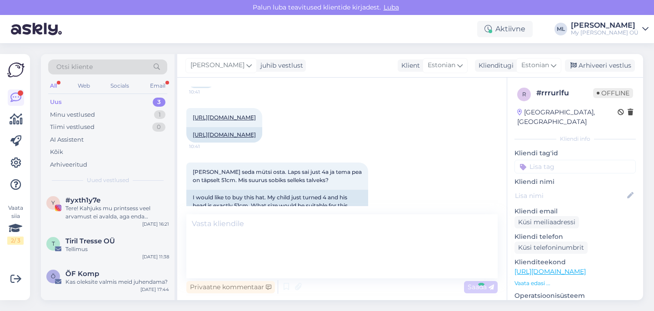
scroll to position [215, 0]
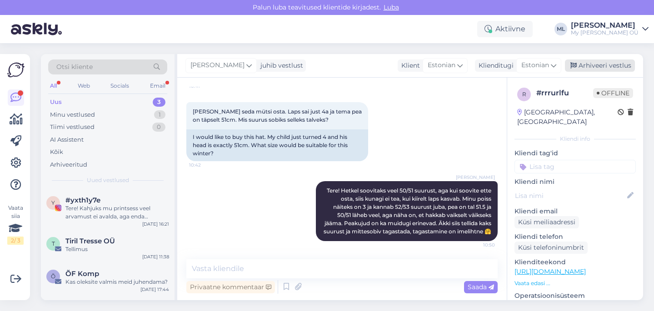
click at [596, 62] on div "Arhiveeri vestlus" at bounding box center [600, 66] width 70 height 12
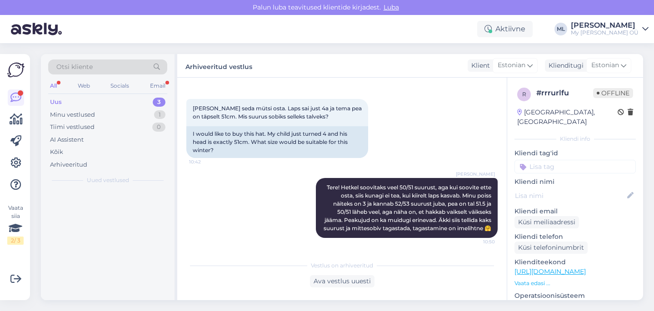
scroll to position [219, 0]
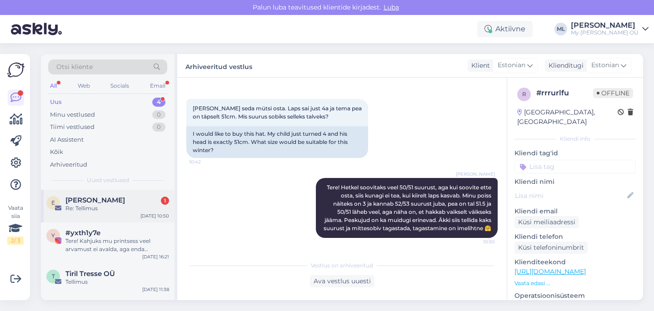
click at [99, 197] on span "[PERSON_NAME]" at bounding box center [95, 200] width 60 height 8
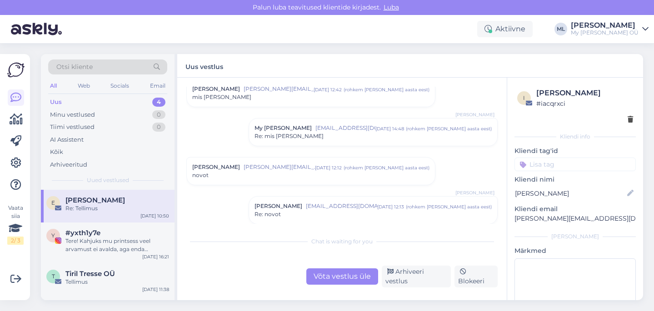
scroll to position [0, 0]
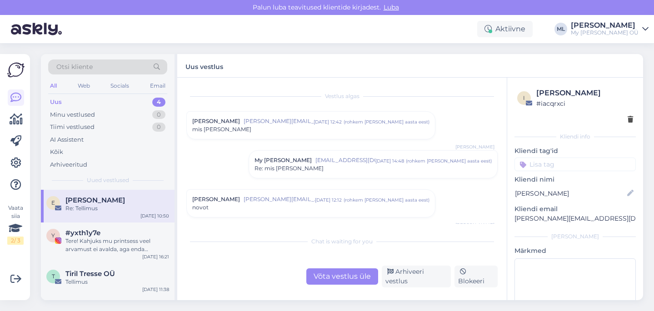
click at [114, 100] on div "Uus 4" at bounding box center [107, 102] width 119 height 13
click at [118, 211] on div "Re: Tellimus" at bounding box center [117, 208] width 104 height 8
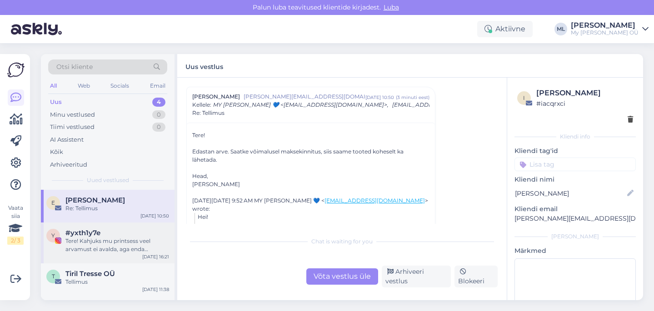
click at [84, 246] on div "Tere! Kahjuks mu printsess veel arvamust ei avalda, aga enda kogemusest võin öe…" at bounding box center [117, 245] width 104 height 16
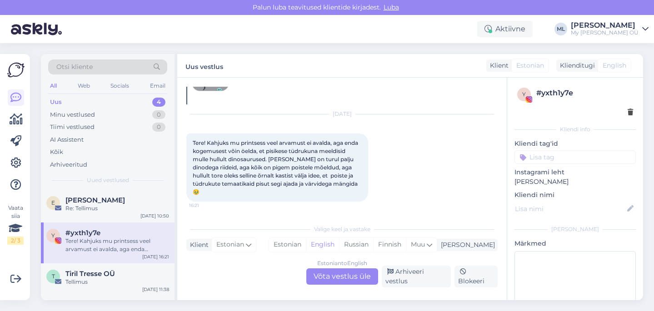
scroll to position [19, 0]
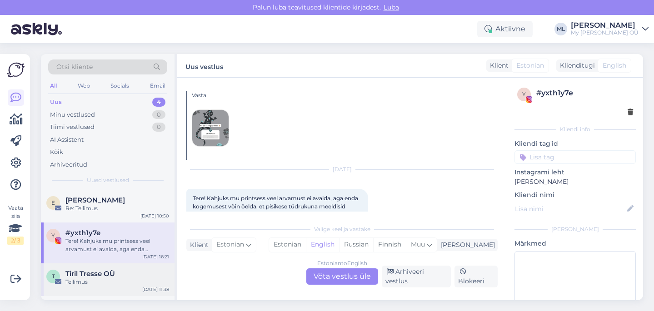
drag, startPoint x: 66, startPoint y: 280, endPoint x: 115, endPoint y: 274, distance: 49.8
click at [66, 280] on div "Tellimus" at bounding box center [117, 282] width 104 height 8
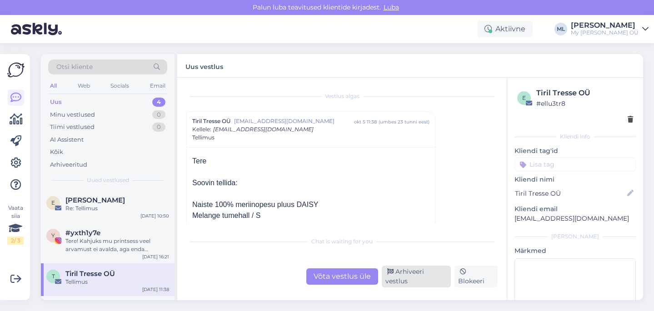
click at [410, 277] on div "Arhiveeri vestlus" at bounding box center [416, 277] width 69 height 22
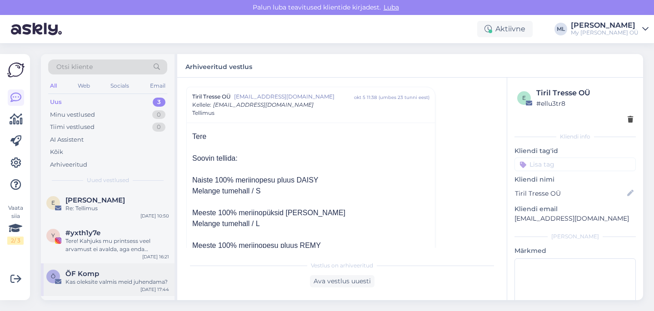
click at [112, 279] on div "Kas oleksite valmis meid juhendama?" at bounding box center [117, 282] width 104 height 8
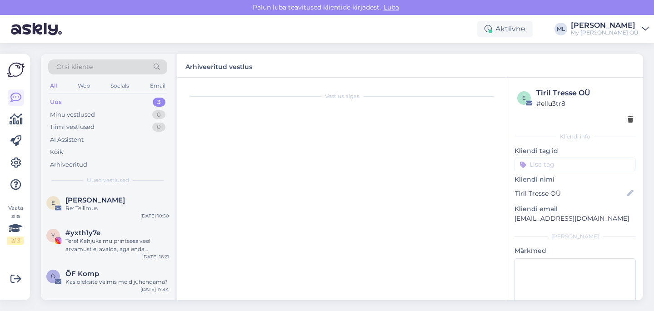
scroll to position [0, 0]
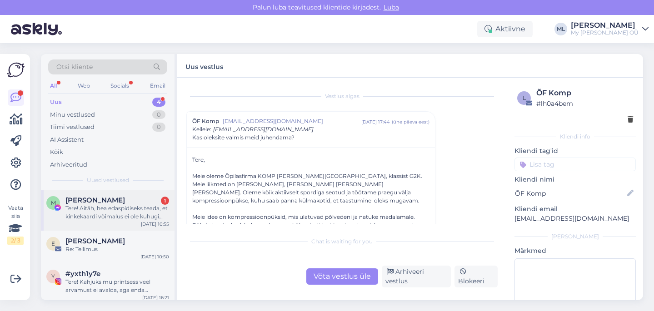
click at [122, 202] on span "[PERSON_NAME]" at bounding box center [95, 200] width 60 height 8
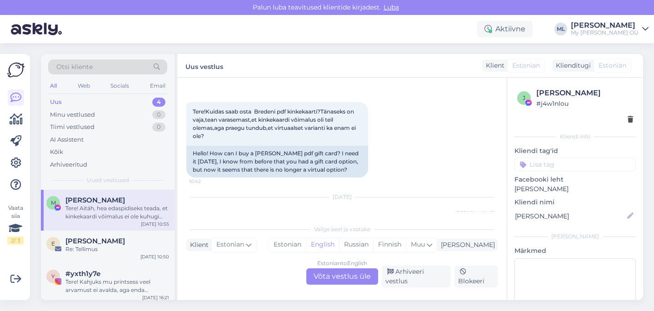
scroll to position [1054, 0]
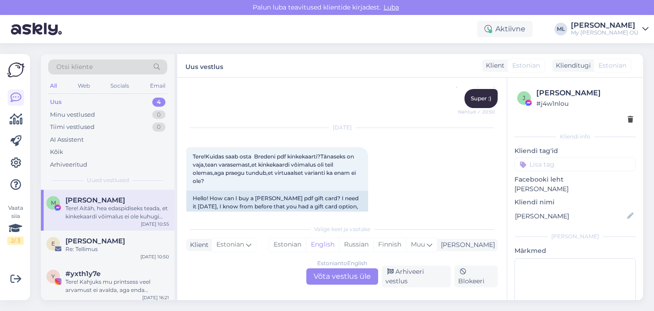
click at [386, 80] on div "Vestlus algas [DATE] Tere! Palun konto parooli uuendamise linki! 😍 10:58 Hello!…" at bounding box center [341, 189] width 329 height 223
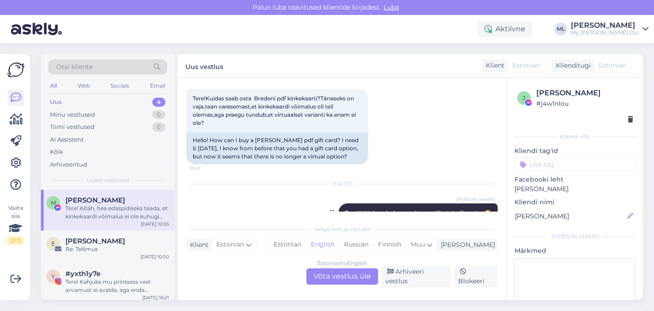
scroll to position [1158, 0]
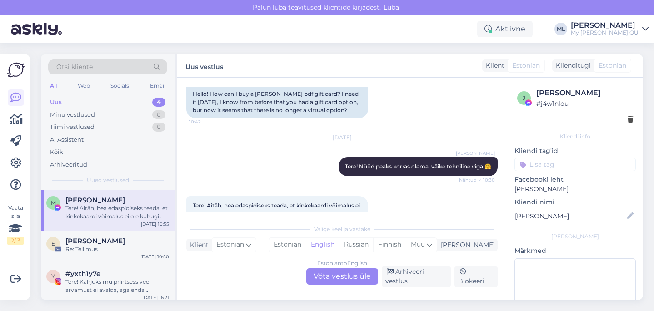
drag, startPoint x: 322, startPoint y: 277, endPoint x: 370, endPoint y: 273, distance: 48.8
click at [322, 277] on div "Estonian to English Võta vestlus üle" at bounding box center [342, 277] width 72 height 16
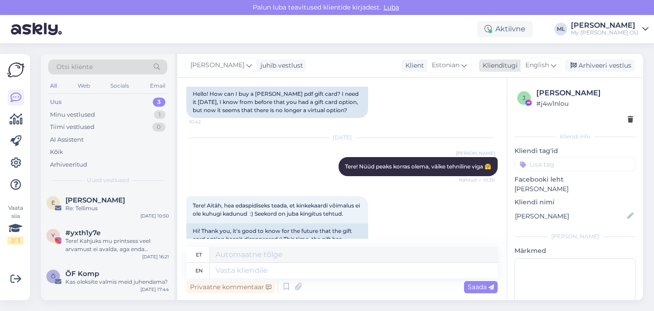
click at [547, 69] on span "English" at bounding box center [537, 65] width 24 height 10
type input "est"
click at [521, 103] on link "Estonian" at bounding box center [520, 106] width 100 height 15
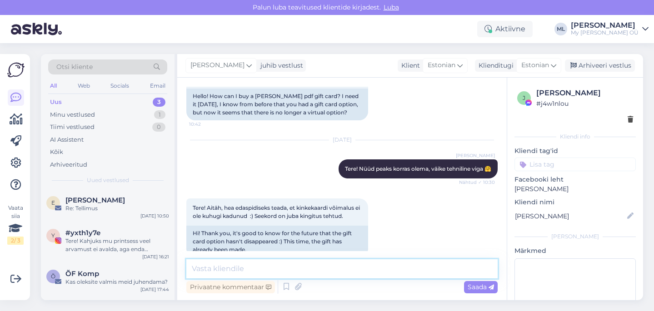
drag, startPoint x: 302, startPoint y: 277, endPoint x: 305, endPoint y: 265, distance: 11.9
click at [302, 276] on textarea at bounding box center [341, 268] width 311 height 19
type textarea "🤗"
drag, startPoint x: 583, startPoint y: 60, endPoint x: 573, endPoint y: 65, distance: 11.4
click at [583, 60] on div "Arhiveeri vestlus" at bounding box center [600, 66] width 70 height 12
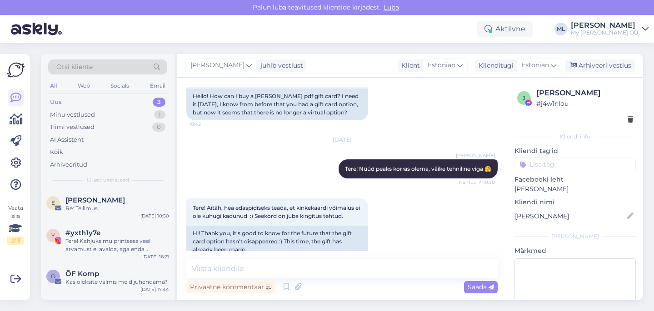
scroll to position [1158, 0]
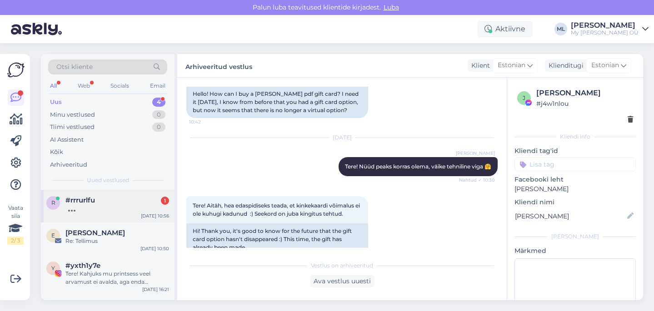
click at [83, 206] on div at bounding box center [117, 208] width 104 height 8
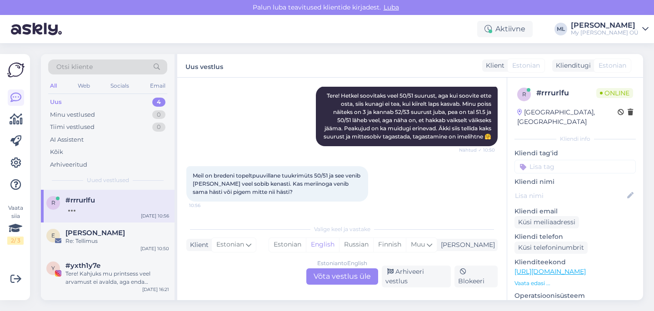
scroll to position [305, 0]
click at [335, 279] on div "Estonian to English Võta vestlus üle" at bounding box center [342, 277] width 72 height 16
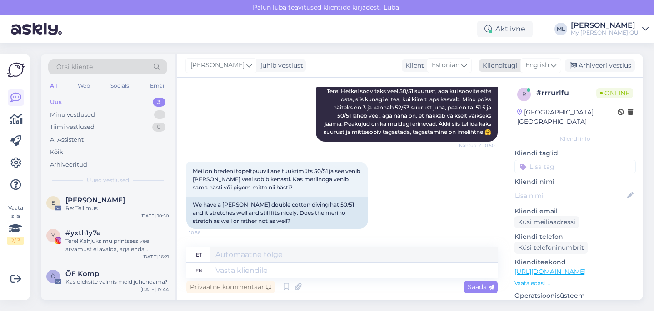
click at [543, 62] on span "English" at bounding box center [537, 65] width 24 height 10
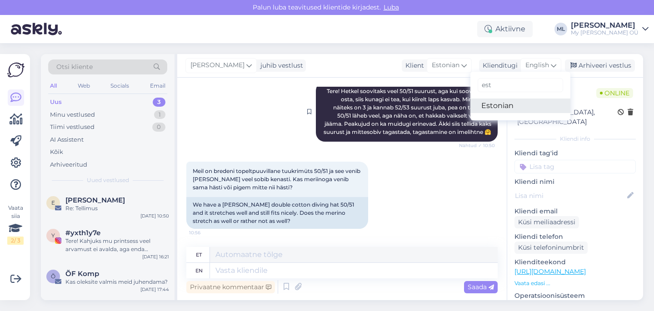
click at [493, 109] on link "Estonian" at bounding box center [520, 106] width 100 height 15
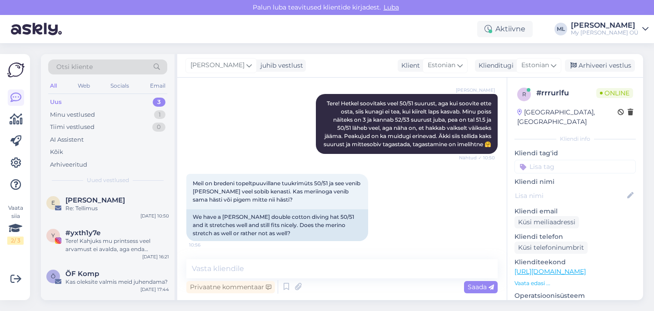
scroll to position [303, 0]
click at [269, 269] on textarea at bounding box center [341, 268] width 311 height 19
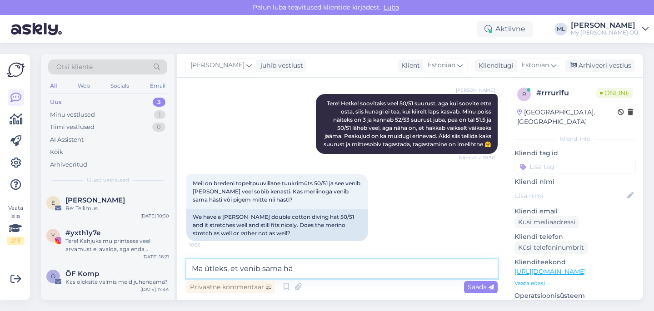
scroll to position [350, 0]
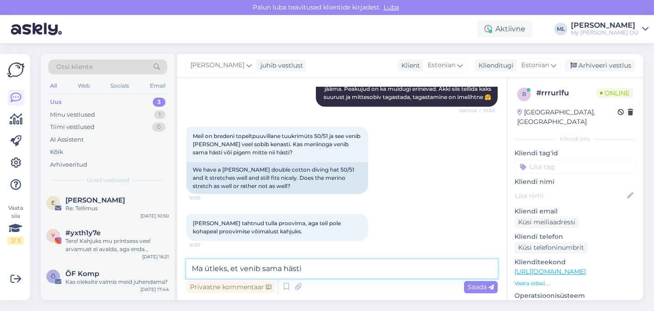
type textarea "Ma ütleks, et venib sama hästi"
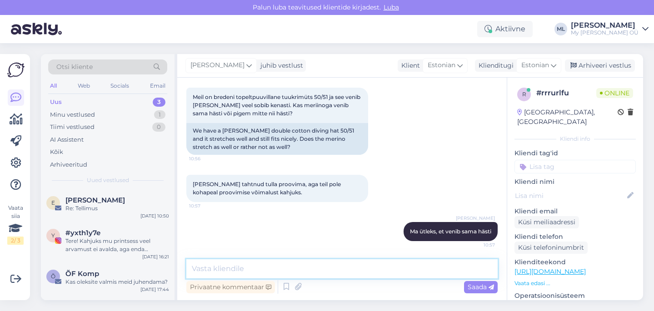
click at [248, 265] on textarea at bounding box center [341, 268] width 311 height 19
click at [204, 264] on textarea "Kui satute Kaubamajja, siis seal on meie tuur" at bounding box center [341, 268] width 311 height 19
click at [402, 267] on textarea "Kui juhuslikult satute Kaubamajja, siis seal on meie tuur" at bounding box center [341, 268] width 311 height 19
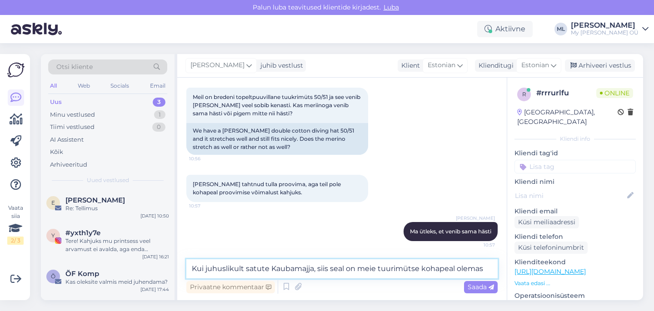
type textarea "Kui juhuslikult satute Kaubamajja, siis seal on meie tuurimütse kohapeal olemas…"
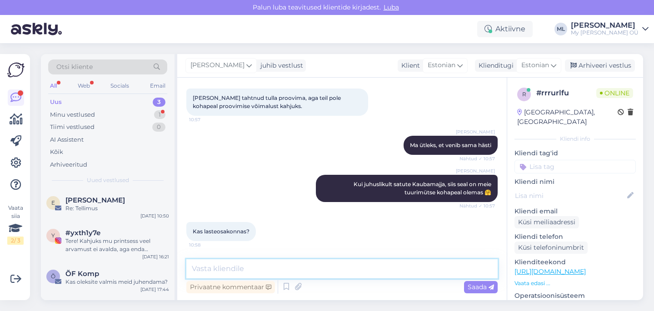
scroll to position [475, 0]
click at [227, 264] on textarea at bounding box center [341, 268] width 311 height 19
click at [251, 269] on textarea at bounding box center [341, 268] width 311 height 19
type textarea "Jaa"
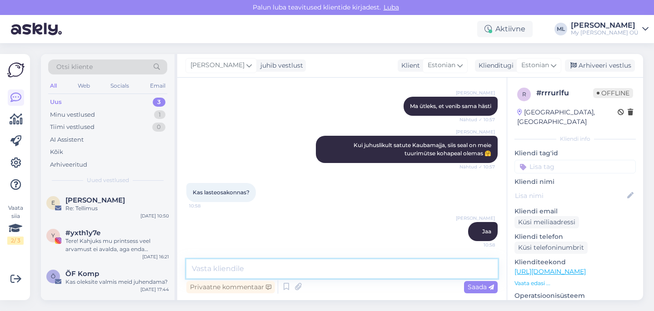
scroll to position [514, 0]
click at [66, 211] on div "Re: Tellimus" at bounding box center [117, 208] width 104 height 8
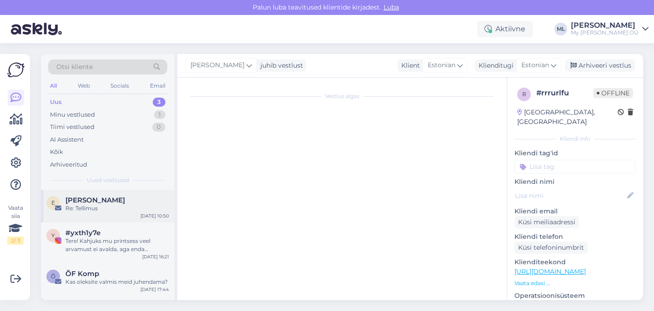
scroll to position [536, 0]
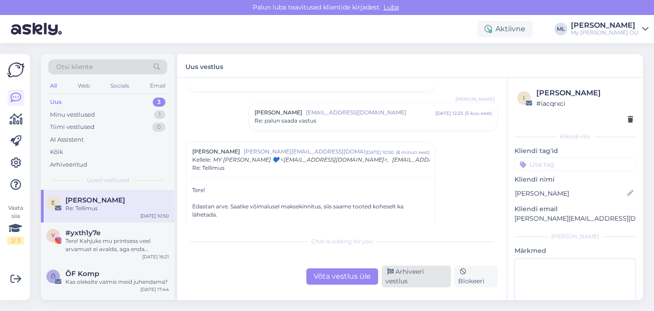
click at [429, 278] on div "Arhiveeri vestlus" at bounding box center [416, 277] width 69 height 22
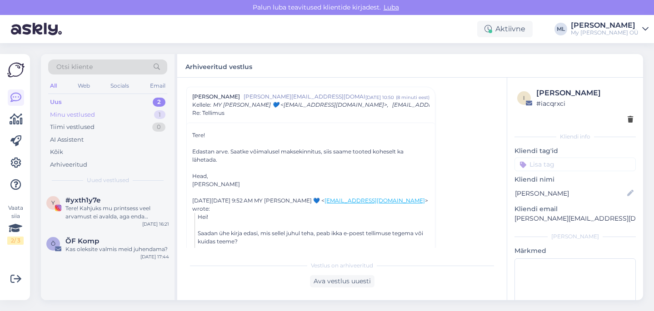
click at [87, 113] on div "Minu vestlused" at bounding box center [72, 114] width 45 height 9
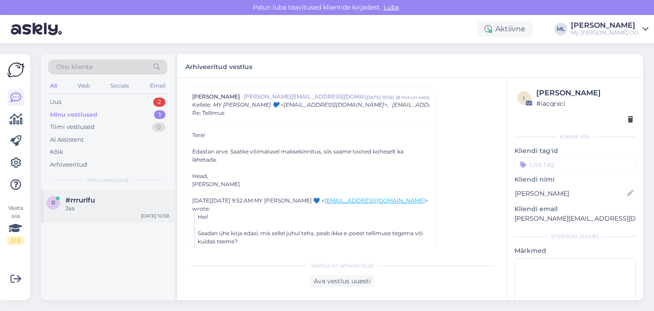
click at [101, 206] on div "Jaa" at bounding box center [117, 208] width 104 height 8
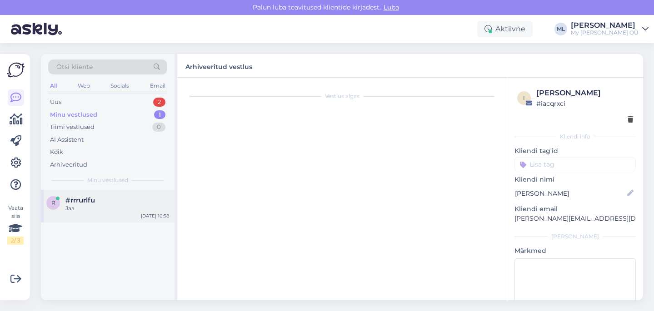
scroll to position [514, 0]
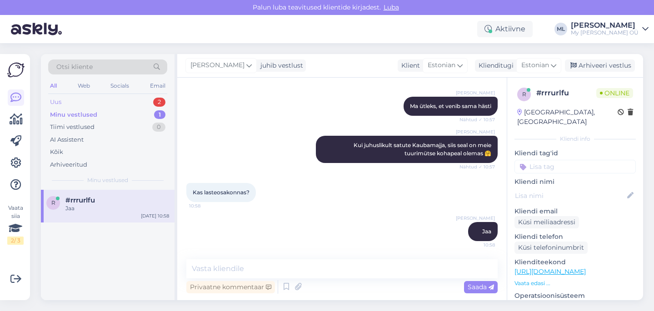
click at [51, 103] on div "Uus" at bounding box center [55, 102] width 11 height 9
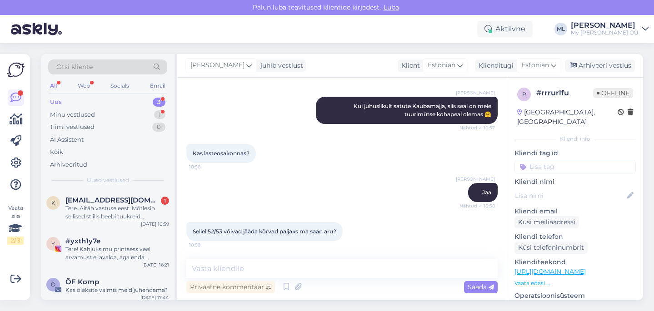
scroll to position [553, 0]
click at [237, 271] on textarea at bounding box center [341, 268] width 311 height 19
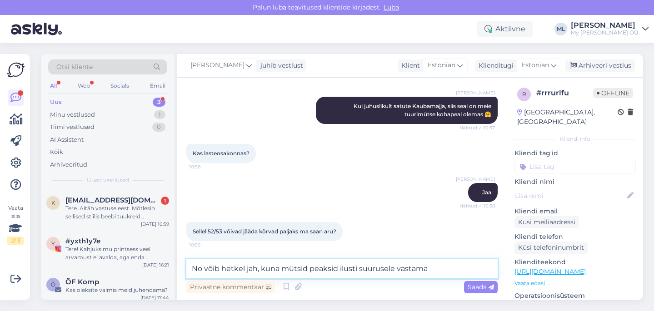
click at [204, 269] on textarea "No võib hetkel jah, kuna mütsid peaksid ilusti suurusele vastama" at bounding box center [341, 268] width 311 height 19
click at [426, 272] on textarea "Võib hetkel jah, kuna mütsid peaksid ilusti suurusele vastama" at bounding box center [341, 268] width 311 height 19
type textarea "Võib hetkel jah, kuna mütsid peaksid ilusti suurusele vastama"
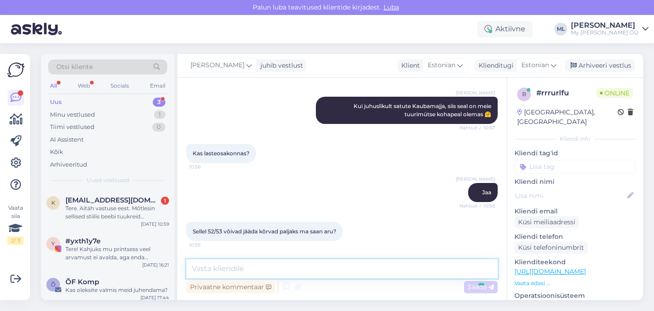
scroll to position [601, 0]
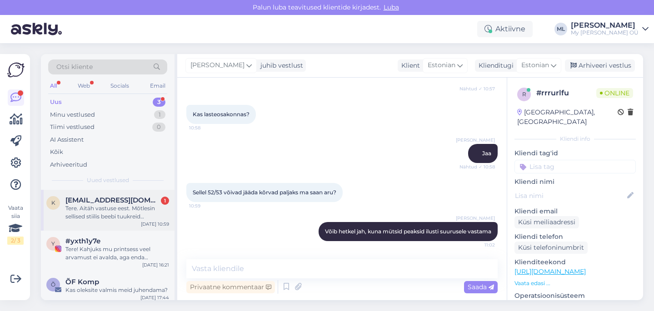
click at [139, 199] on span "[EMAIL_ADDRESS][DOMAIN_NAME]" at bounding box center [112, 200] width 95 height 8
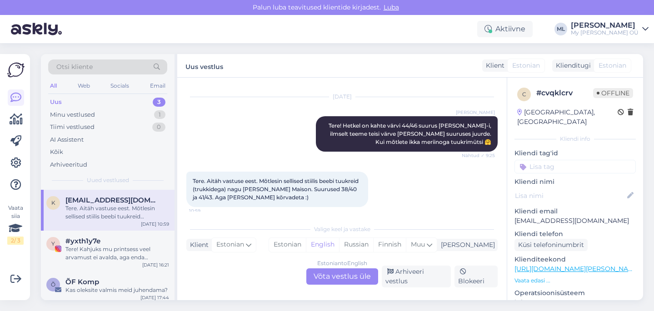
click at [335, 281] on div "Estonian to English Võta vestlus üle" at bounding box center [342, 277] width 72 height 16
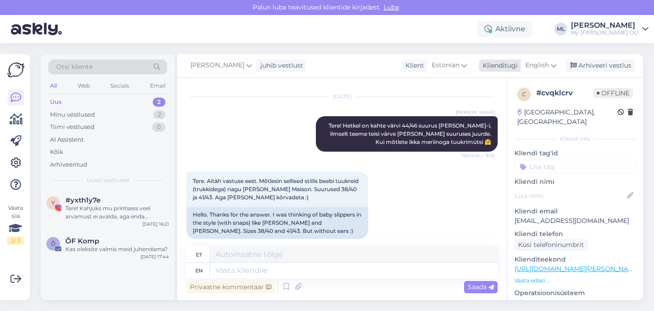
click at [537, 66] on span "English" at bounding box center [537, 65] width 24 height 10
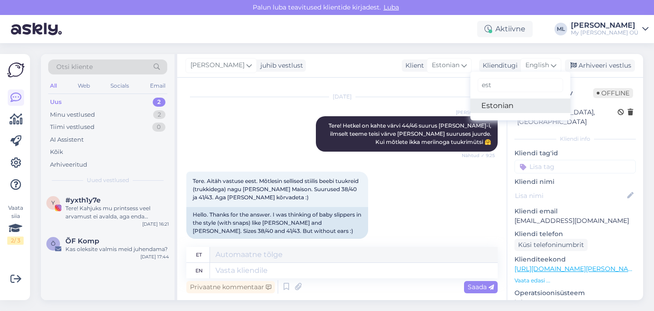
type input "est"
click at [501, 107] on link "Estonian" at bounding box center [520, 106] width 100 height 15
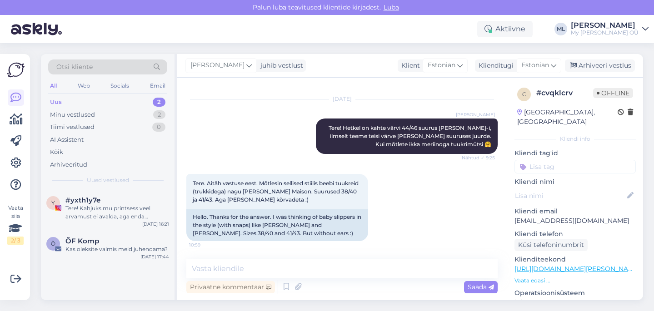
scroll to position [98, 0]
click at [284, 273] on textarea at bounding box center [341, 268] width 311 height 19
type textarea "T"
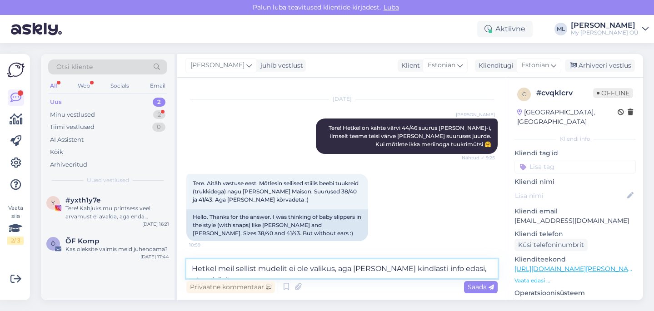
scroll to position [100, 0]
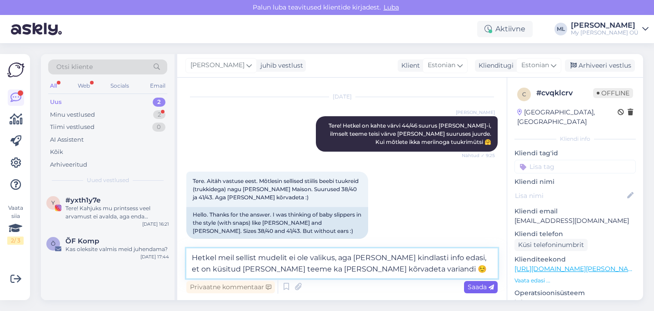
type textarea "Hetkel meil sellist mudelit ei ole valikus, aga [PERSON_NAME] kindlasti info ed…"
click at [484, 290] on span "Saada" at bounding box center [481, 287] width 26 height 8
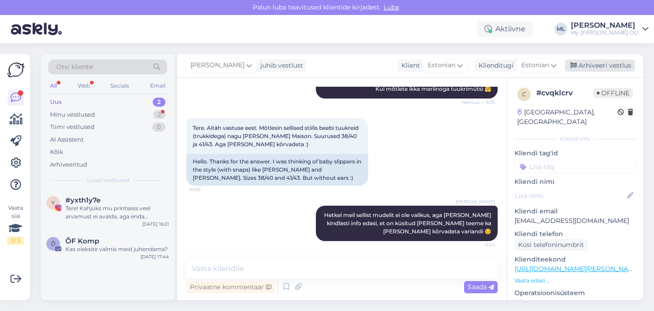
drag, startPoint x: 596, startPoint y: 65, endPoint x: 330, endPoint y: 121, distance: 272.3
click at [596, 65] on div "Arhiveeri vestlus" at bounding box center [600, 66] width 70 height 12
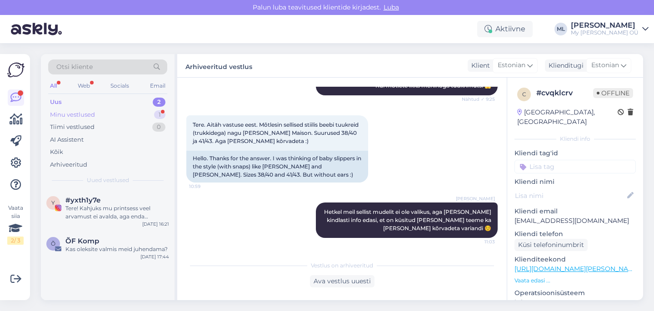
click at [82, 115] on div "Minu vestlused" at bounding box center [72, 114] width 45 height 9
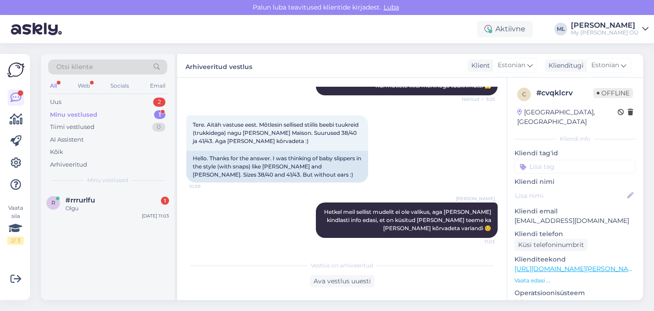
drag, startPoint x: 90, startPoint y: 198, endPoint x: 179, endPoint y: 192, distance: 88.3
click at [90, 198] on span "#rrrurlfu" at bounding box center [80, 200] width 30 height 8
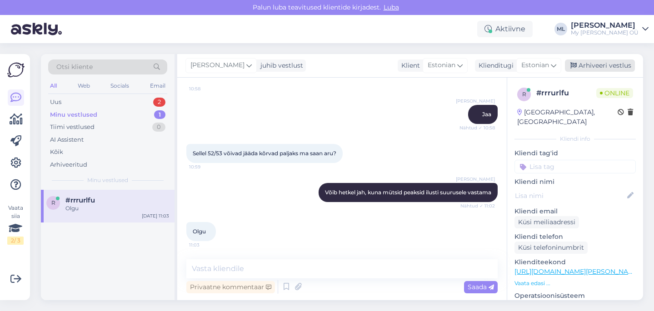
click at [592, 69] on div "Arhiveeri vestlus" at bounding box center [600, 66] width 70 height 12
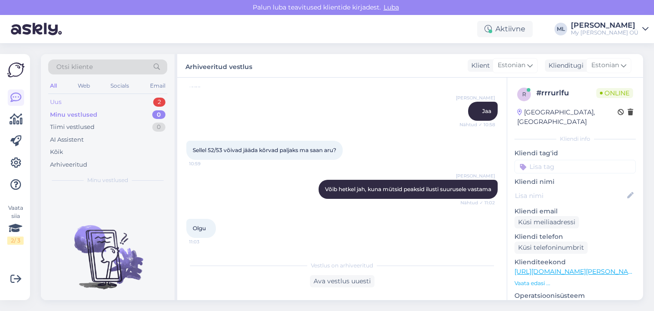
click at [60, 106] on div "Uus 2" at bounding box center [107, 102] width 119 height 13
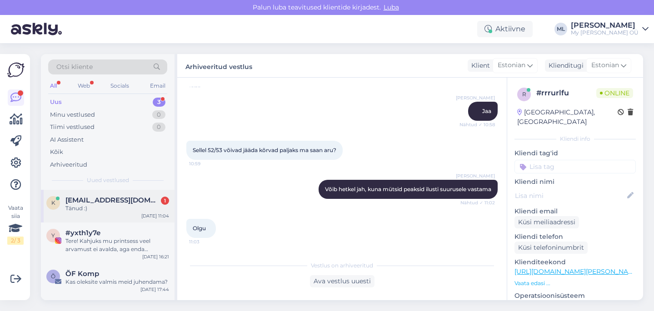
click at [82, 204] on span "[EMAIL_ADDRESS][DOMAIN_NAME]" at bounding box center [112, 200] width 95 height 8
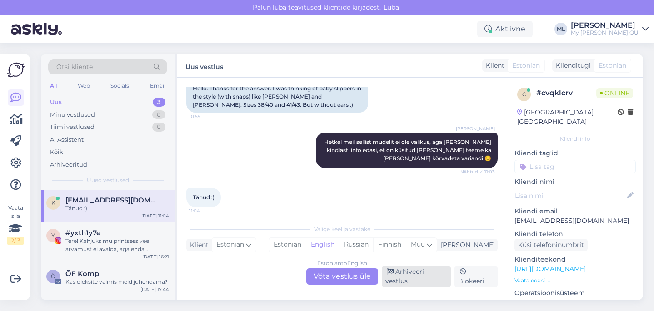
click at [409, 284] on div "Arhiveeri vestlus" at bounding box center [416, 277] width 69 height 22
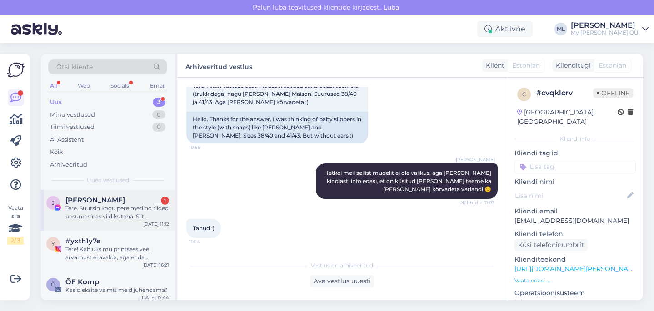
click at [121, 213] on div "Tere. Suutsin kogu pere meriino riided pesumasinas vildiks teha. Siit küsimus. …" at bounding box center [117, 212] width 104 height 16
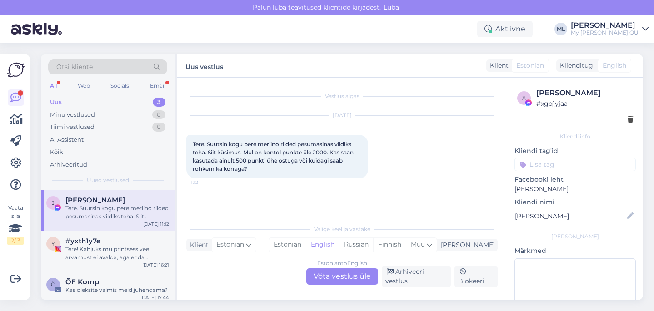
click at [82, 212] on div "Tere. Suutsin kogu pere meriino riided pesumasinas vildiks teha. Siit küsimus. …" at bounding box center [117, 212] width 104 height 16
click at [329, 283] on div "Estonian to English Võta vestlus üle" at bounding box center [342, 277] width 72 height 16
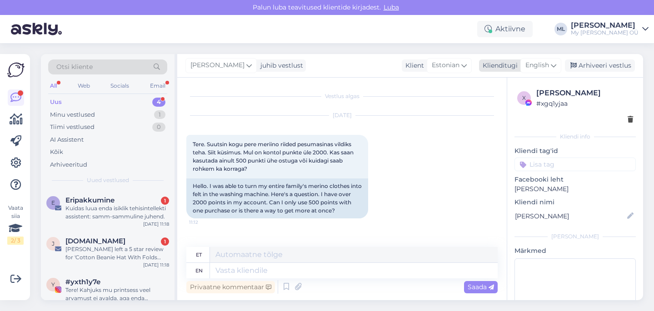
click at [551, 65] on icon at bounding box center [553, 65] width 5 height 10
click at [493, 112] on link "Estonian" at bounding box center [520, 106] width 100 height 15
click at [238, 266] on textarea at bounding box center [341, 268] width 311 height 19
click at [292, 269] on textarea at bounding box center [341, 268] width 311 height 19
click at [316, 263] on textarea at bounding box center [341, 268] width 311 height 19
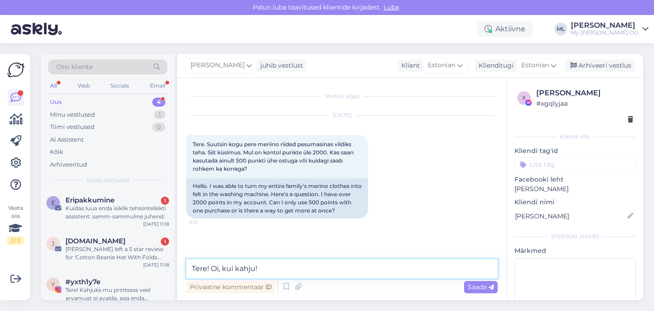
type textarea "Tere! Oi, kui kahju!"
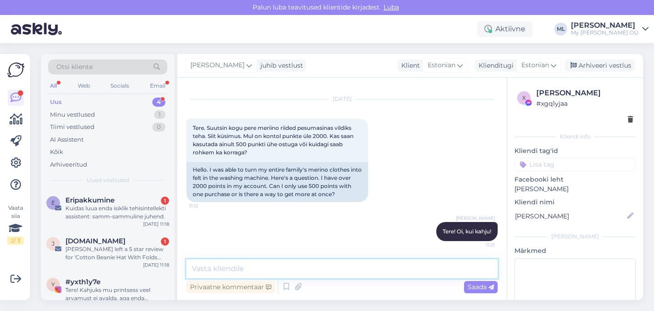
click at [295, 274] on textarea at bounding box center [341, 268] width 311 height 19
click at [221, 270] on textarea "Kahjuks süsteem võimaldab kasutada ühte koodi korraga" at bounding box center [341, 268] width 311 height 19
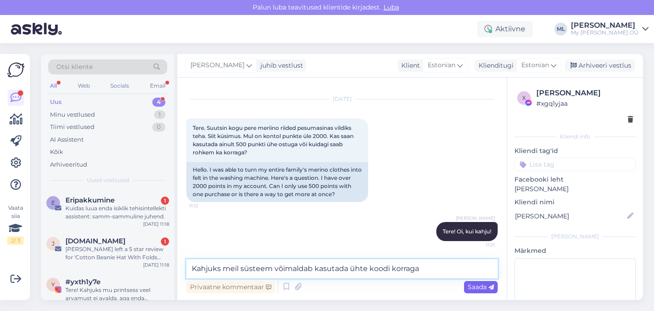
type textarea "Kahjuks meil süsteem võimaldab kasutada ühte koodi korraga"
click at [484, 284] on span "Saada" at bounding box center [481, 287] width 26 height 8
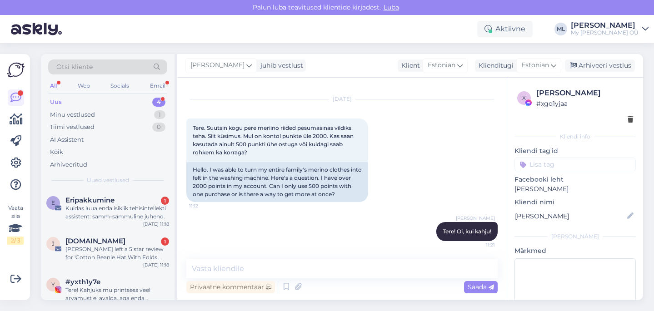
scroll to position [64, 0]
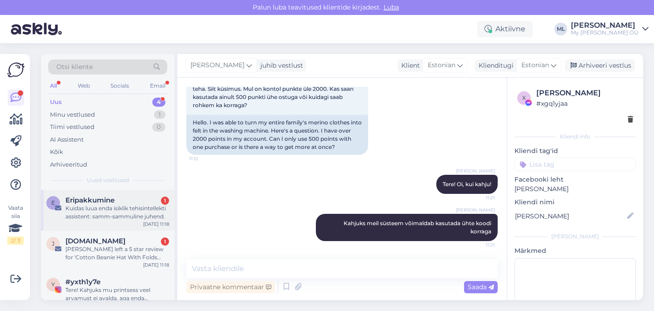
click at [126, 204] on div "Kuidas luua enda isiklik tehisintellekti assistent: samm-sammuline juhend." at bounding box center [117, 212] width 104 height 16
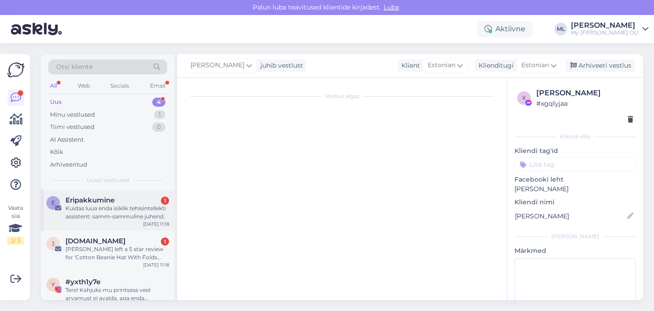
scroll to position [143, 0]
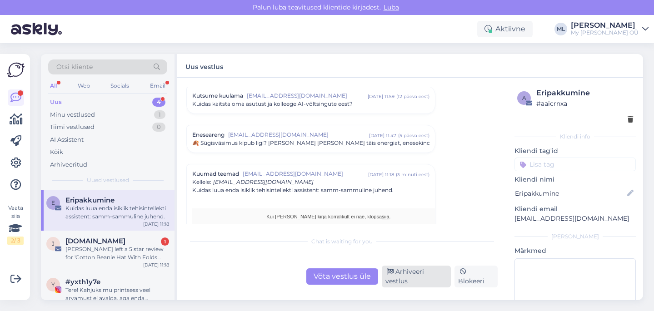
click at [428, 278] on div "Arhiveeri vestlus" at bounding box center [416, 277] width 69 height 22
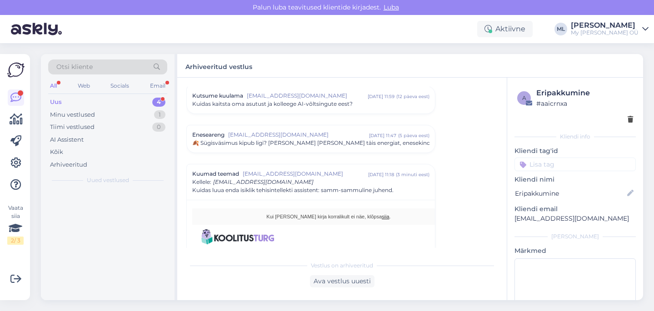
scroll to position [220, 0]
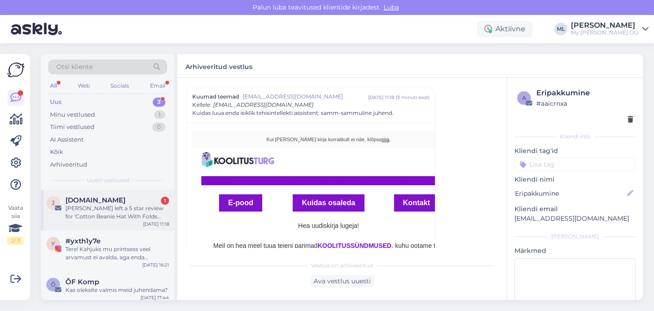
click at [96, 217] on div "[PERSON_NAME] left a 5 star review for 'Cotton Beanie Hat With Folds DARGO'" at bounding box center [117, 212] width 104 height 16
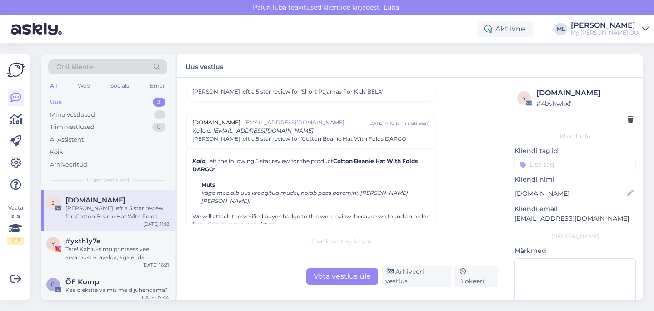
scroll to position [3867, 0]
click at [396, 281] on div "Arhiveeri vestlus" at bounding box center [416, 277] width 69 height 22
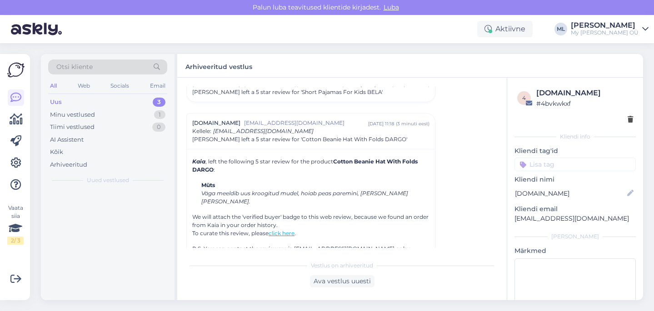
scroll to position [3893, 0]
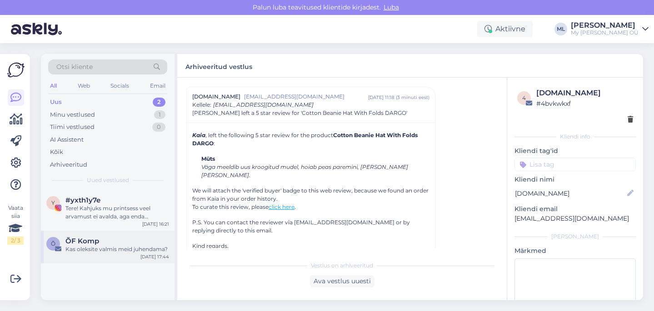
click at [78, 252] on div "Kas oleksite valmis meid juhendama?" at bounding box center [117, 249] width 104 height 8
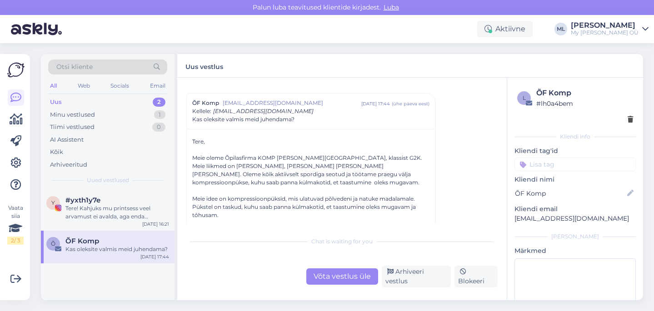
scroll to position [25, 0]
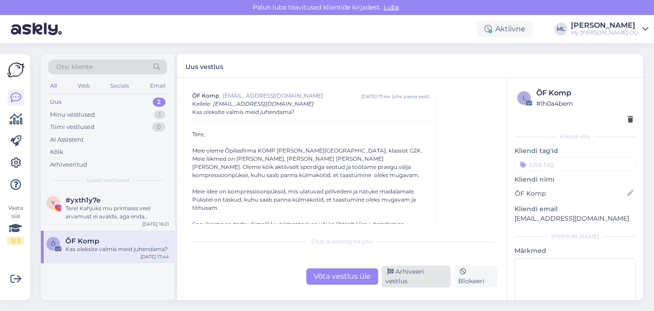
click at [433, 281] on div "Arhiveeri vestlus" at bounding box center [416, 277] width 69 height 22
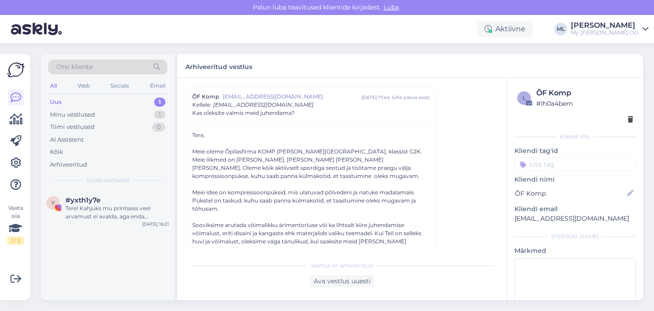
click at [67, 101] on div "Uus 1" at bounding box center [107, 102] width 119 height 13
click at [62, 115] on div "Minu vestlused" at bounding box center [72, 114] width 45 height 9
click at [105, 226] on div "J [PERSON_NAME] Kahjuks meil süsteem võimaldab kasutada ühte koodi korraga [DAT…" at bounding box center [108, 210] width 134 height 41
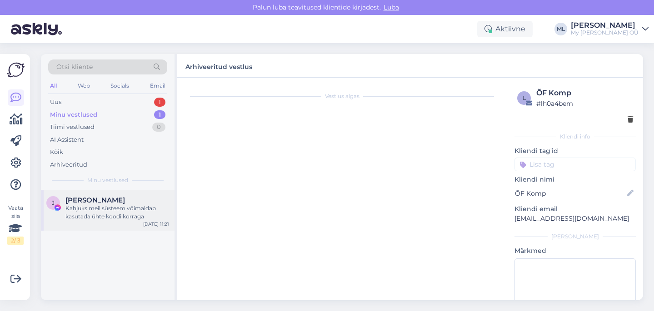
scroll to position [64, 0]
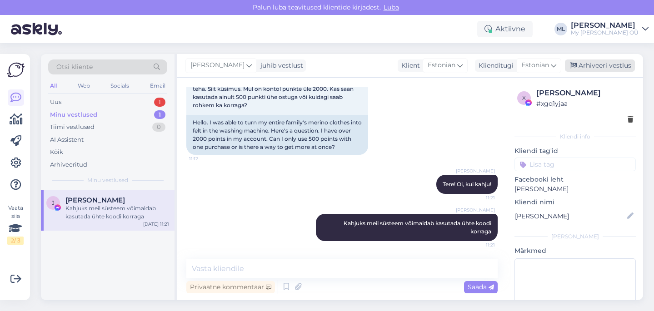
click at [593, 70] on div "Arhiveeri vestlus" at bounding box center [600, 66] width 70 height 12
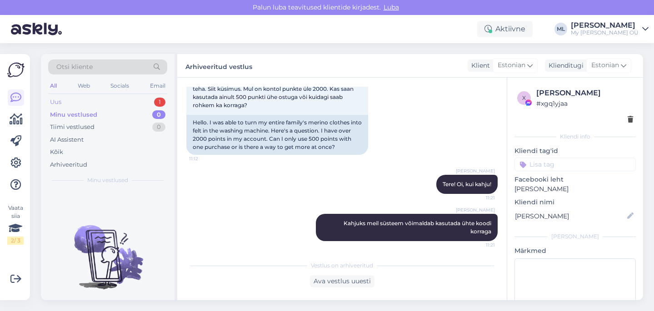
click at [70, 97] on div "Uus 1" at bounding box center [107, 102] width 119 height 13
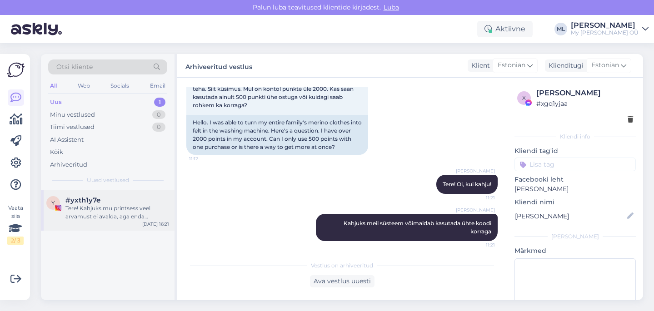
click at [109, 218] on div "Tere! Kahjuks mu printsess veel arvamust ei avalda, aga enda kogemusest võin öe…" at bounding box center [117, 212] width 104 height 16
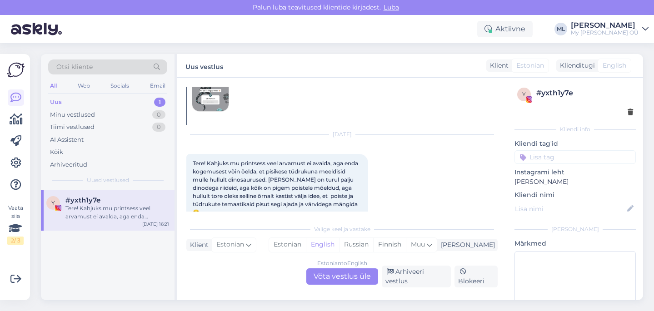
scroll to position [55, 0]
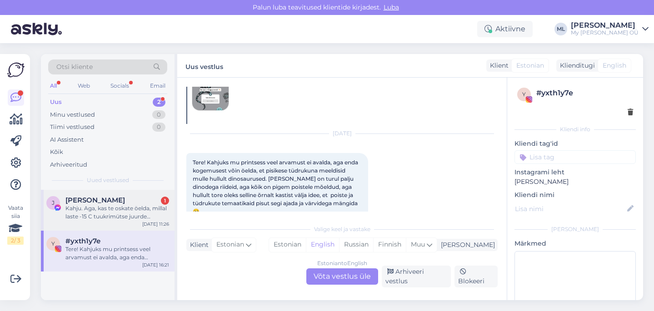
click at [90, 205] on div "Kahju. Aga, kas te oskate öelda, millal laste -15 C tuukrimütse juurde tulemas …" at bounding box center [117, 212] width 104 height 16
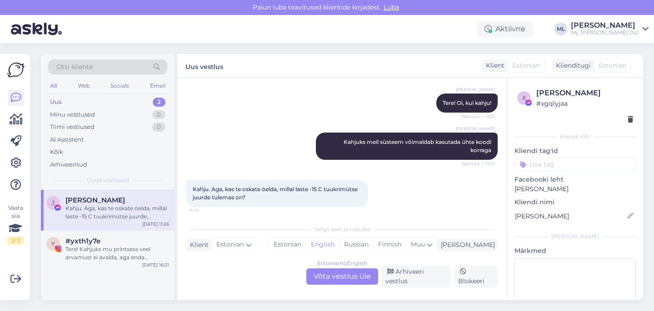
click at [331, 282] on div "Estonian to English Võta vestlus üle" at bounding box center [342, 277] width 72 height 16
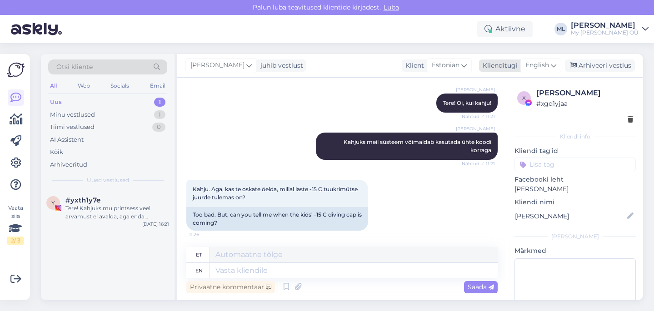
click at [544, 64] on span "English" at bounding box center [537, 65] width 24 height 10
type input "est"
click at [495, 105] on link "Estonian" at bounding box center [520, 106] width 100 height 15
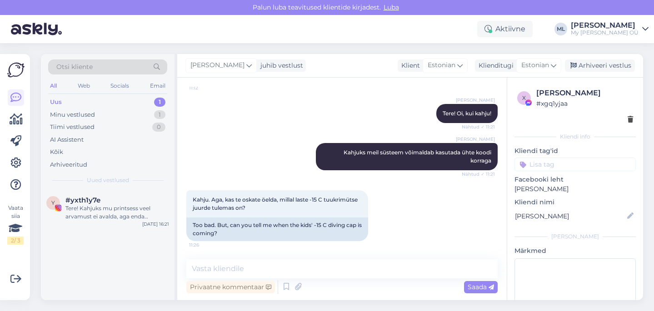
scroll to position [135, 0]
click at [211, 262] on textarea at bounding box center [341, 268] width 311 height 19
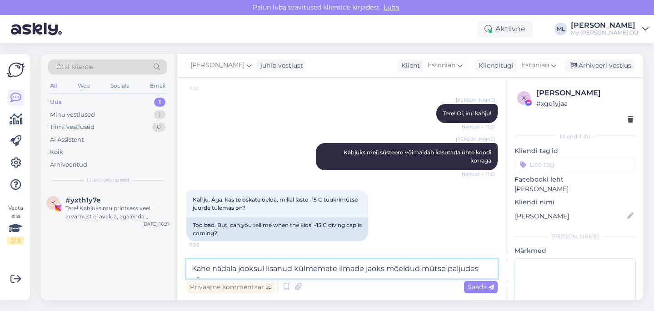
scroll to position [145, 0]
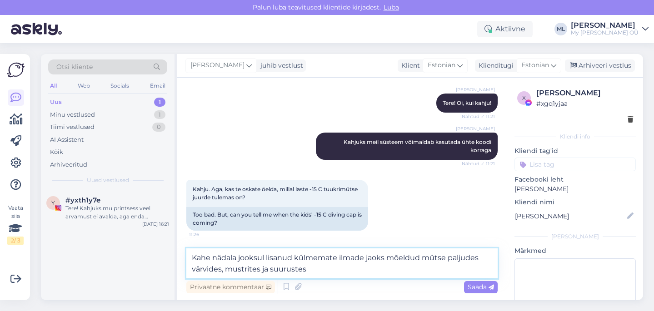
click at [292, 260] on textarea "Kahe nädala jooksul lisanud külmemate ilmade jaoks mõeldud mütse paljudes värvi…" at bounding box center [341, 264] width 311 height 30
click at [292, 258] on textarea "Kahe nädala jooksul lisanud külmemate ilmade jaoks mõeldud mütse paljudes värvi…" at bounding box center [341, 264] width 311 height 30
click at [335, 272] on textarea "Kahe nädala jooksul lisanub külmemate ilmade jaoks mõeldud mütse paljudes värvi…" at bounding box center [341, 264] width 311 height 30
type textarea "Kahe nädala jooksul lisanub külmemate ilmade jaoks mõeldud mütse paljudes värvi…"
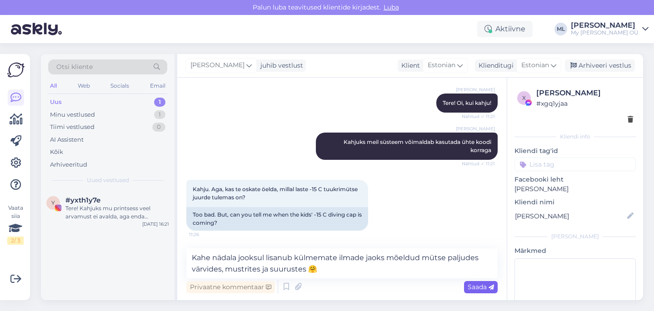
click at [488, 289] on span "Saada" at bounding box center [481, 287] width 26 height 8
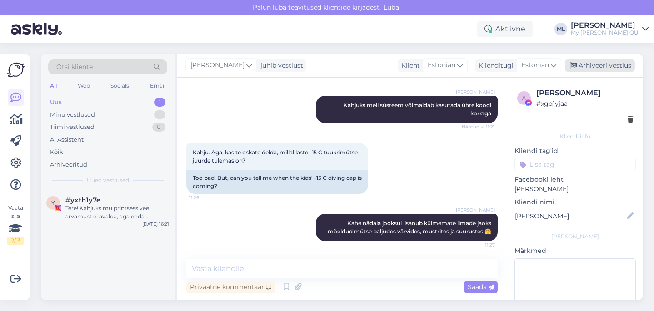
click at [608, 66] on div "Arhiveeri vestlus" at bounding box center [600, 66] width 70 height 12
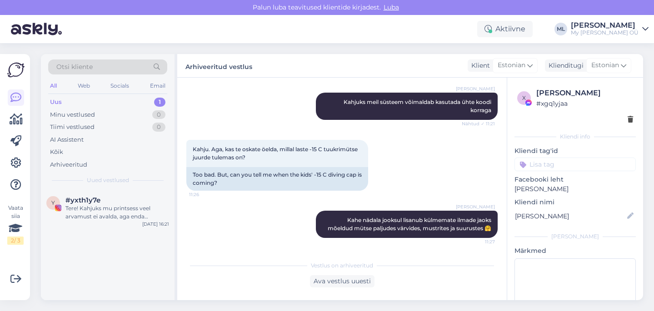
click at [109, 99] on div "Uus 1" at bounding box center [107, 102] width 119 height 13
click at [110, 207] on div "Tere! Kahjuks mu printsess veel arvamust ei avalda, aga enda kogemusest võin öe…" at bounding box center [117, 212] width 104 height 16
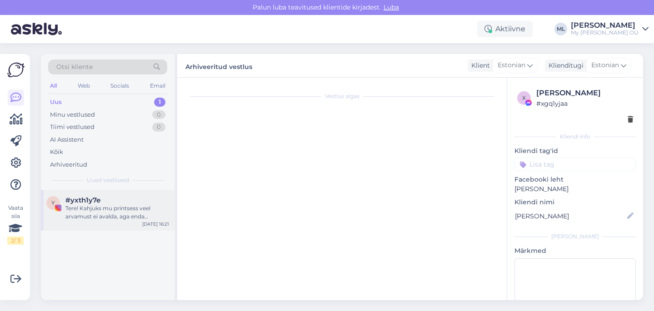
scroll to position [19, 0]
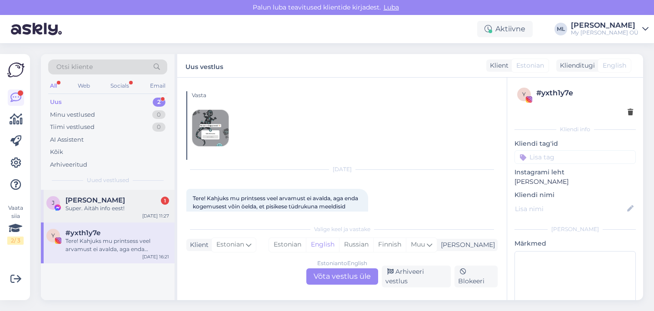
drag, startPoint x: 117, startPoint y: 199, endPoint x: 118, endPoint y: 205, distance: 6.5
click at [117, 199] on div "[PERSON_NAME] 1" at bounding box center [117, 200] width 104 height 8
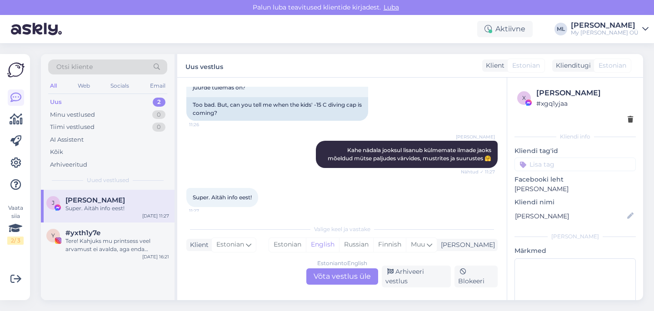
click at [364, 281] on div "Estonian to English Võta vestlus üle" at bounding box center [342, 277] width 72 height 16
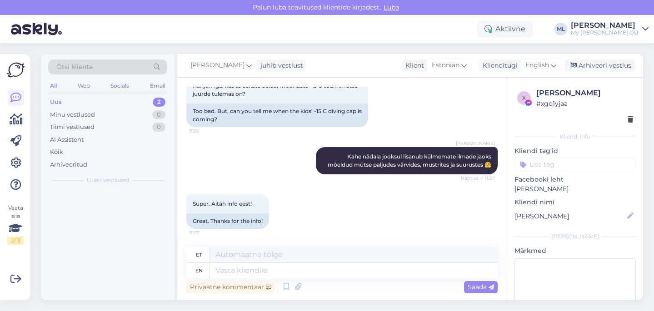
scroll to position [249, 0]
click at [533, 65] on span "English" at bounding box center [537, 65] width 24 height 10
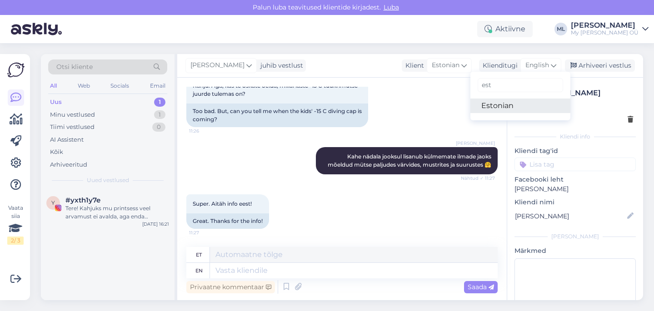
click at [511, 102] on link "Estonian" at bounding box center [520, 106] width 100 height 15
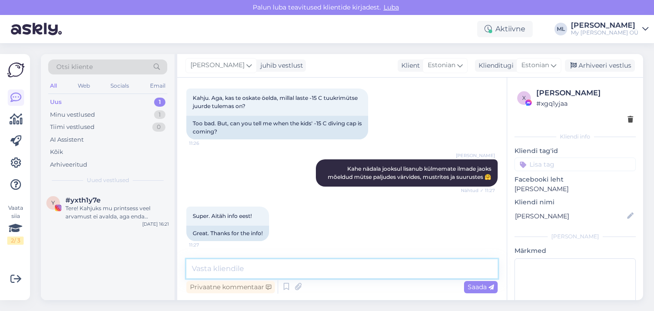
click at [334, 273] on textarea at bounding box center [341, 268] width 311 height 19
type textarea "🥰"
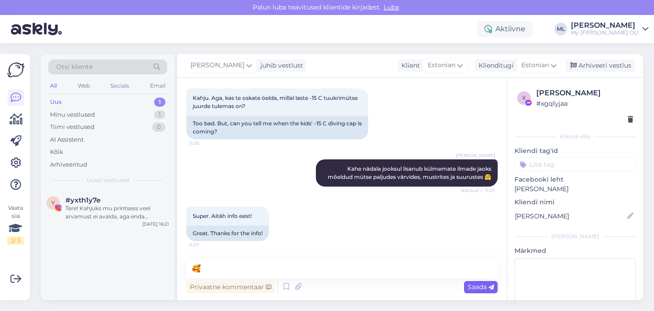
click at [489, 286] on icon at bounding box center [490, 287] width 5 height 5
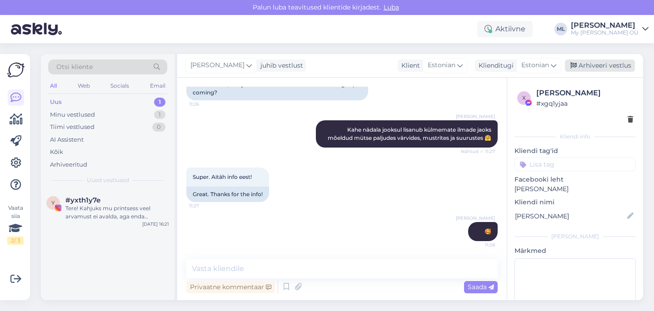
click at [592, 68] on div "Arhiveeri vestlus" at bounding box center [600, 66] width 70 height 12
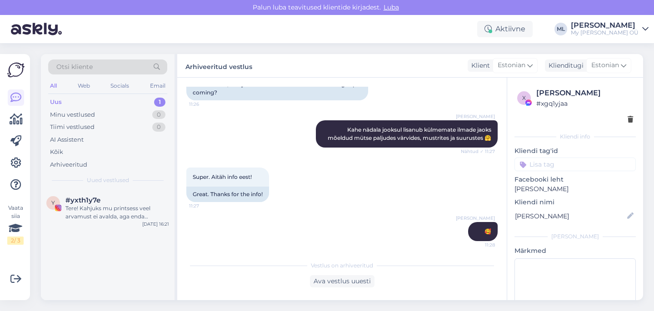
click at [45, 103] on div "Otsi kliente All Web Socials Email Uus 1 Minu vestlused 0 Tiimi vestlused 0 AI …" at bounding box center [108, 122] width 134 height 136
click at [62, 99] on div "Uus 1" at bounding box center [107, 102] width 119 height 13
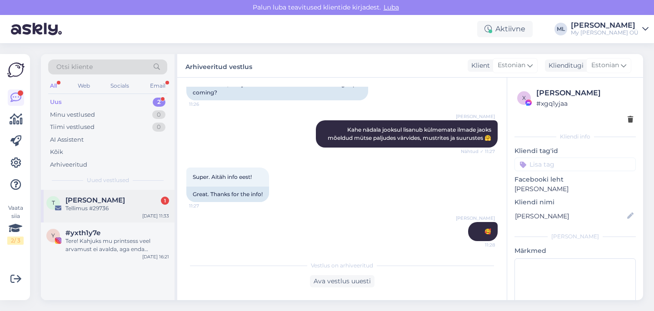
click at [88, 207] on div "Tellimus #29736" at bounding box center [117, 208] width 104 height 8
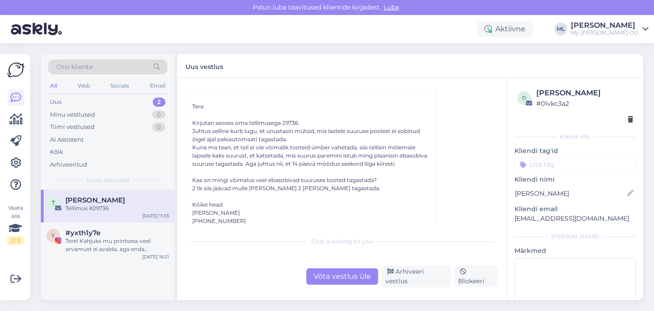
scroll to position [54, 0]
click at [289, 123] on div "Kirjutan seoses oma tellimusega 29736." at bounding box center [310, 122] width 237 height 8
copy div "29736"
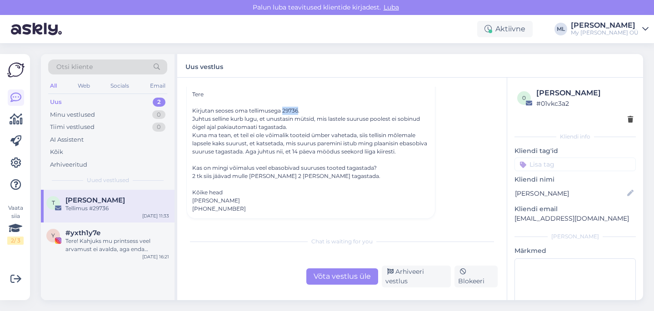
scroll to position [69, 0]
click at [344, 281] on div "Võta vestlus üle" at bounding box center [342, 277] width 72 height 16
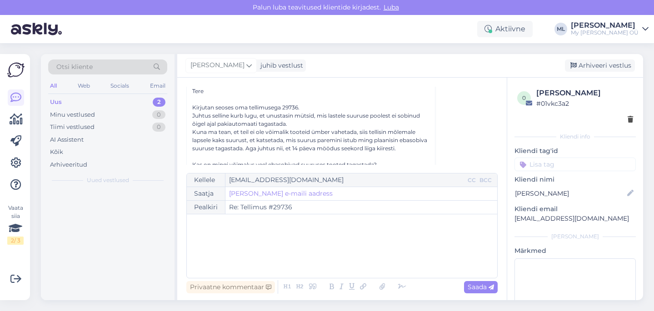
scroll to position [25, 0]
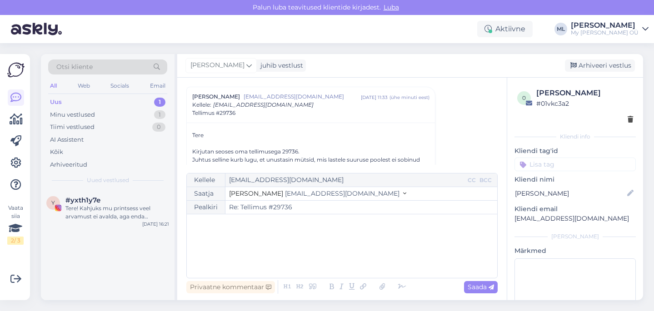
click at [247, 198] on button "Stella [EMAIL_ADDRESS][DOMAIN_NAME]" at bounding box center [317, 194] width 177 height 10
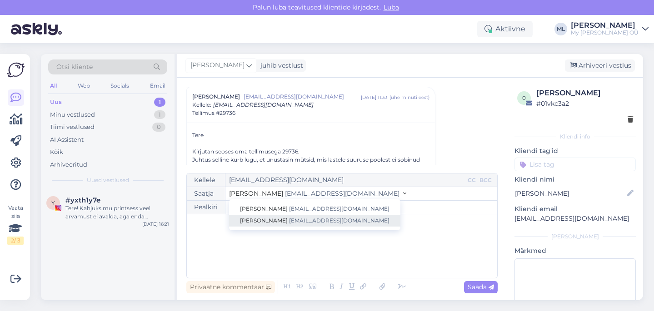
click at [249, 218] on span "[PERSON_NAME]" at bounding box center [264, 220] width 48 height 7
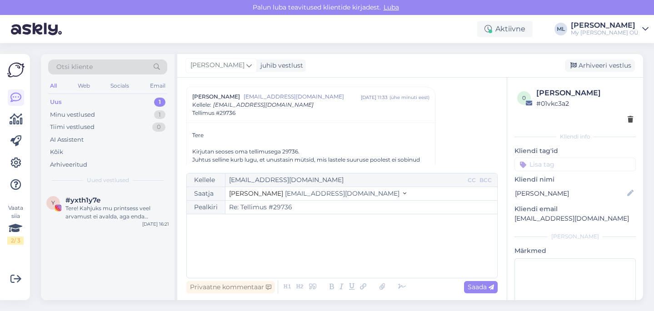
click at [200, 233] on div "﻿" at bounding box center [341, 246] width 301 height 55
click at [198, 235] on p "﻿" at bounding box center [341, 234] width 301 height 10
click at [325, 255] on p "Tagastada võib ikka, lihtsalt saatekulu" at bounding box center [341, 253] width 301 height 10
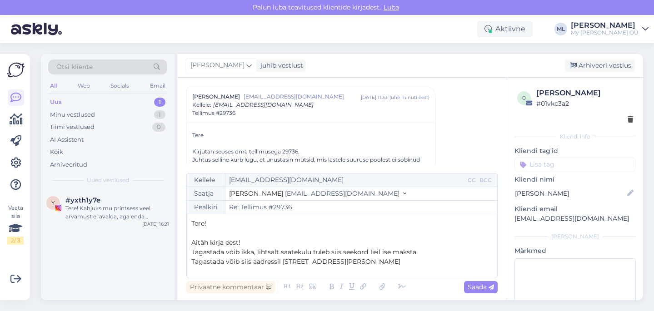
click at [281, 261] on span "Tagastada võib siis aadressil [STREET_ADDRESS][PERSON_NAME]" at bounding box center [295, 262] width 209 height 8
click at [363, 264] on p "Tagastada võib siis aadressil [STREET_ADDRESS][PERSON_NAME]" at bounding box center [341, 262] width 301 height 10
click at [281, 258] on span "Tagastada võib siis aadressil [STREET_ADDRESS][PERSON_NAME]" at bounding box center [295, 262] width 209 height 8
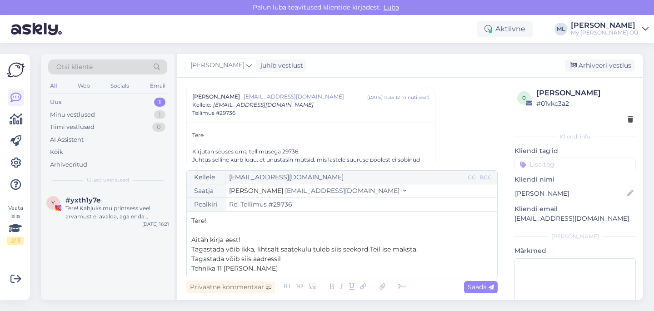
click at [225, 269] on span "Tehnika 11 [PERSON_NAME]" at bounding box center [234, 268] width 86 height 8
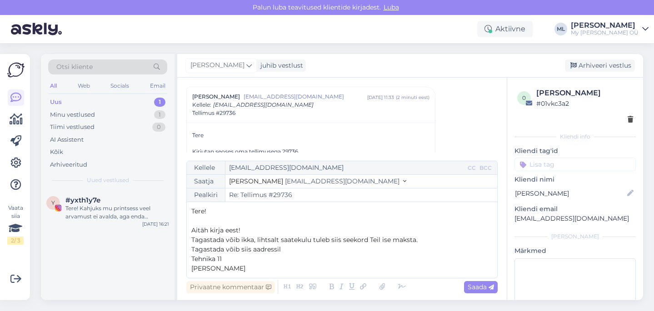
click at [238, 270] on p "[PERSON_NAME]" at bounding box center [341, 269] width 301 height 10
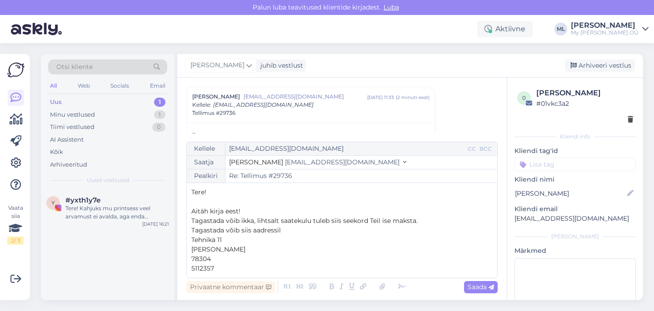
click at [191, 266] on div "Kellele [EMAIL_ADDRESS][DOMAIN_NAME] CC BCC Saatja Mari-Liis [EMAIL_ADDRESS][DO…" at bounding box center [341, 210] width 311 height 137
click at [286, 232] on p "Tagastada võib siis aadressil" at bounding box center [341, 231] width 301 height 10
click at [256, 268] on p "5112357" at bounding box center [341, 269] width 301 height 10
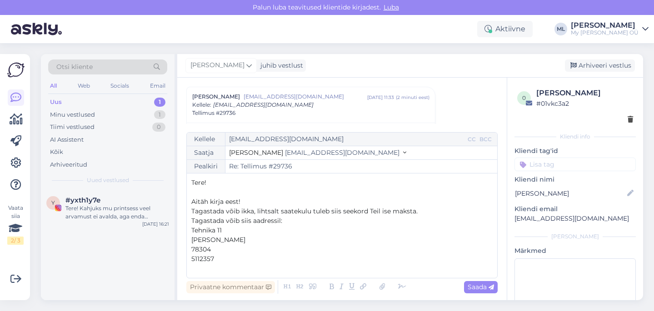
scroll to position [5, 0]
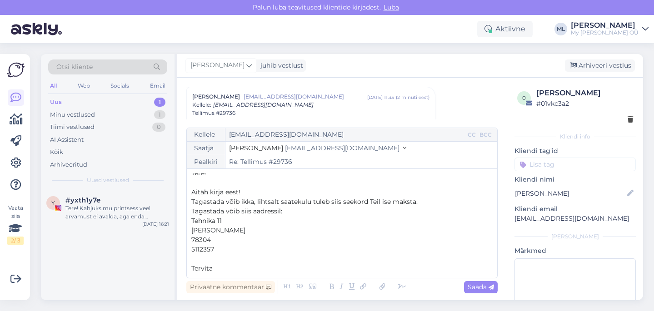
click at [240, 204] on span "Tagastada võib ikka, lihtsalt saatekulu tuleb siis seekord Teil ise maksta." at bounding box center [304, 202] width 226 height 8
click at [215, 269] on p "Tervita" at bounding box center [341, 269] width 301 height 10
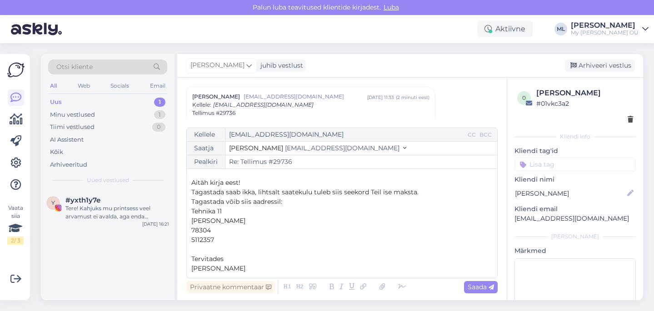
click at [232, 209] on p "Tehnika 11" at bounding box center [341, 212] width 301 height 10
click at [290, 203] on p "Tagastada võib siis aadressil:" at bounding box center [341, 202] width 301 height 10
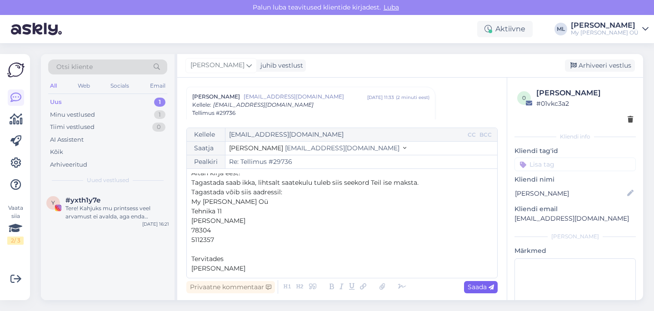
click at [473, 287] on span "Saada" at bounding box center [481, 287] width 26 height 8
type input "Re: Re: Tellimus #29736"
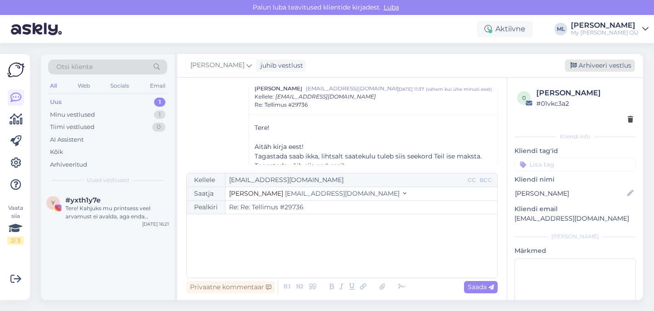
click at [580, 68] on div "Arhiveeri vestlus" at bounding box center [600, 66] width 70 height 12
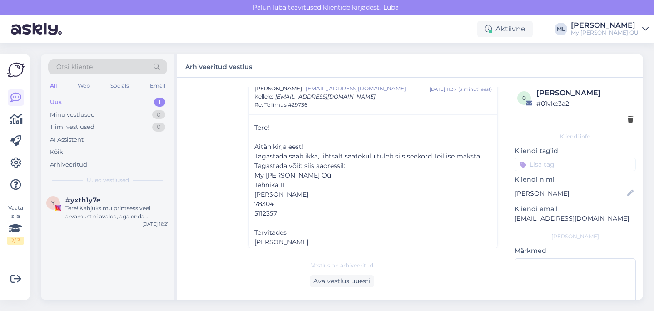
click at [117, 103] on div "Uus 1" at bounding box center [107, 102] width 119 height 13
click at [113, 214] on div "Tere! Kahjuks mu printsess veel arvamust ei avalda, aga enda kogemusest võin öe…" at bounding box center [117, 212] width 104 height 16
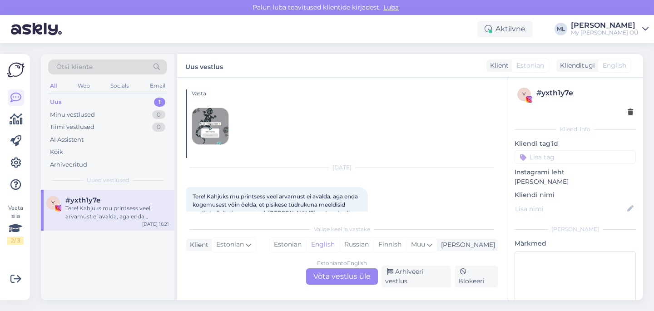
scroll to position [60, 0]
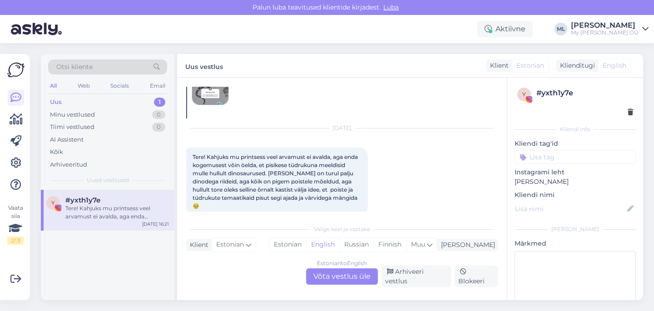
click at [334, 282] on div "Estonian to English Võta vestlus üle" at bounding box center [342, 277] width 72 height 16
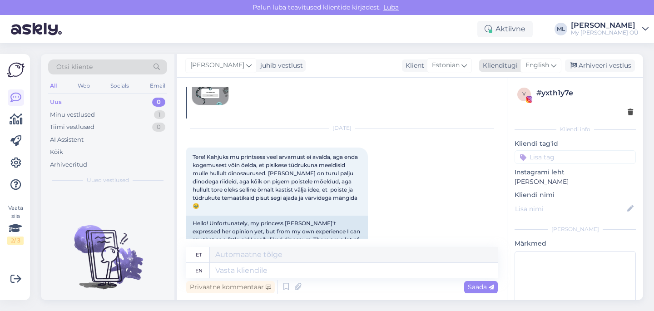
click at [551, 65] on div "English" at bounding box center [541, 65] width 41 height 15
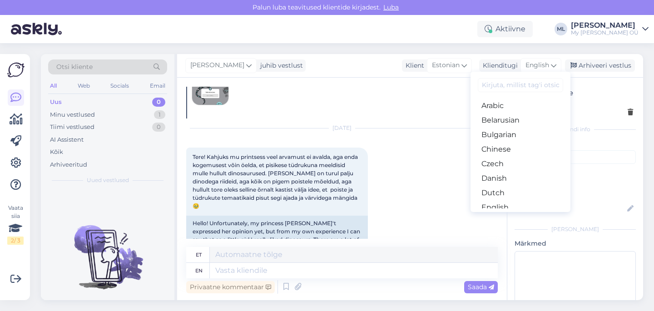
click at [500, 90] on input at bounding box center [520, 85] width 85 height 14
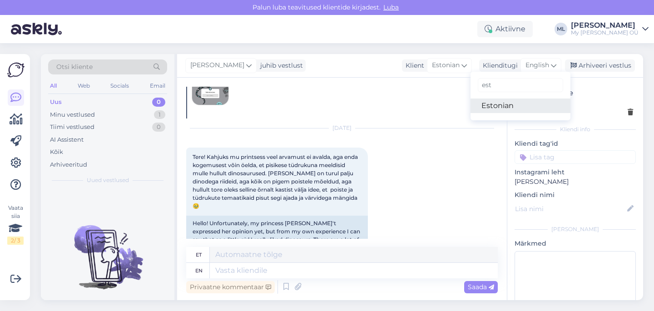
type input "est"
click at [496, 107] on link "Estonian" at bounding box center [521, 106] width 100 height 15
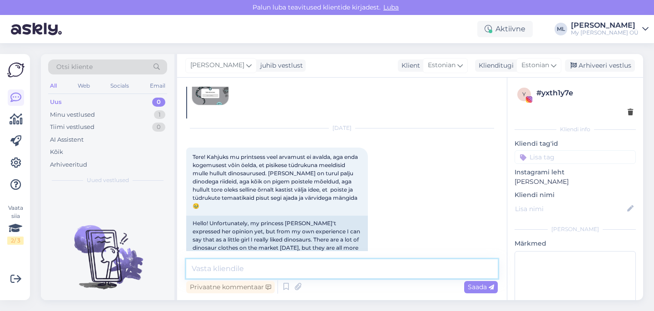
click at [309, 269] on textarea at bounding box center [342, 268] width 312 height 19
click at [310, 271] on textarea "Väga [PERSON_NAME]" at bounding box center [342, 268] width 312 height 19
click at [273, 268] on textarea "Väga [PERSON_NAME]" at bounding box center [342, 268] width 312 height 19
click at [189, 268] on textarea "Väga [PERSON_NAME]" at bounding box center [342, 268] width 312 height 19
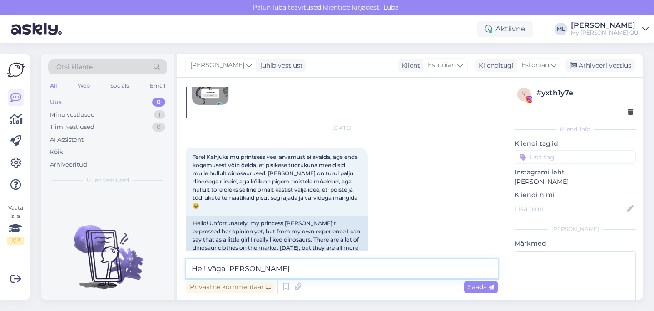
click at [276, 268] on textarea "Hei! Väga [PERSON_NAME]" at bounding box center [342, 268] width 312 height 19
type textarea "Hei! Väga [PERSON_NAME] 🤗"
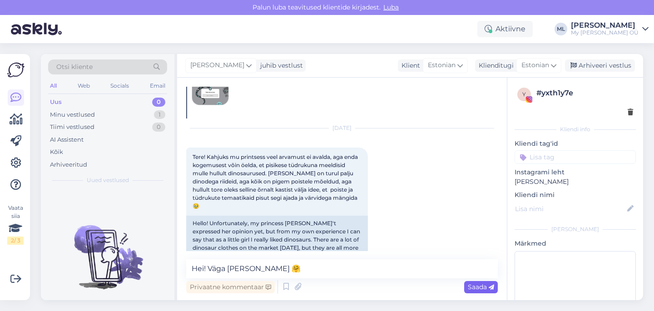
click at [478, 289] on span "Saada" at bounding box center [481, 287] width 26 height 8
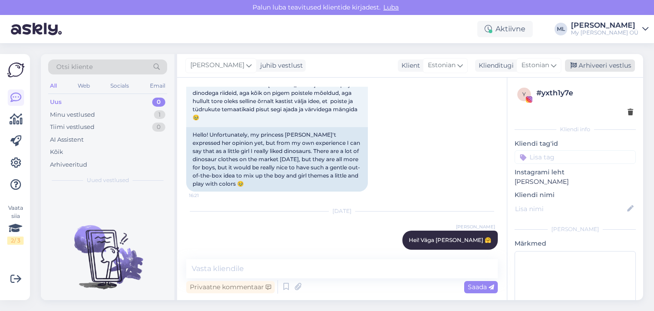
click at [589, 67] on div "Arhiveeri vestlus" at bounding box center [600, 66] width 70 height 12
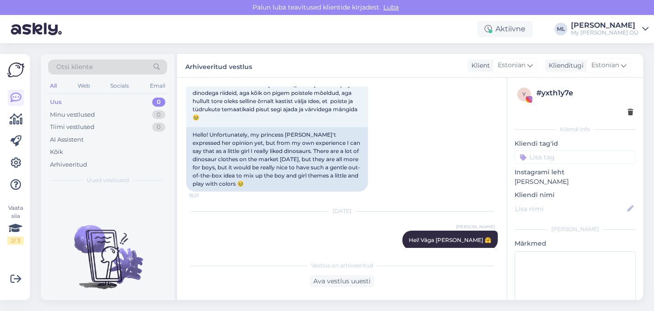
click at [51, 99] on div "Uus" at bounding box center [56, 102] width 12 height 9
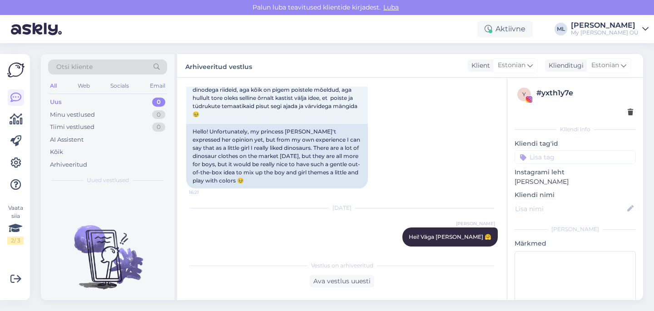
click at [102, 102] on div "Uus 0" at bounding box center [107, 102] width 119 height 13
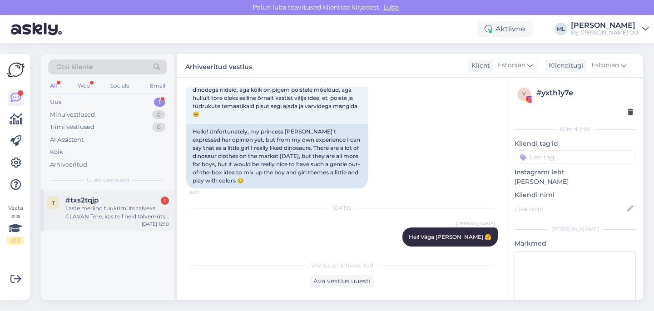
click at [88, 200] on span "#txs2tqjp" at bounding box center [81, 200] width 33 height 8
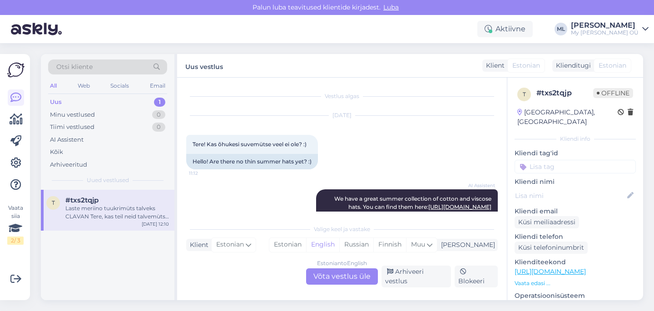
scroll to position [328, 0]
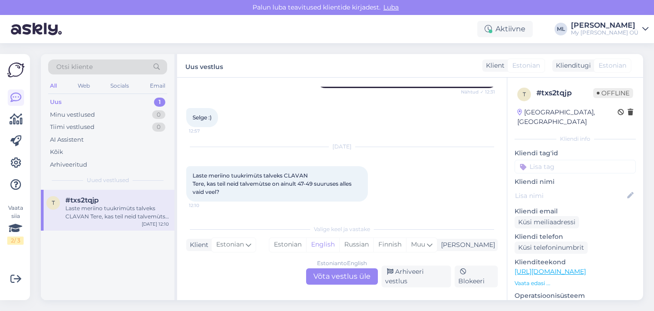
click at [318, 281] on div "Estonian to English Võta vestlus üle" at bounding box center [342, 277] width 72 height 16
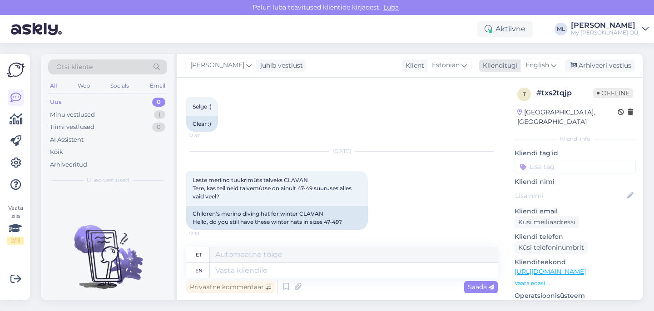
click at [546, 67] on span "English" at bounding box center [538, 65] width 24 height 10
click at [495, 109] on link "Estonian" at bounding box center [521, 106] width 100 height 15
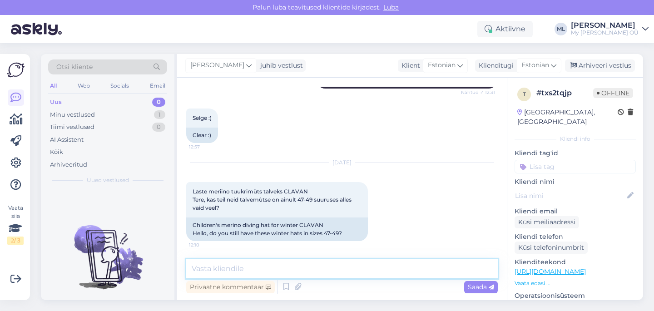
click at [226, 267] on textarea at bounding box center [342, 268] width 312 height 19
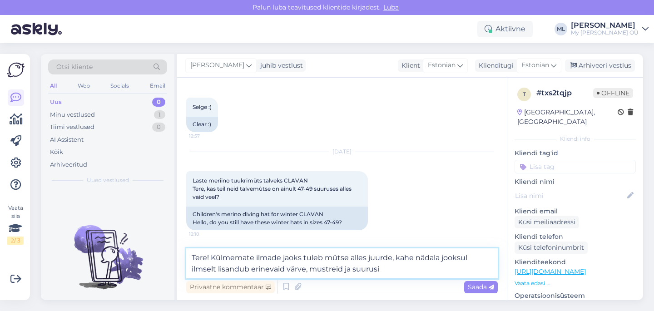
click at [389, 267] on textarea "Tere! Külmemate ilmade jaoks tuleb mütse alles juurde, kahe nädala jooksul ilms…" at bounding box center [342, 264] width 312 height 30
click at [380, 268] on textarea "Tere! Külmemate ilmade jaoks tuleb mütse alles juurde, kahe nädala jooksul ilms…" at bounding box center [342, 264] width 312 height 30
click at [370, 259] on textarea "Tere! Külmemate ilmade jaoks tuleb mütse alles juurde, kahe nädala jooksul ilms…" at bounding box center [342, 264] width 312 height 30
type textarea "Tere! Külmemate ilmade jaoks tuleb mütse tuleb kindlasti juurde, kahe nädala jo…"
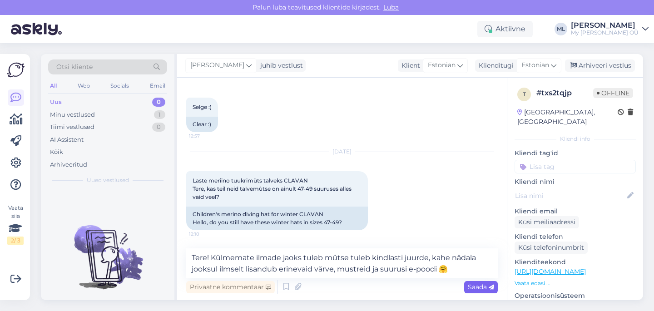
click at [479, 291] on span "Saada" at bounding box center [481, 287] width 26 height 8
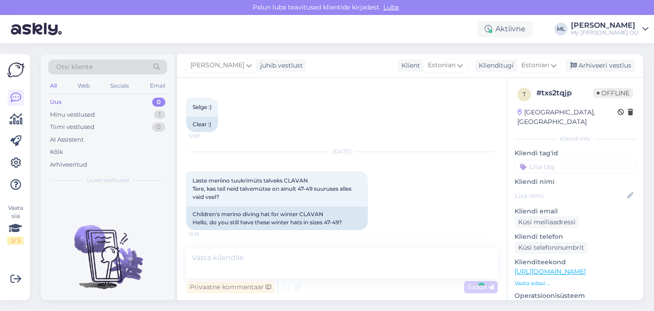
scroll to position [388, 0]
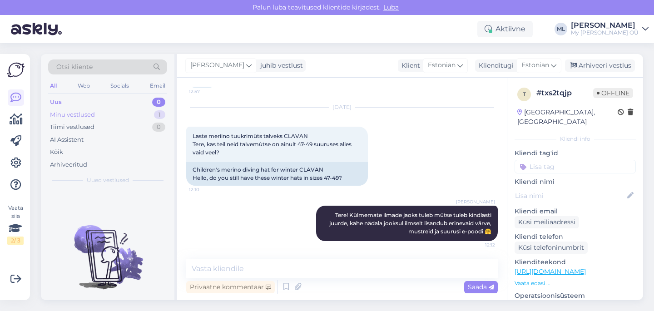
click at [85, 113] on div "Minu vestlused" at bounding box center [72, 114] width 45 height 9
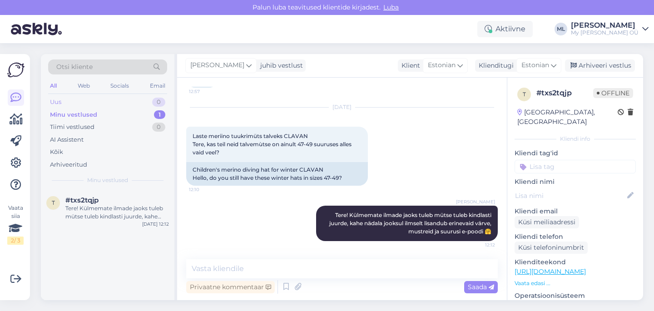
click at [62, 100] on div "Uus 0" at bounding box center [107, 102] width 119 height 13
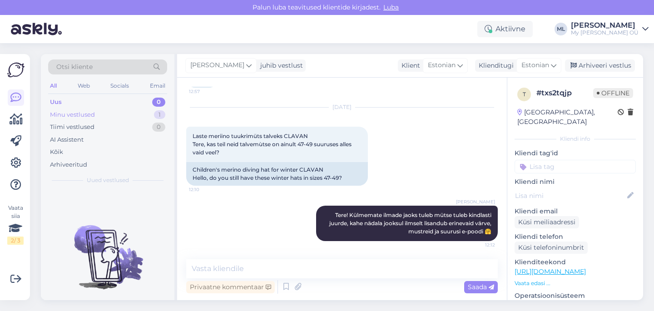
click at [85, 116] on div "Minu vestlused" at bounding box center [72, 114] width 45 height 9
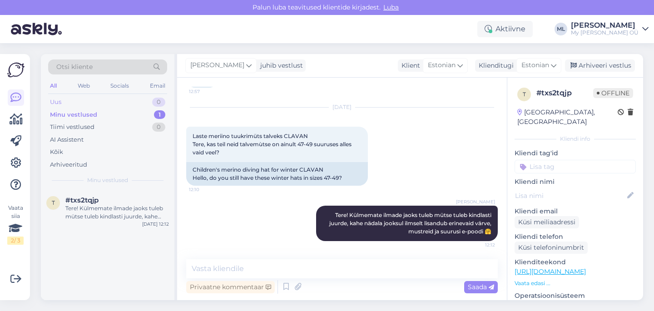
click at [76, 100] on div "Uus 0" at bounding box center [107, 102] width 119 height 13
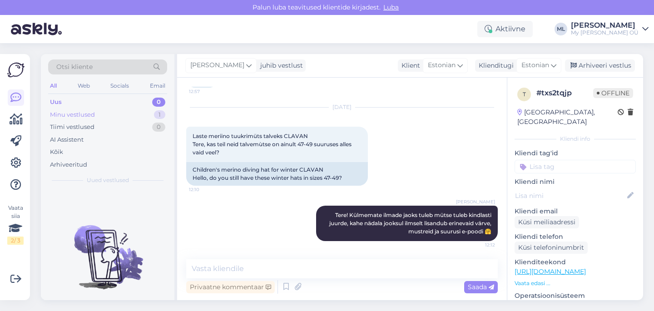
click at [76, 112] on div "Minu vestlused" at bounding box center [72, 114] width 45 height 9
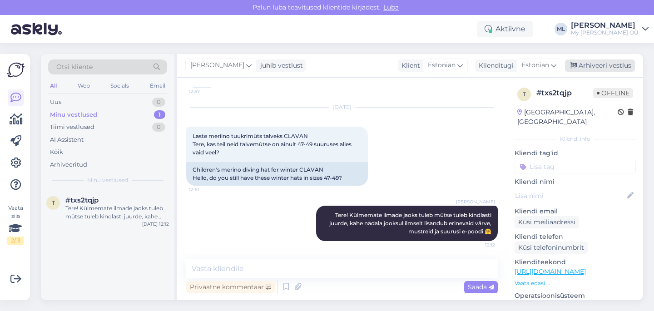
click at [604, 64] on div "Arhiveeri vestlus" at bounding box center [600, 66] width 70 height 12
